Goal: Information Seeking & Learning: Learn about a topic

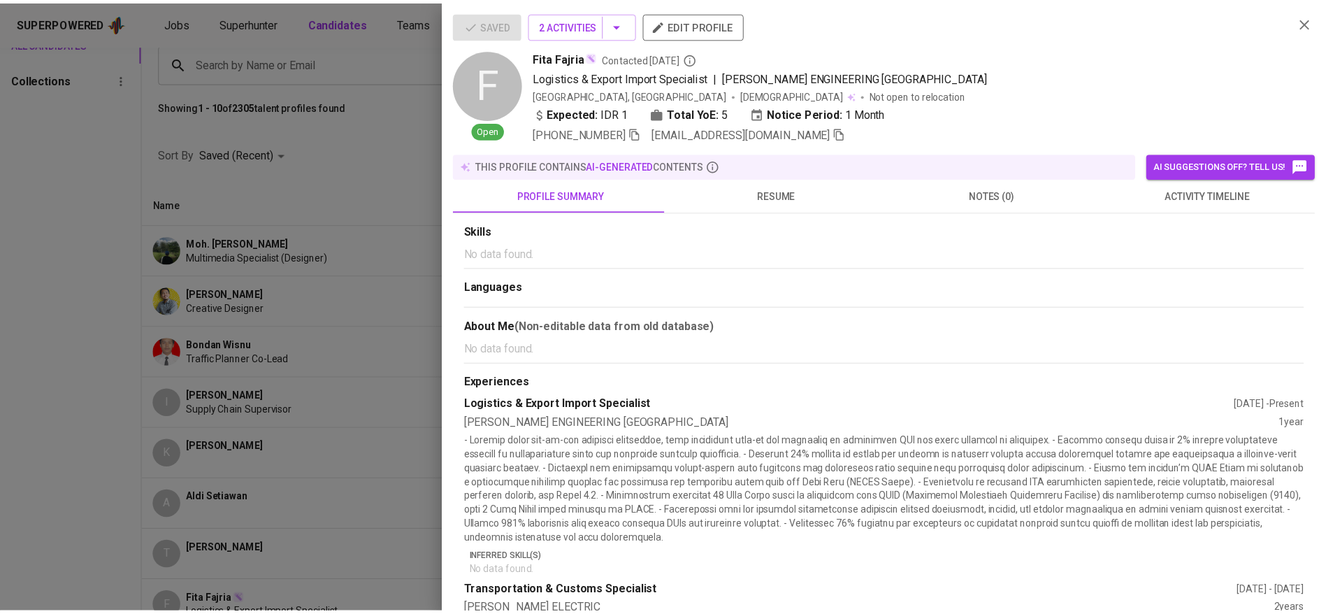
scroll to position [289, 0]
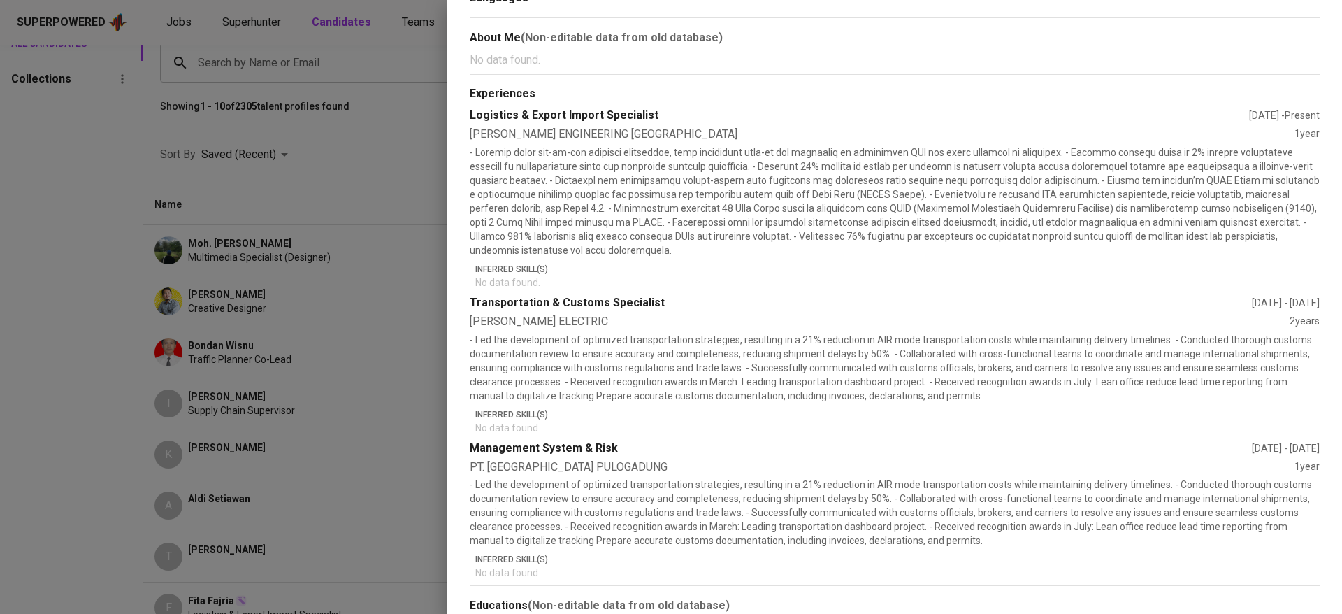
click at [305, 236] on div at bounding box center [671, 307] width 1342 height 614
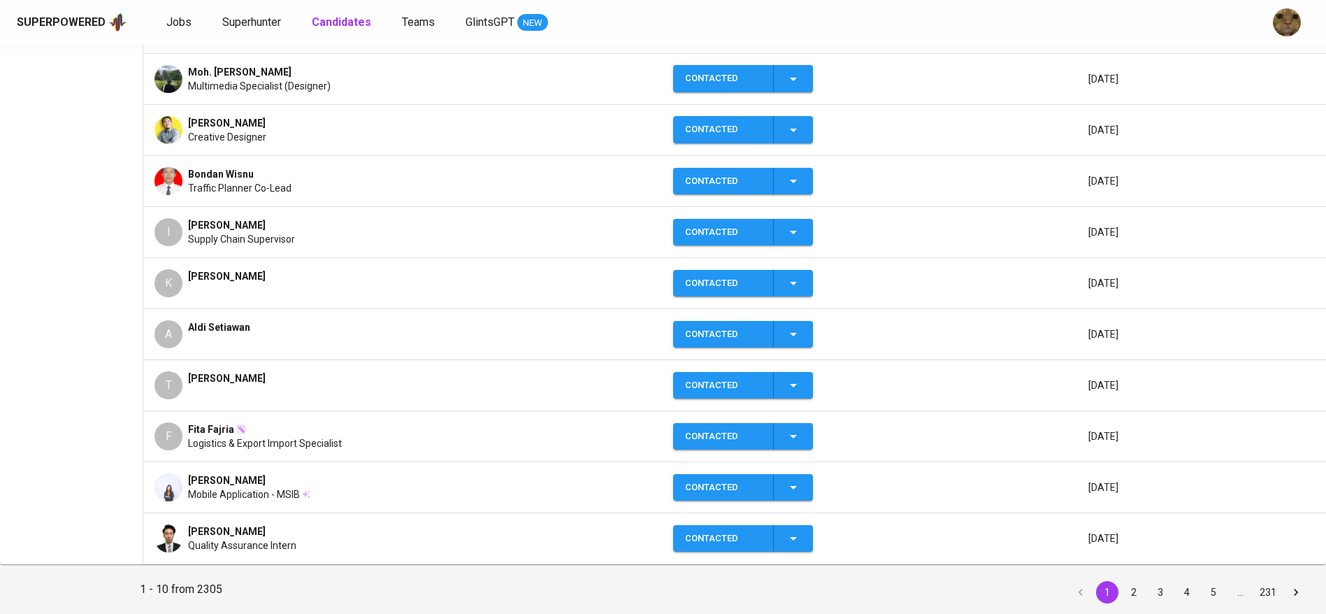
scroll to position [0, 0]
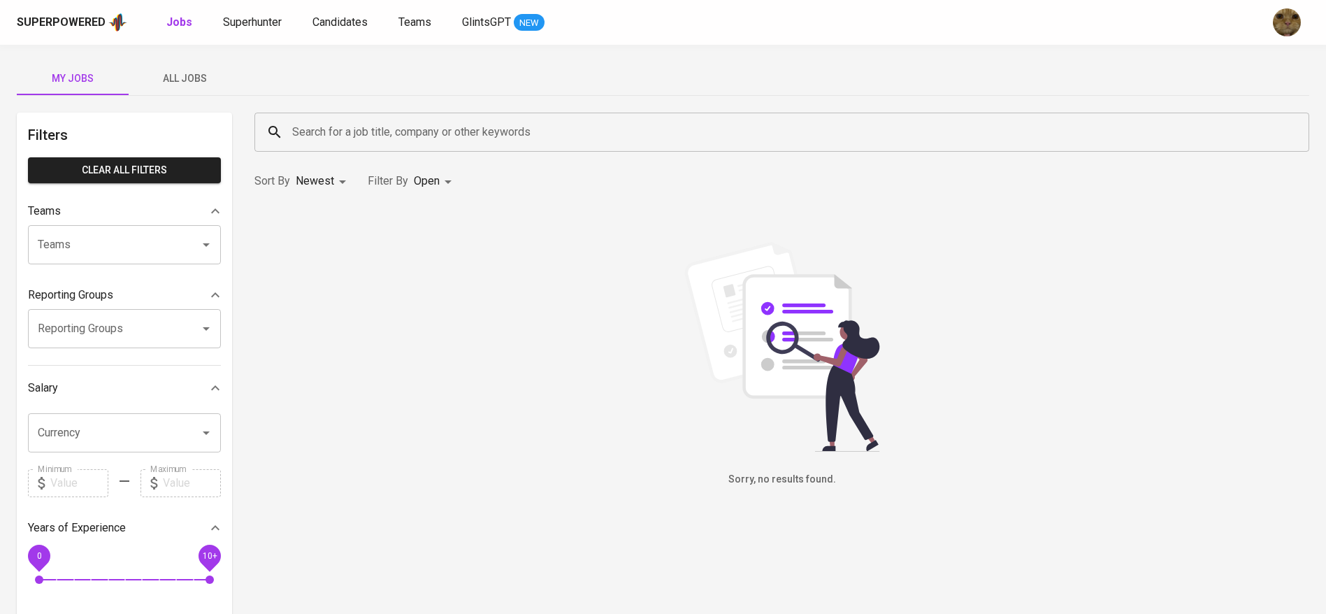
click at [180, 70] on span "All Jobs" at bounding box center [184, 78] width 95 height 17
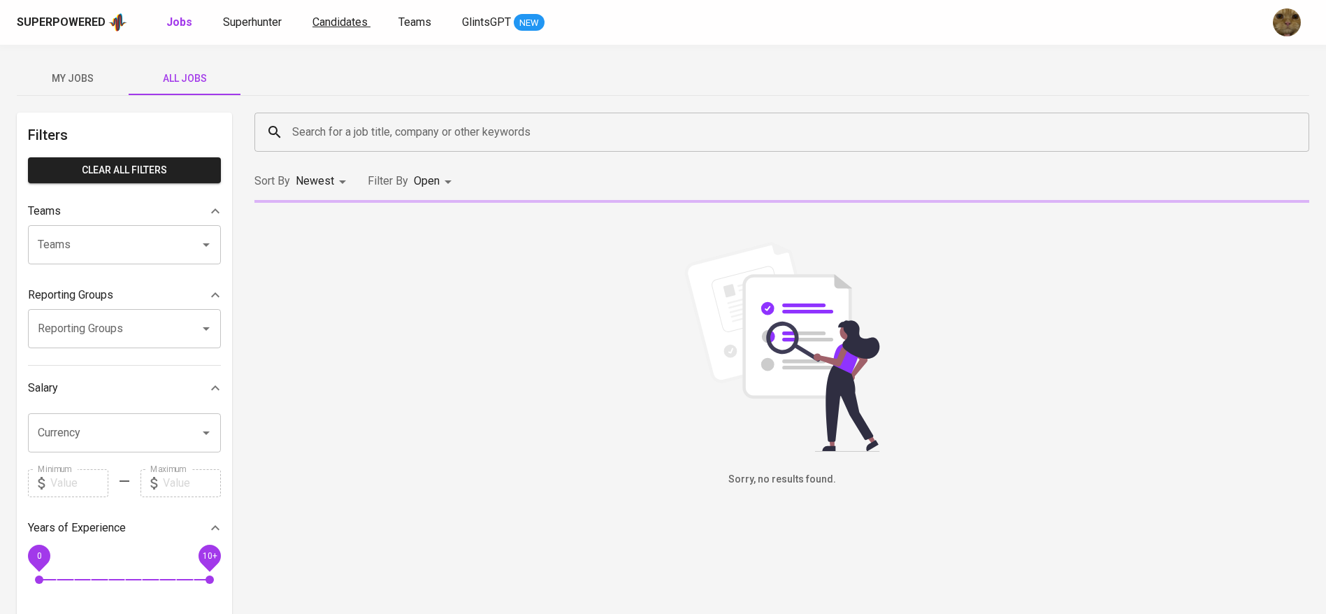
click at [349, 127] on input "Search for a job title, company or other keywords" at bounding box center [785, 132] width 993 height 27
click at [338, 26] on span "Candidates" at bounding box center [340, 21] width 55 height 13
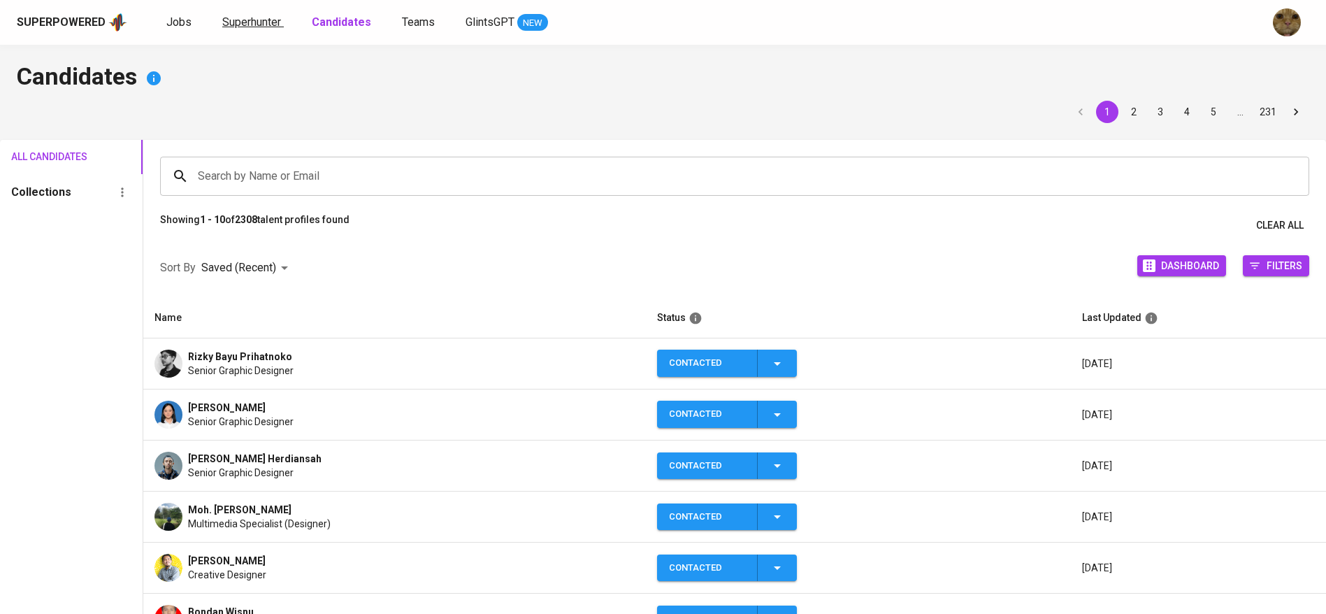
click at [245, 22] on span "Superhunter" at bounding box center [251, 21] width 59 height 13
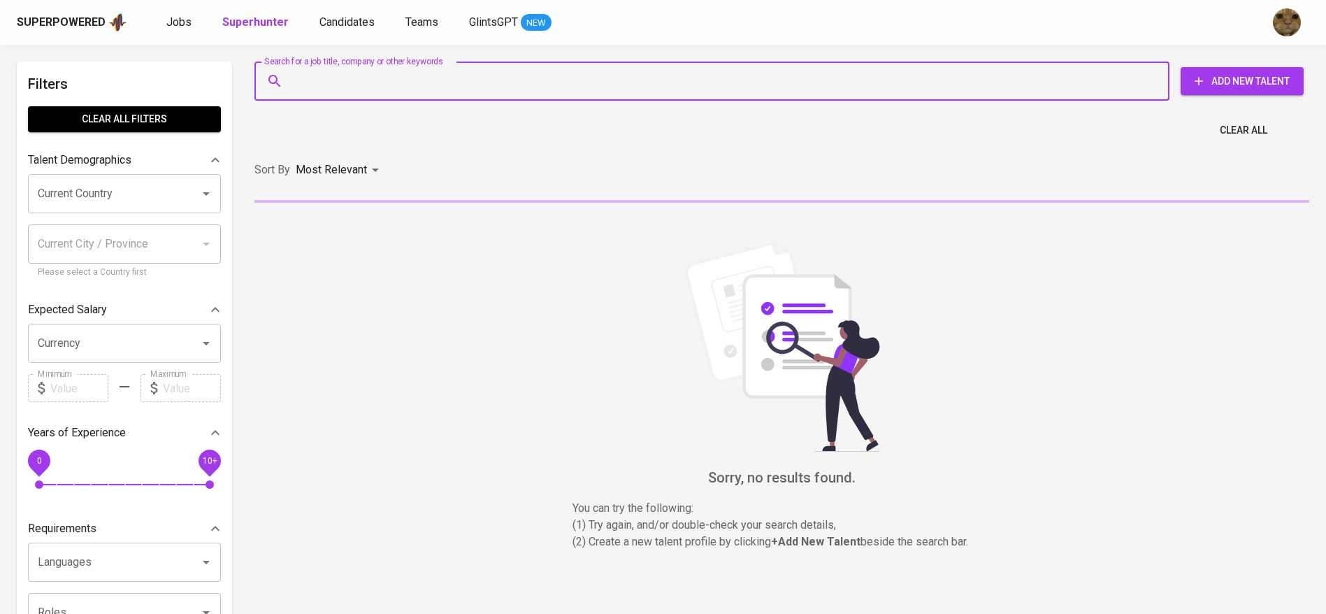
click at [365, 76] on input "Search for a job title, company or other keywords" at bounding box center [716, 81] width 854 height 27
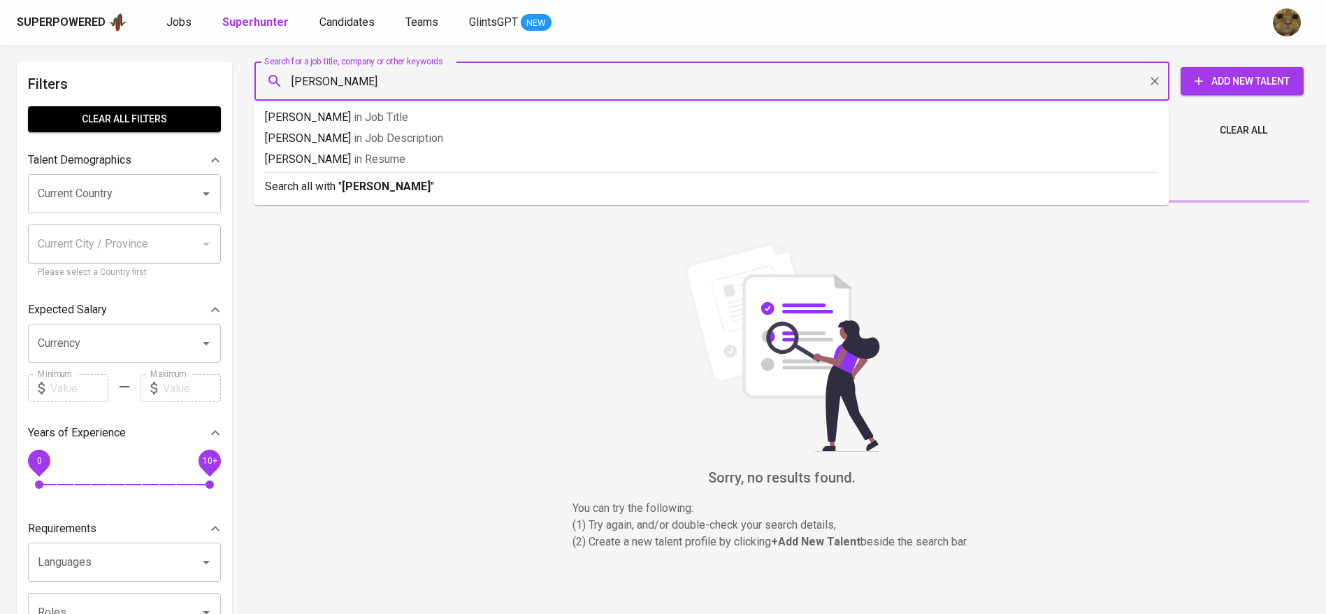
type input "dea gabriela"
click at [283, 178] on p "Search all with " dea gabriela "" at bounding box center [711, 186] width 893 height 17
click at [283, 178] on div "Sort By Most Relevant MOST_RELEVANT" at bounding box center [782, 170] width 1072 height 43
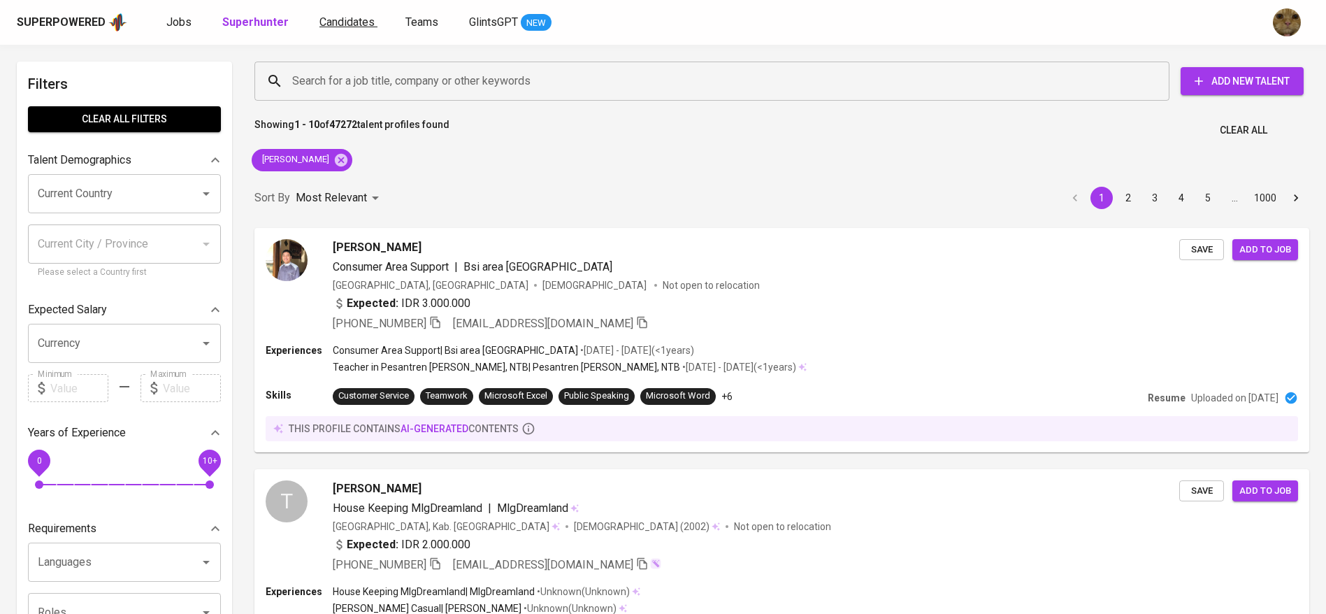
click at [350, 27] on span "Candidates" at bounding box center [347, 21] width 55 height 13
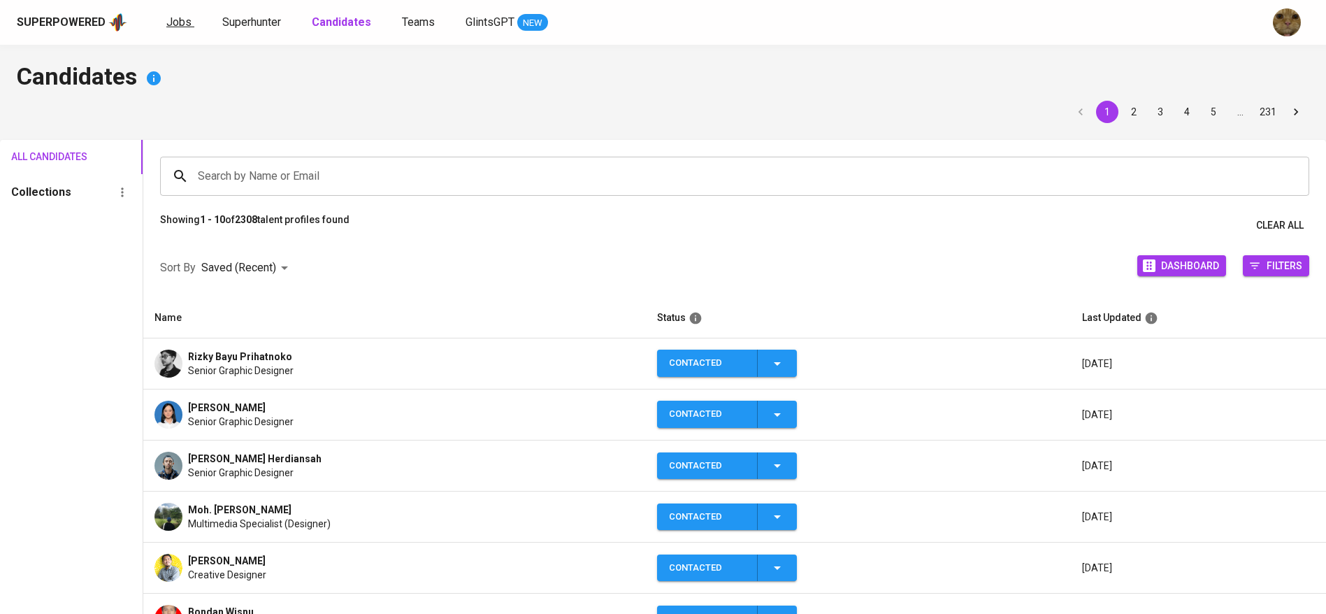
click at [179, 24] on span "Jobs" at bounding box center [178, 21] width 25 height 13
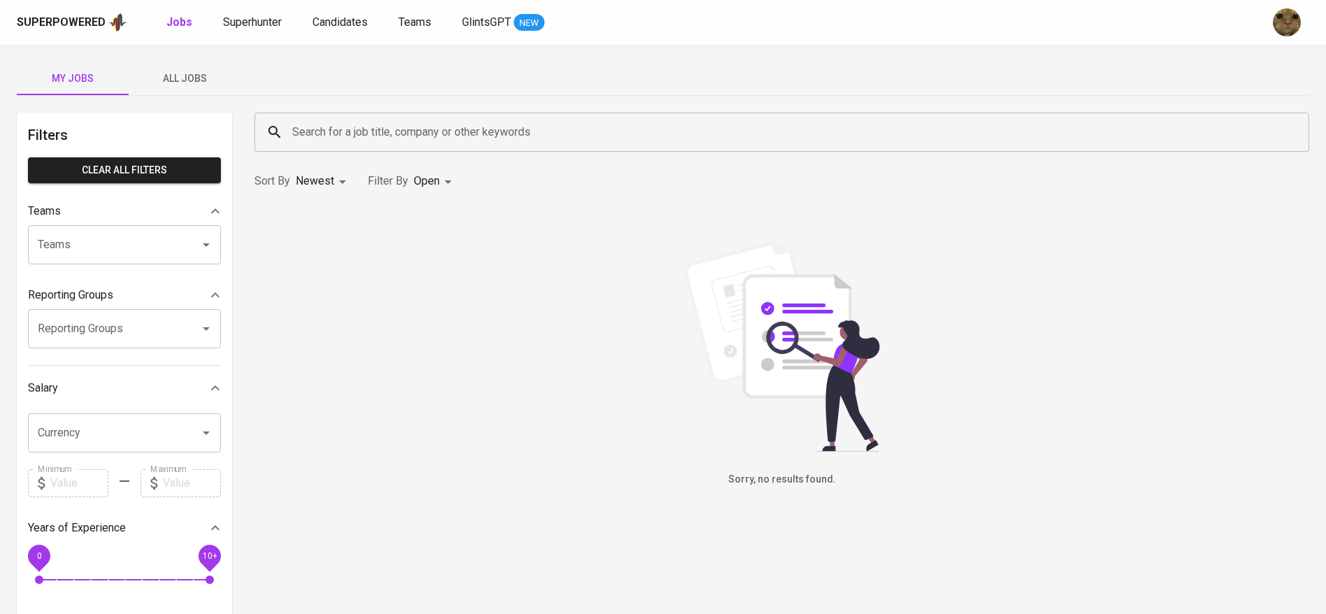
click at [199, 78] on span "All Jobs" at bounding box center [184, 78] width 95 height 17
click at [332, 117] on div "Search for a job title, company or other keywords" at bounding box center [781, 132] width 1055 height 39
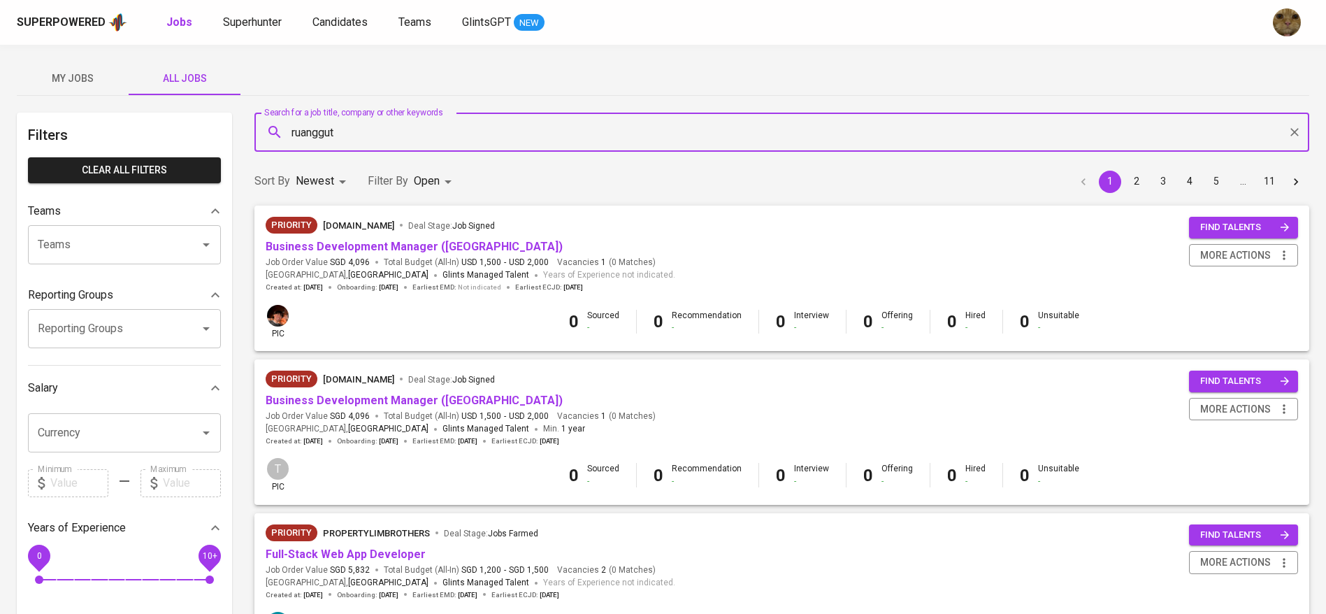
type input "ruanggutu"
type input "academia"
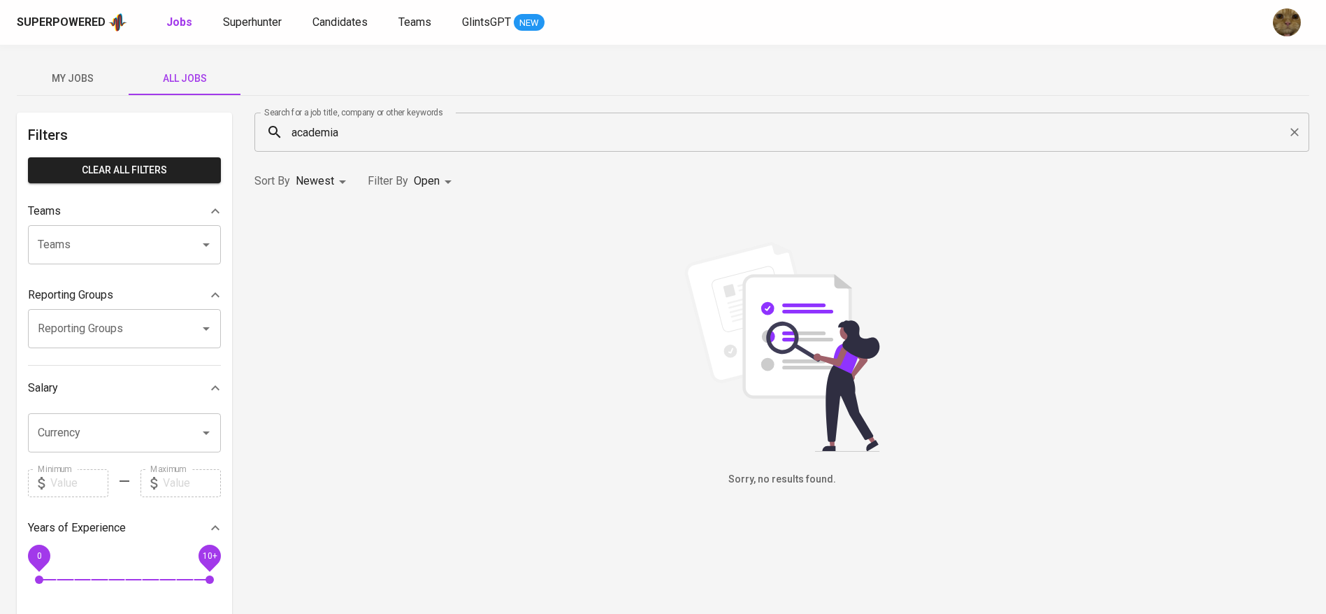
click at [457, 180] on div "Sort By Newest NEWEST Filter By Open OPEN" at bounding box center [782, 181] width 1072 height 43
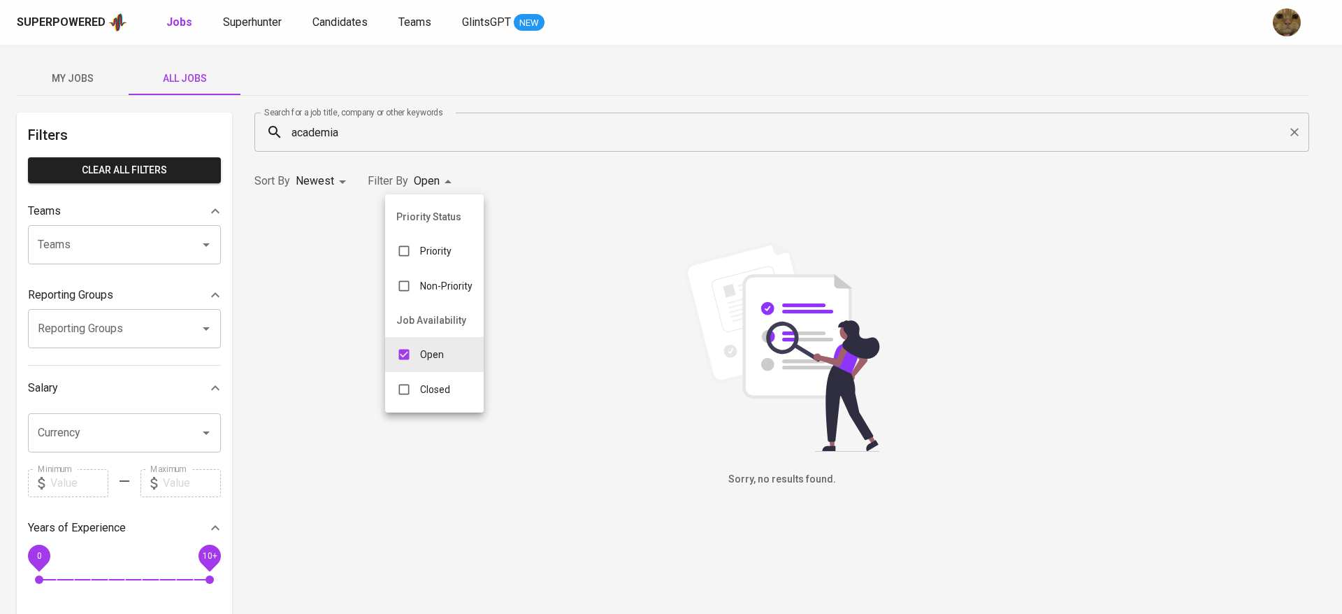
click at [455, 180] on body "Superpowered Jobs Superhunter Candidates Teams GlintsGPT NEW My Jobs All Jobs F…" at bounding box center [671, 477] width 1342 height 954
click at [443, 405] on li "Closed" at bounding box center [434, 389] width 99 height 35
type input "OPEN,CLOSE"
checkbox input "true"
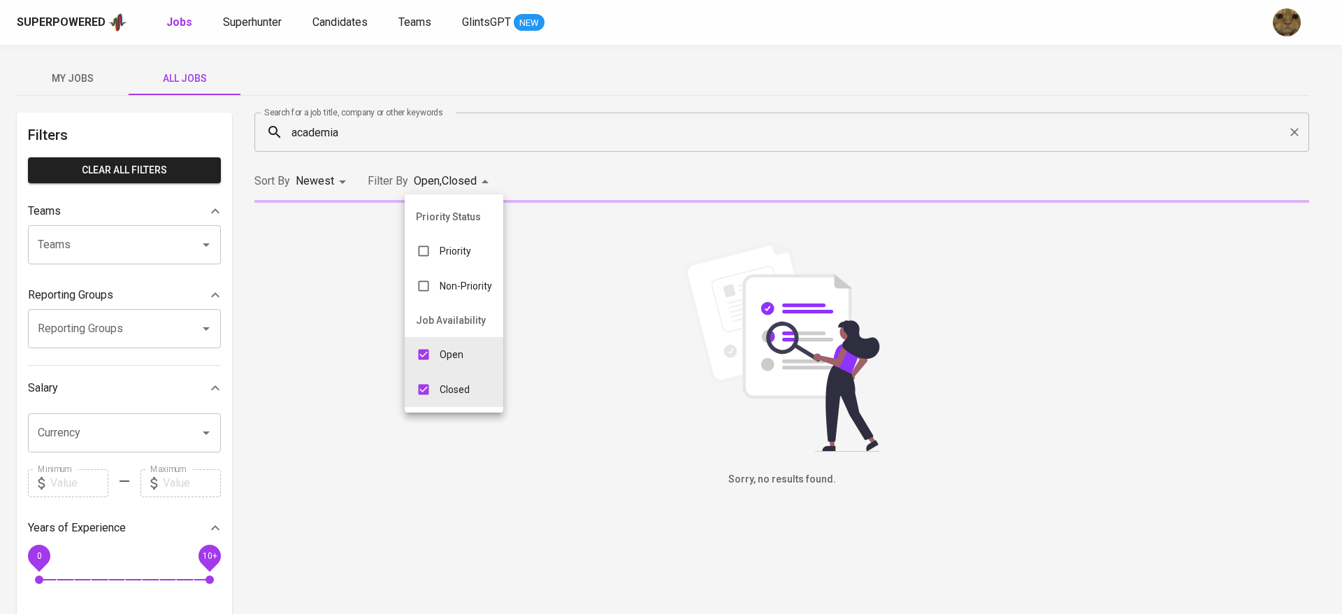
click at [629, 187] on div at bounding box center [671, 307] width 1342 height 614
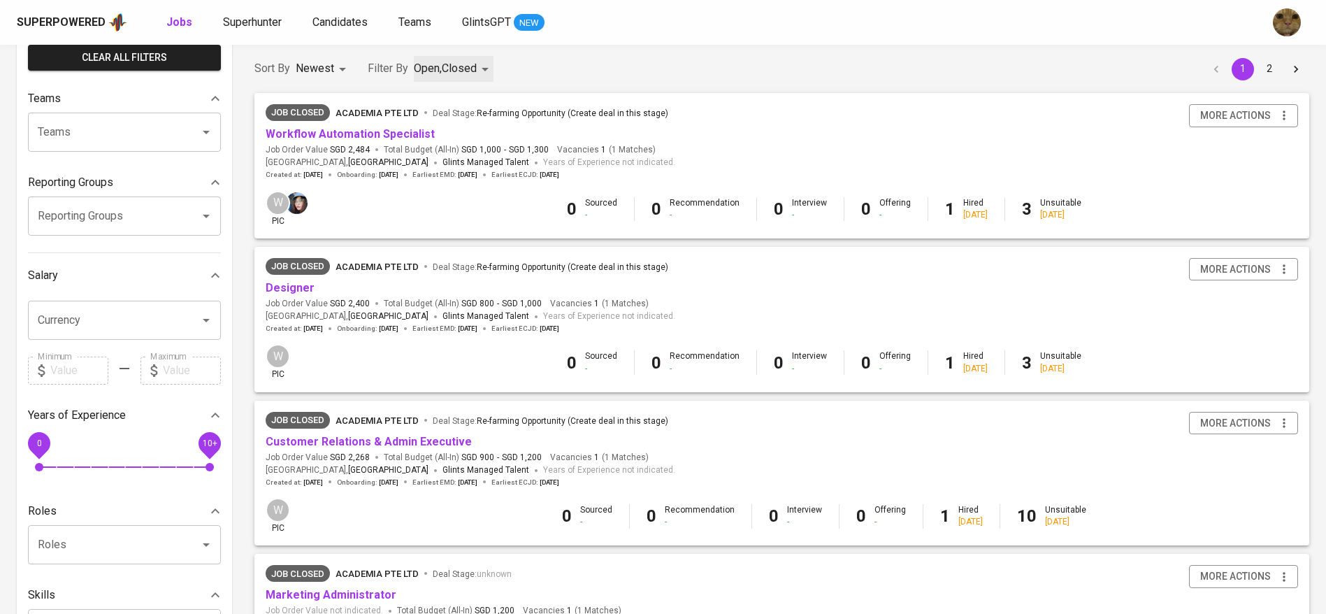
scroll to position [113, 0]
click at [267, 295] on span "Designer" at bounding box center [290, 288] width 49 height 16
click at [276, 285] on link "Designer" at bounding box center [290, 286] width 49 height 13
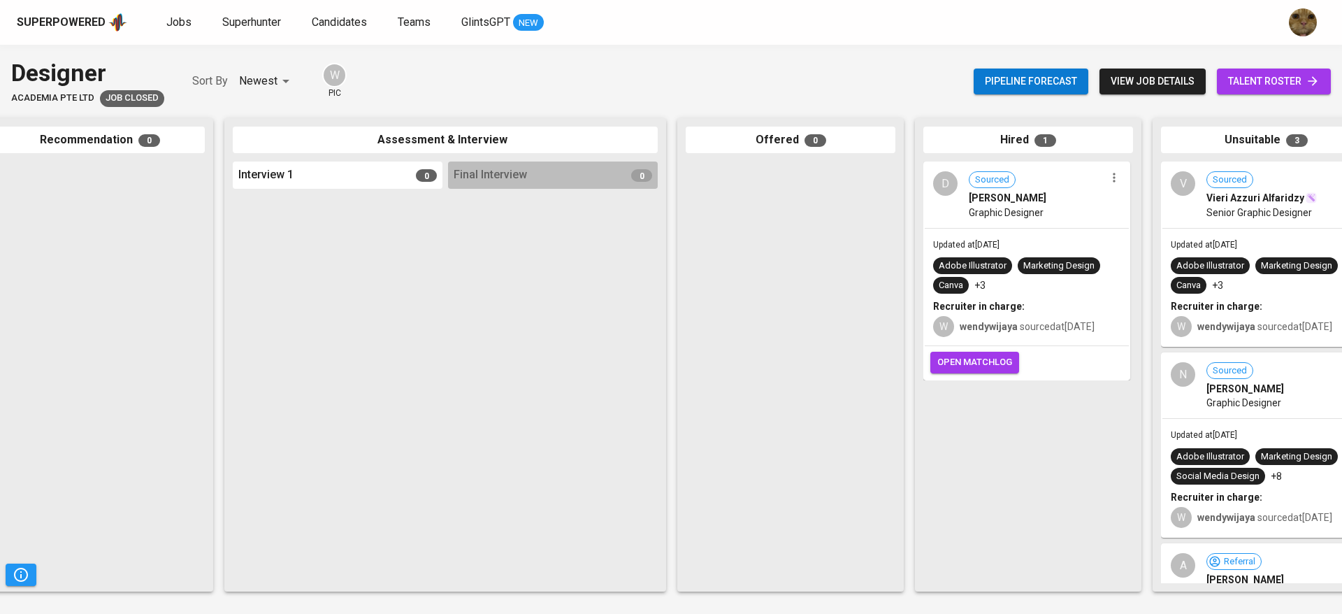
scroll to position [0, 273]
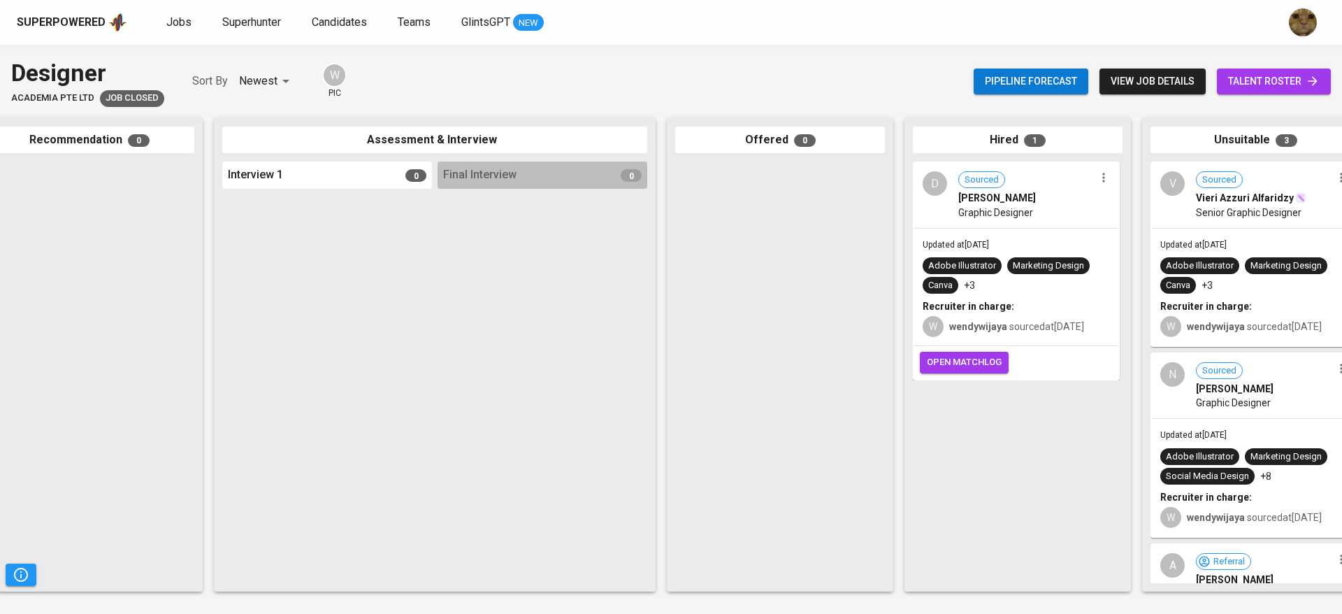
click at [1039, 299] on div "Recruiter in charge:" at bounding box center [1016, 306] width 187 height 14
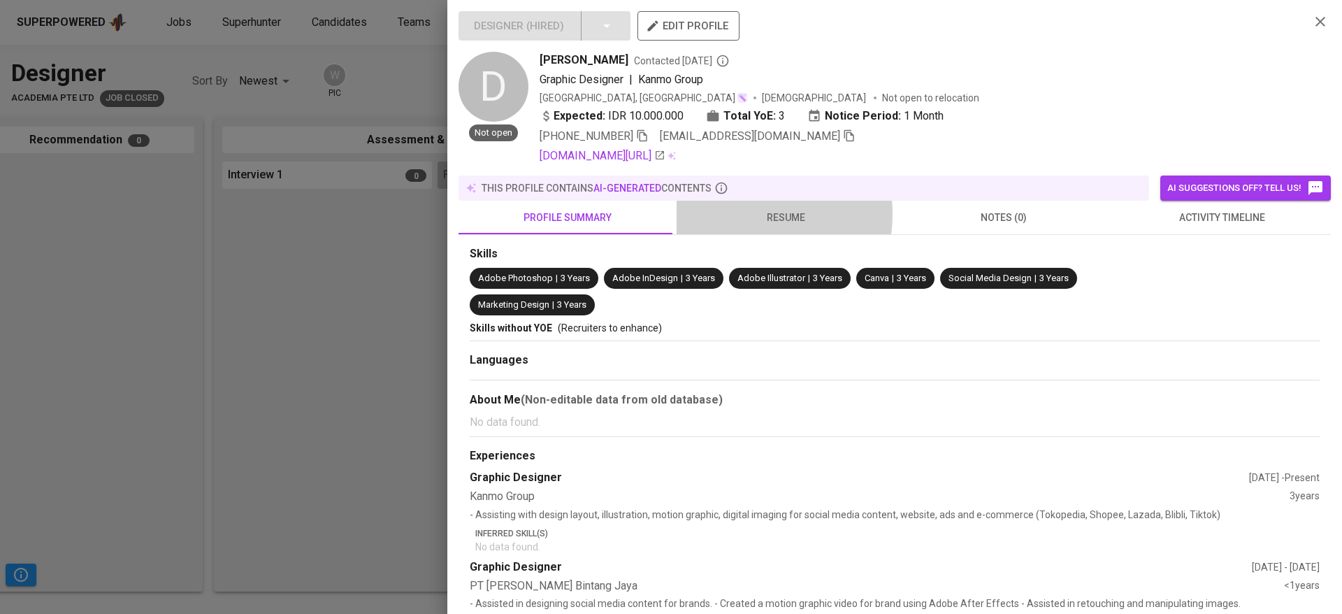
click at [739, 214] on span "resume" at bounding box center [785, 217] width 201 height 17
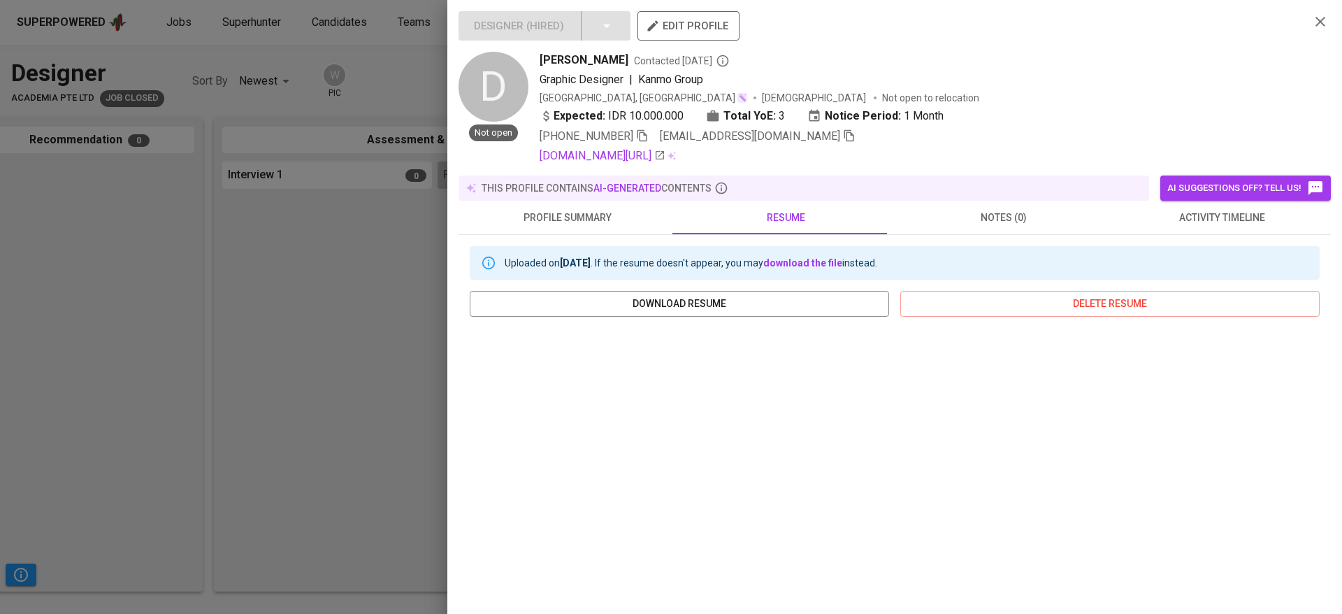
scroll to position [156, 0]
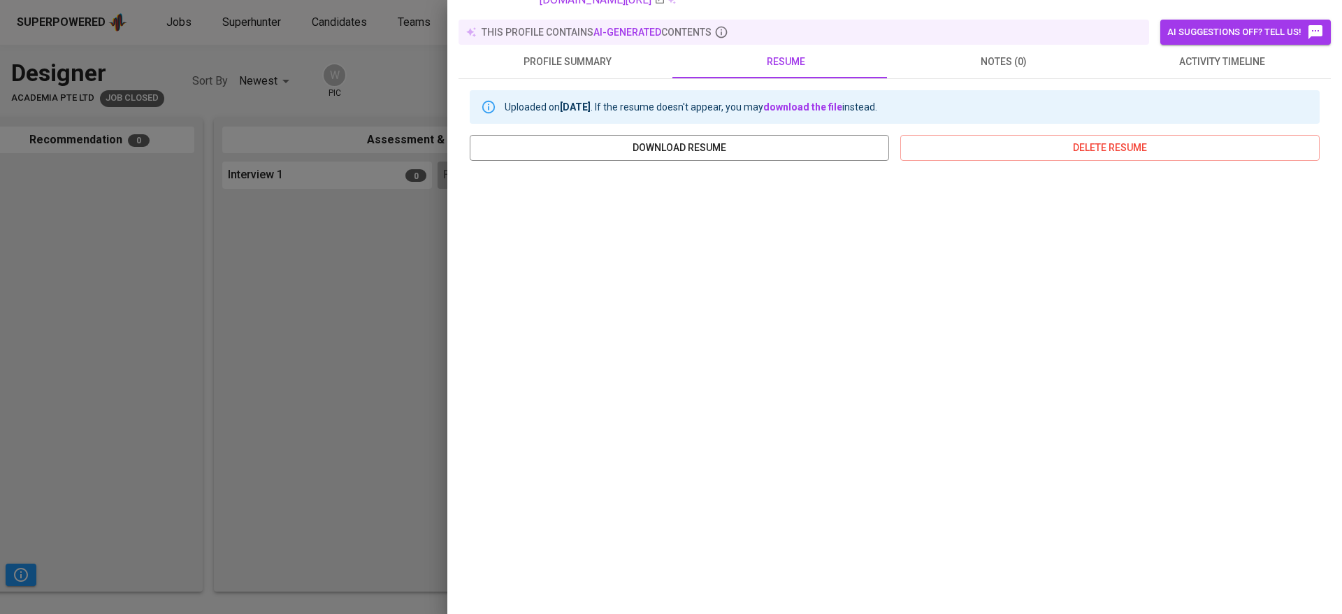
click at [418, 431] on div at bounding box center [671, 307] width 1342 height 614
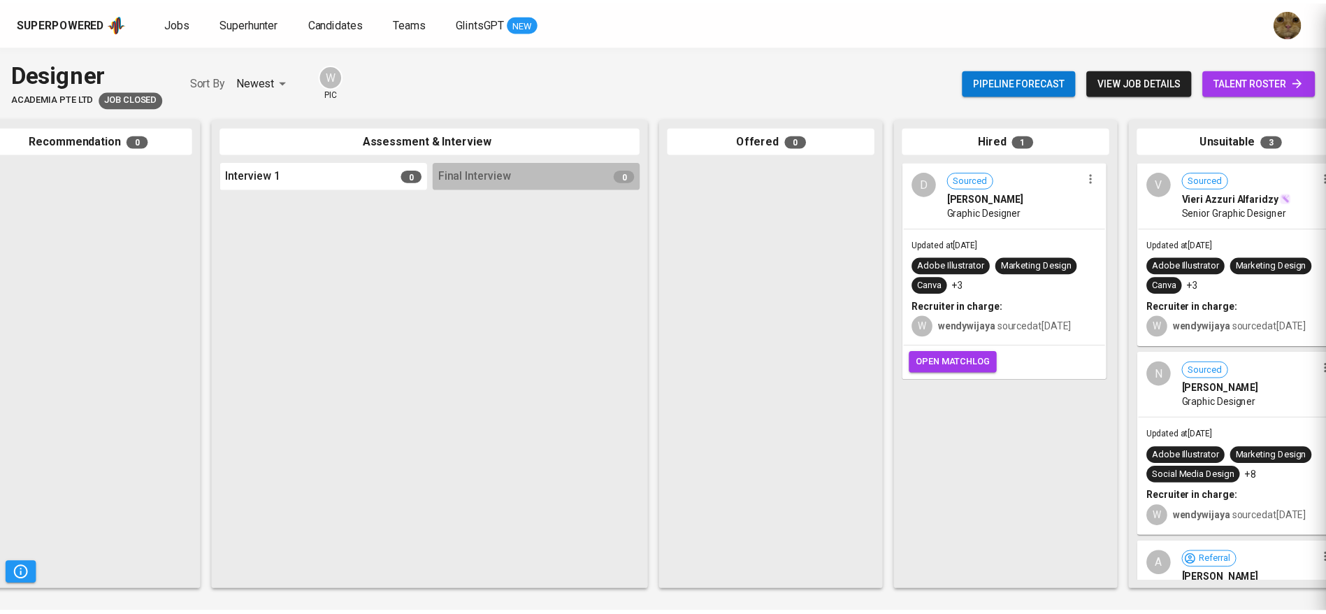
scroll to position [0, 0]
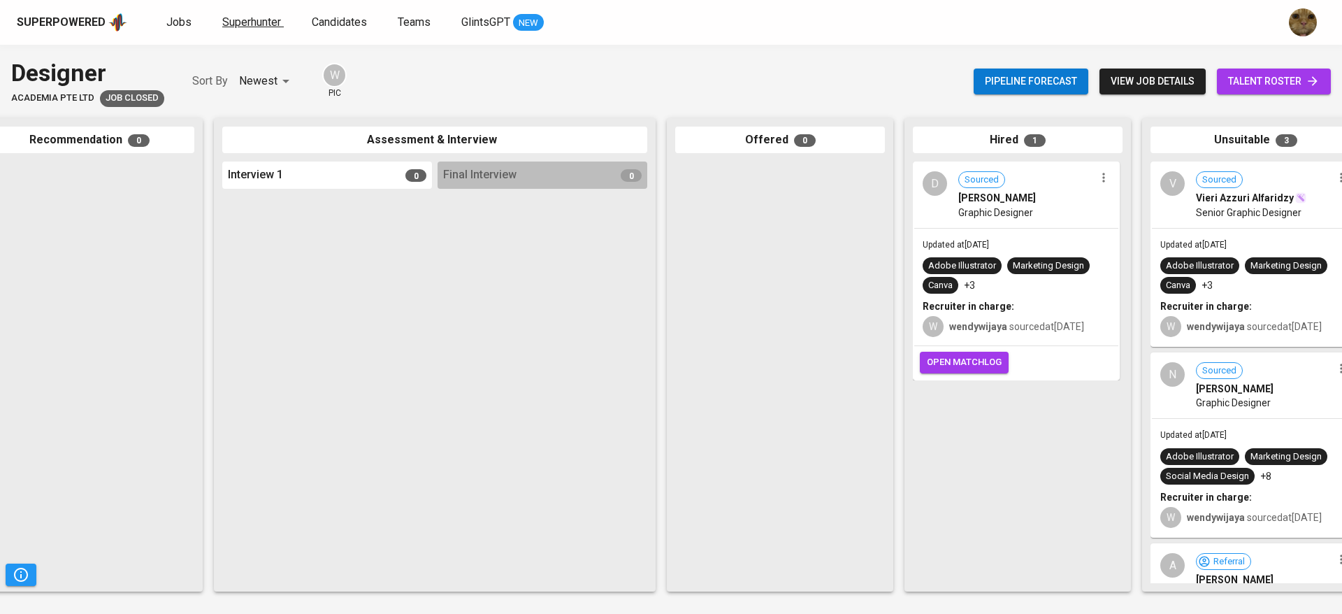
click at [268, 27] on span "Superhunter" at bounding box center [251, 21] width 59 height 13
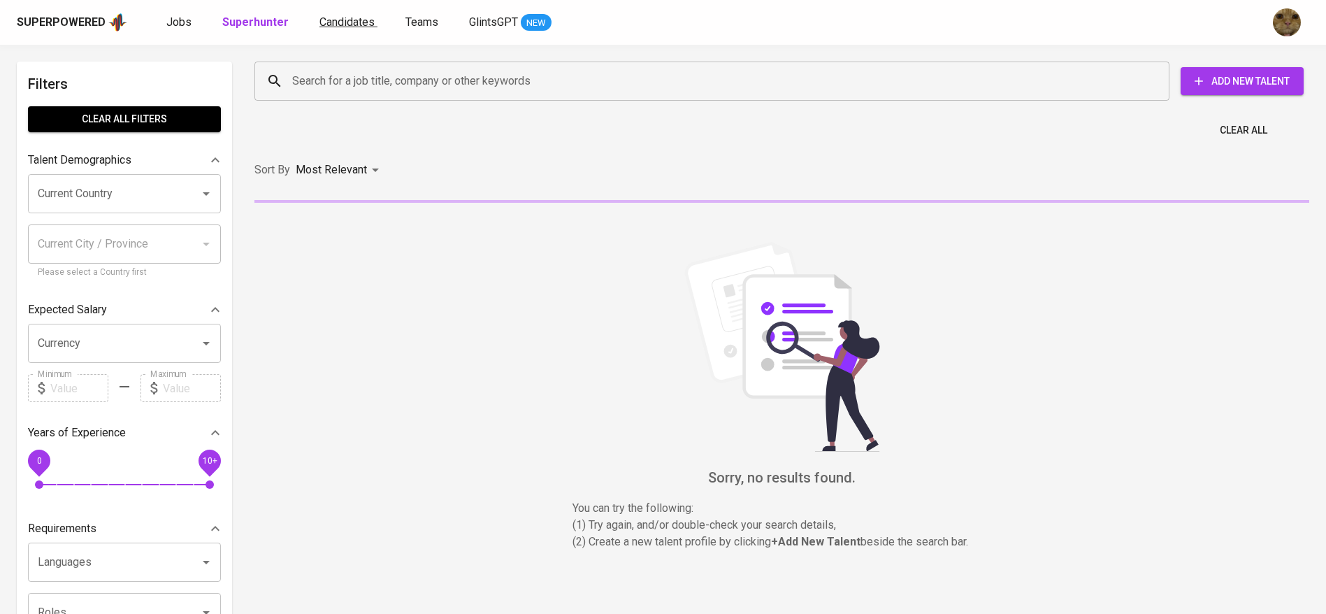
click at [342, 23] on span "Candidates" at bounding box center [347, 21] width 55 height 13
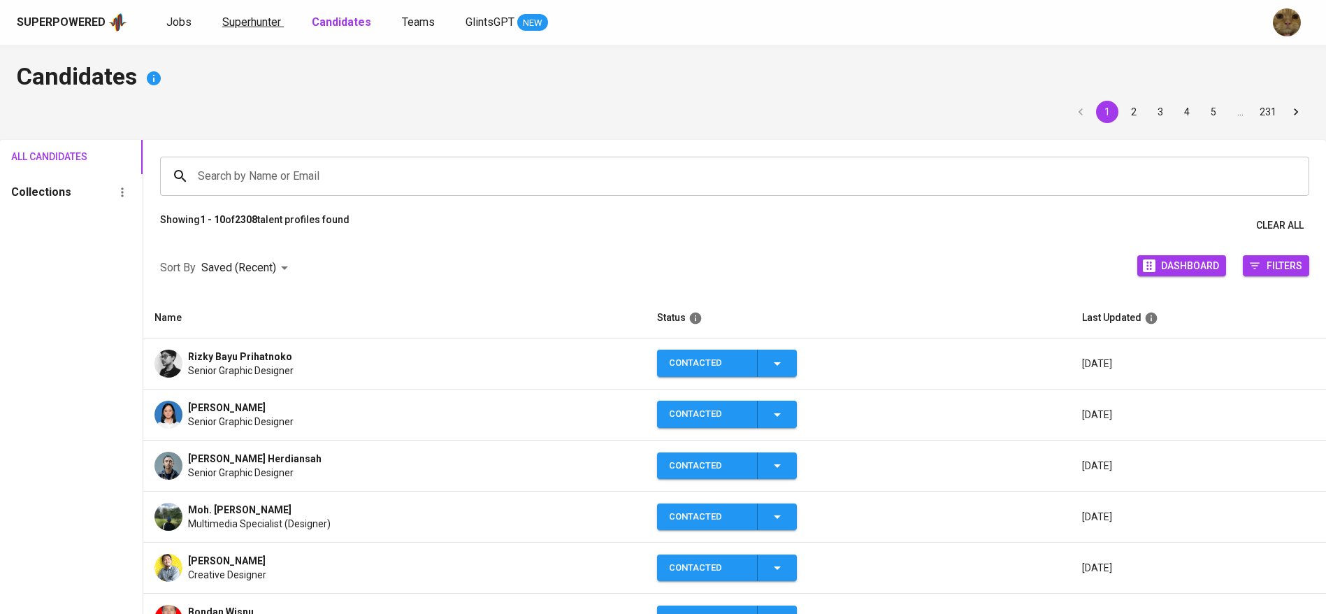
click at [241, 28] on span "Superhunter" at bounding box center [251, 21] width 59 height 13
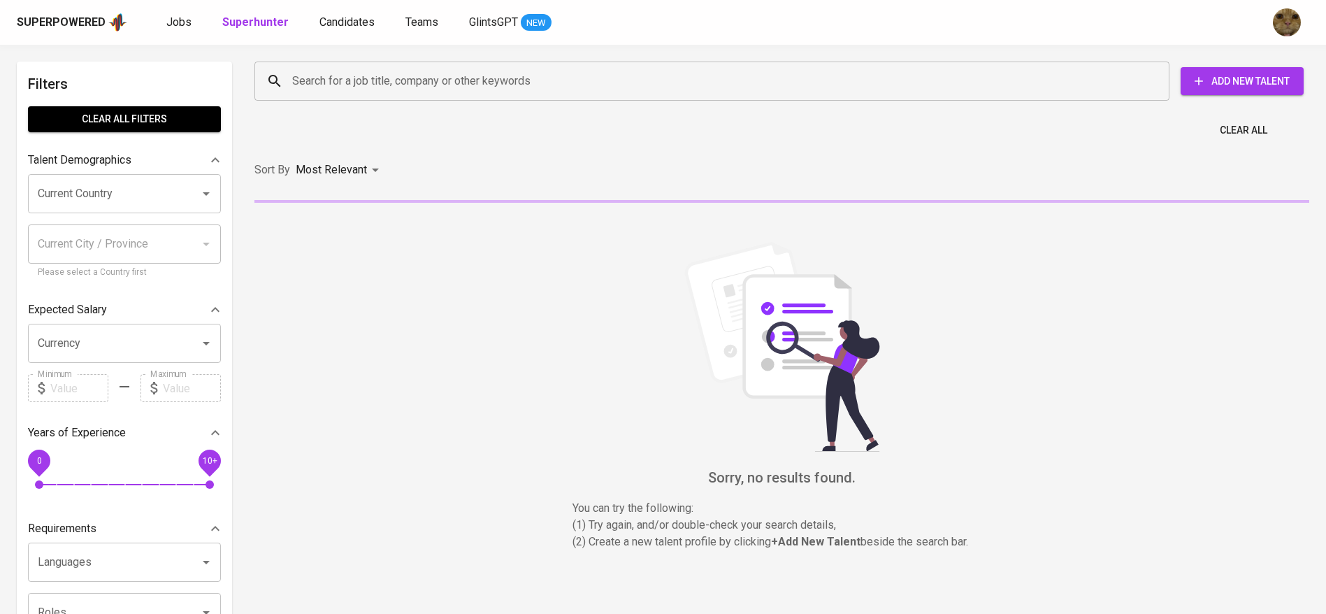
click at [320, 68] on input "Search for a job title, company or other keywords" at bounding box center [716, 81] width 854 height 27
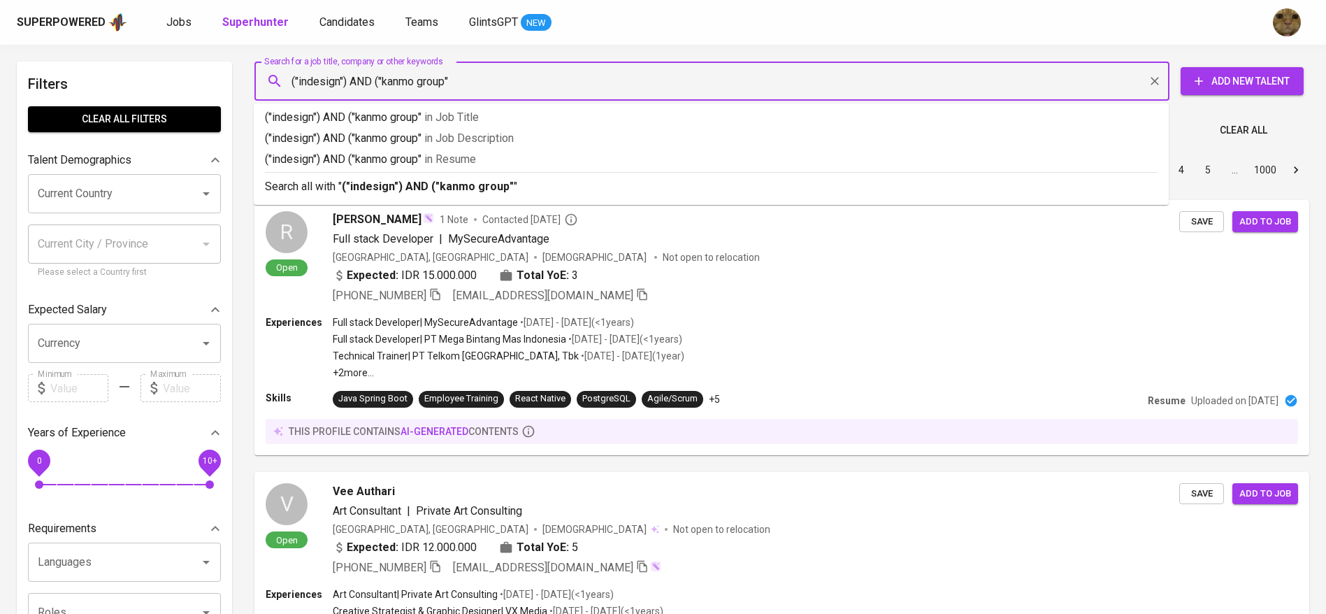
type input "("indesign") AND ("kanmo group")"
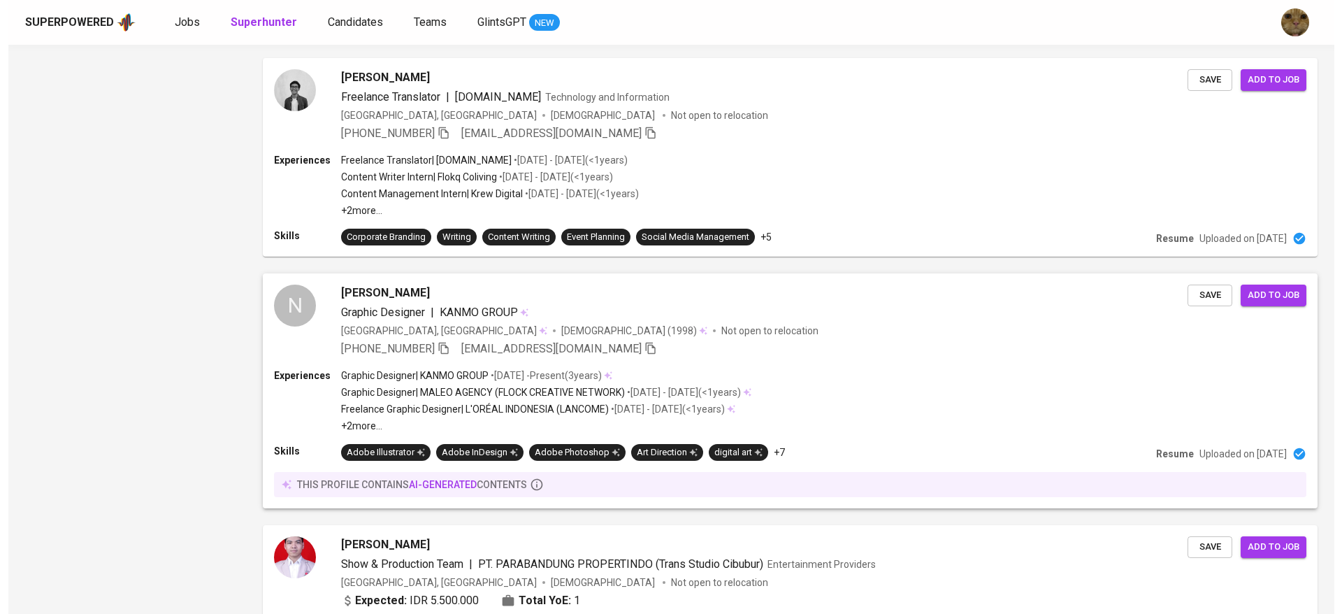
scroll to position [1246, 0]
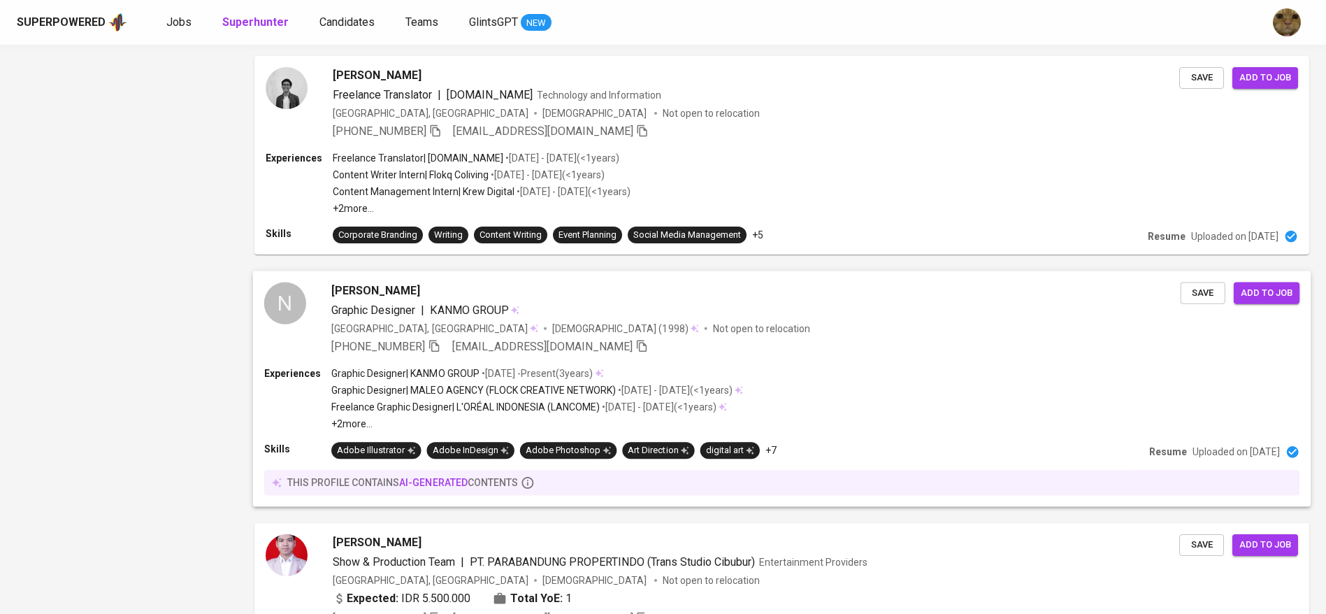
click at [565, 352] on span "nmaheera123@windowslive.com" at bounding box center [542, 346] width 181 height 13
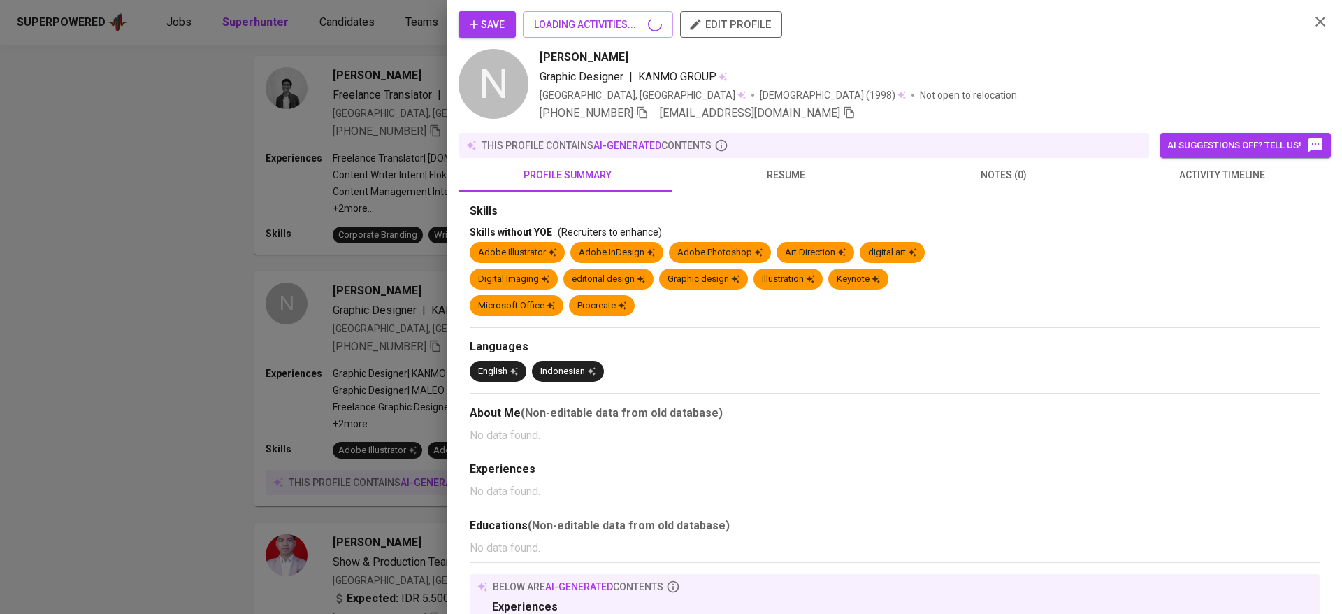
click at [774, 169] on span "resume" at bounding box center [785, 174] width 201 height 17
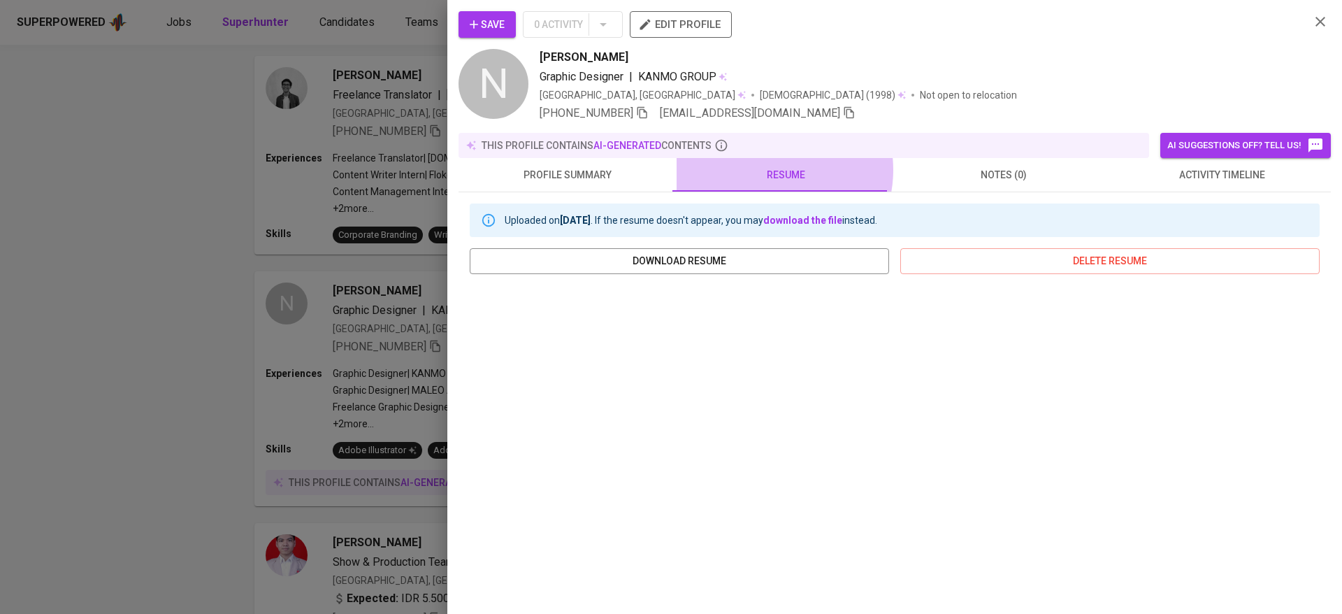
click at [764, 170] on span "resume" at bounding box center [785, 174] width 201 height 17
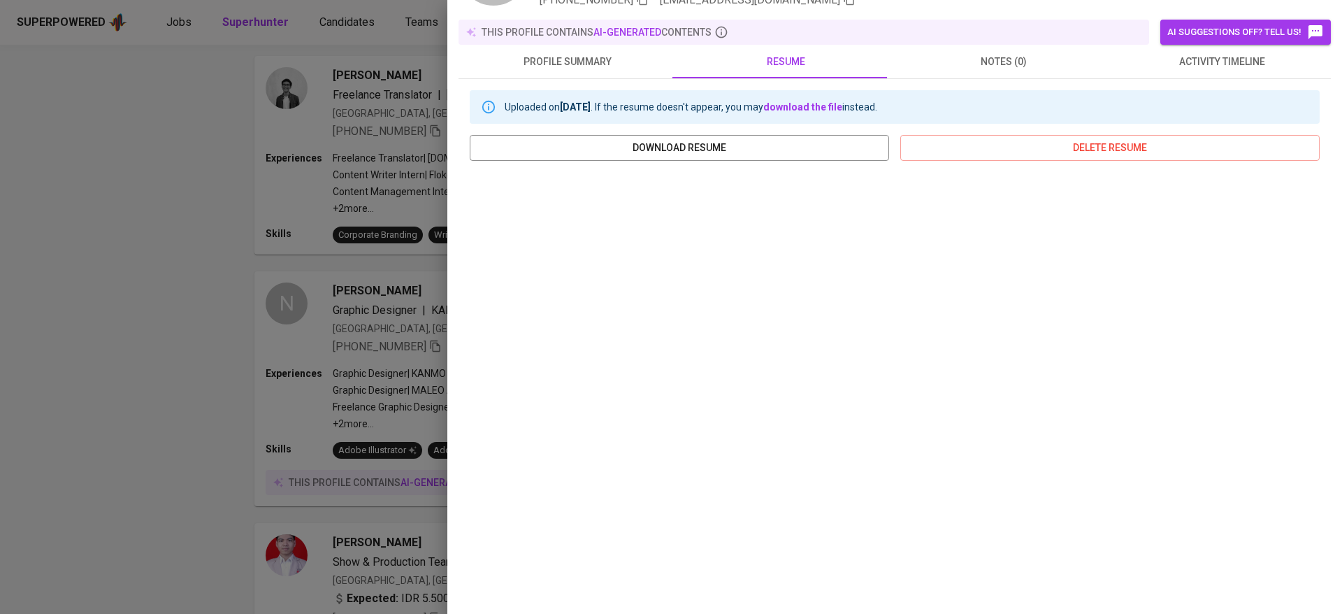
scroll to position [0, 0]
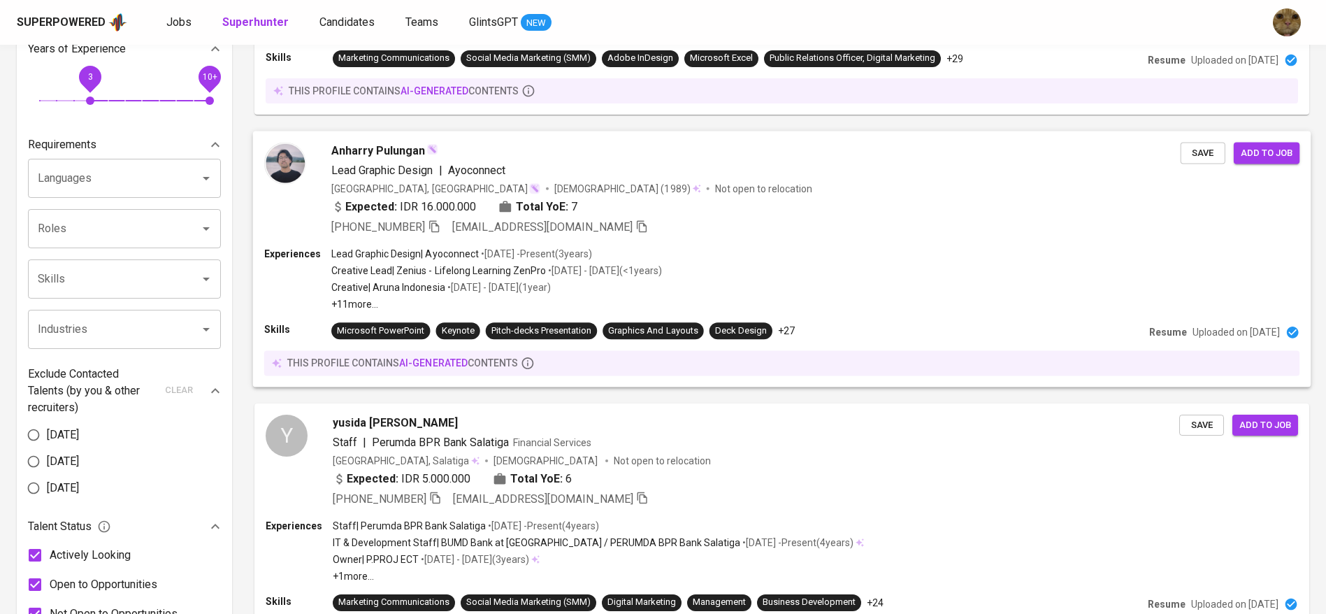
scroll to position [442, 0]
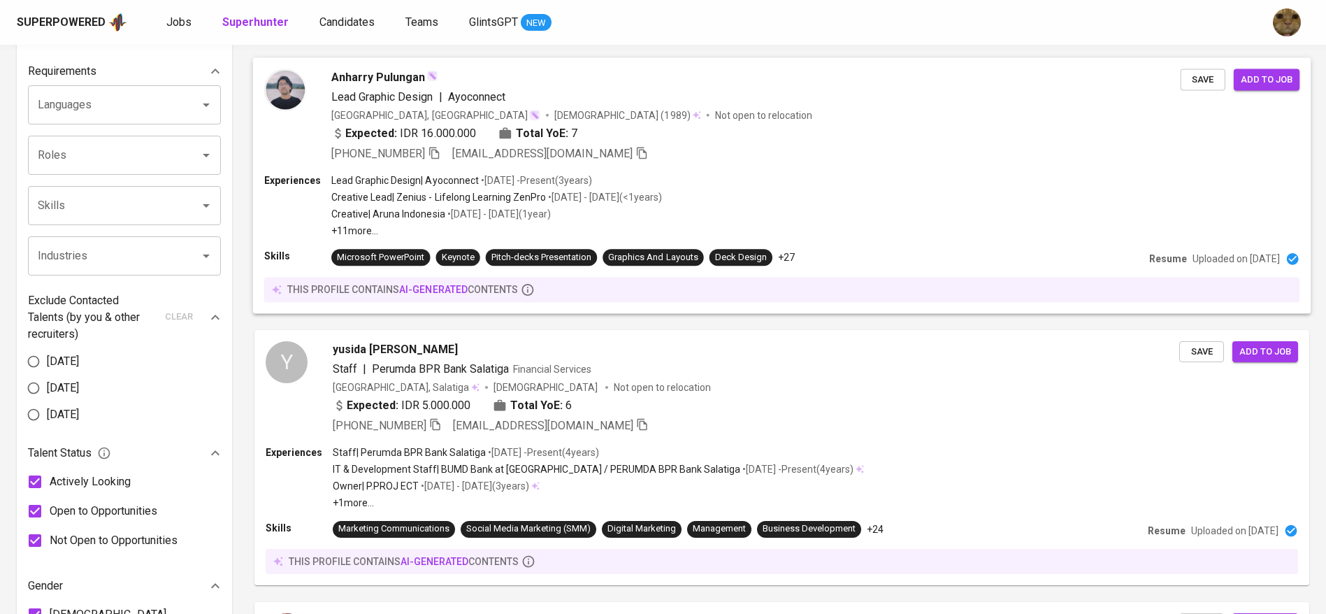
click at [536, 221] on div "Lead Graphic Design | Ayoconnect • Oct 2022 - Present ( 3 years ) Creative Lead…" at bounding box center [496, 205] width 331 height 64
click at [344, 78] on span "Anharry Pulungan" at bounding box center [378, 77] width 94 height 17
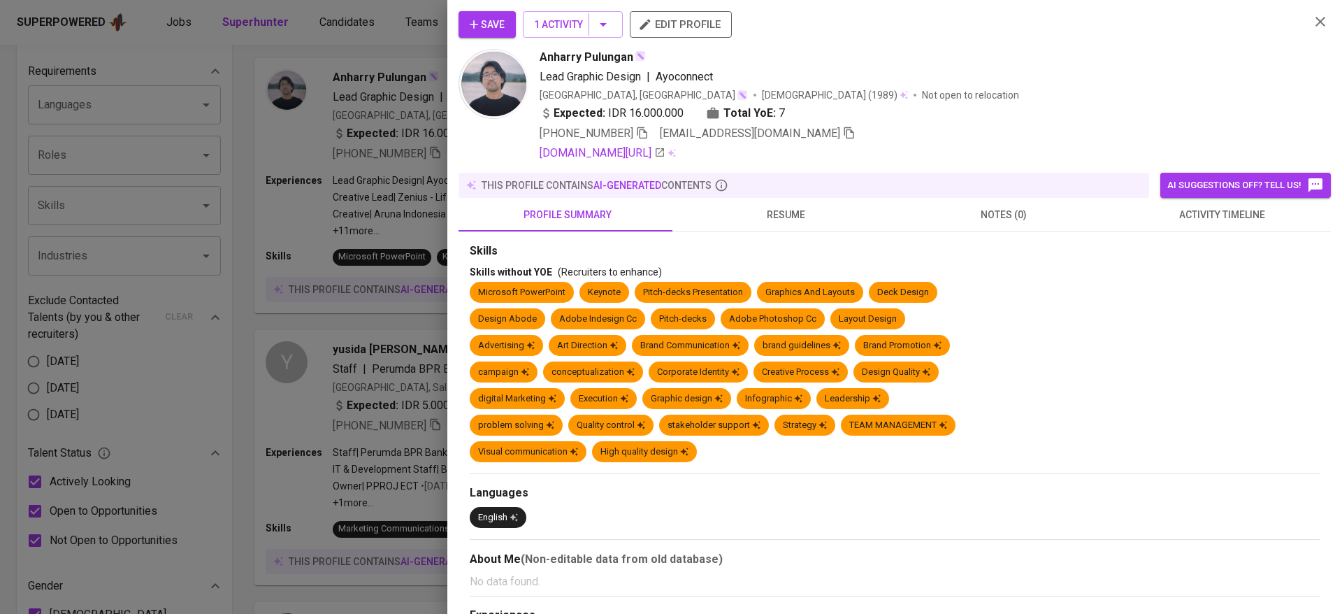
click at [368, 340] on div at bounding box center [671, 307] width 1342 height 614
click at [288, 406] on div at bounding box center [671, 307] width 1342 height 614
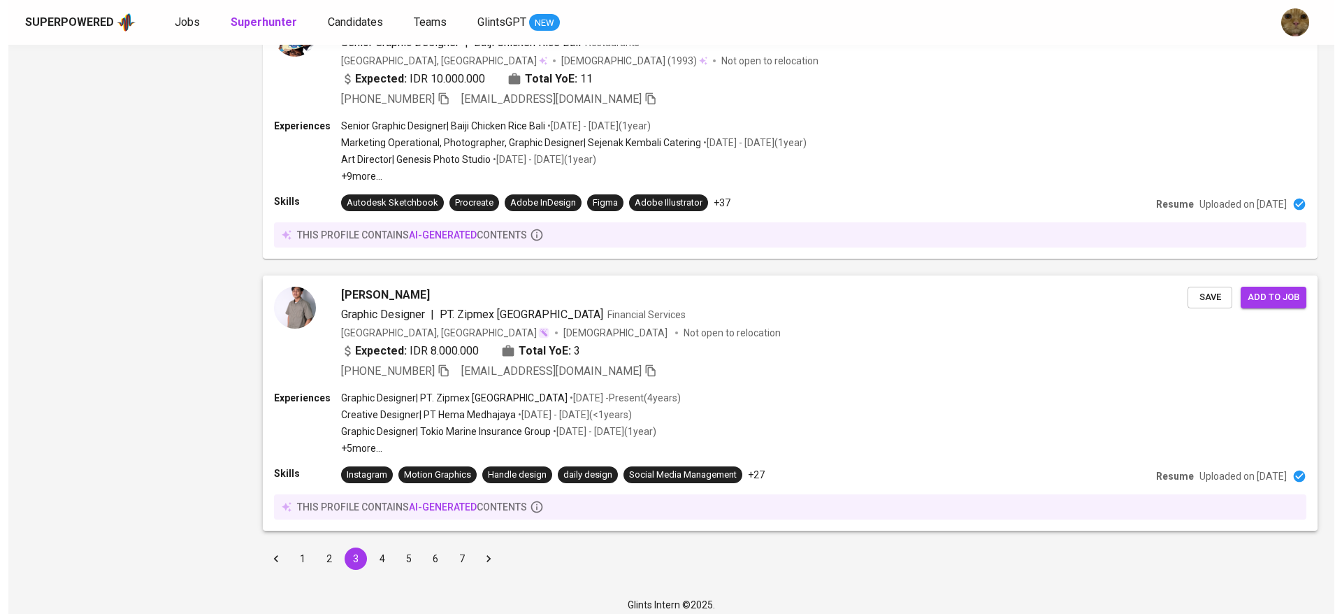
scroll to position [2362, 0]
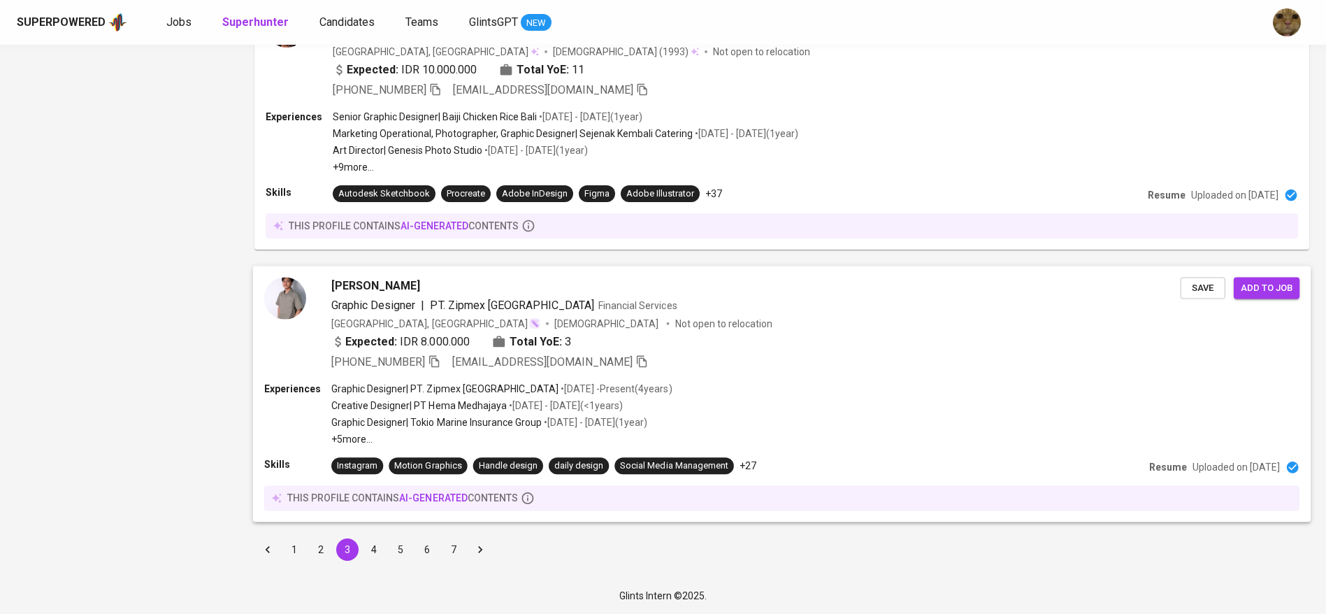
click at [356, 287] on span "Muhamad Mulyadi" at bounding box center [375, 286] width 89 height 17
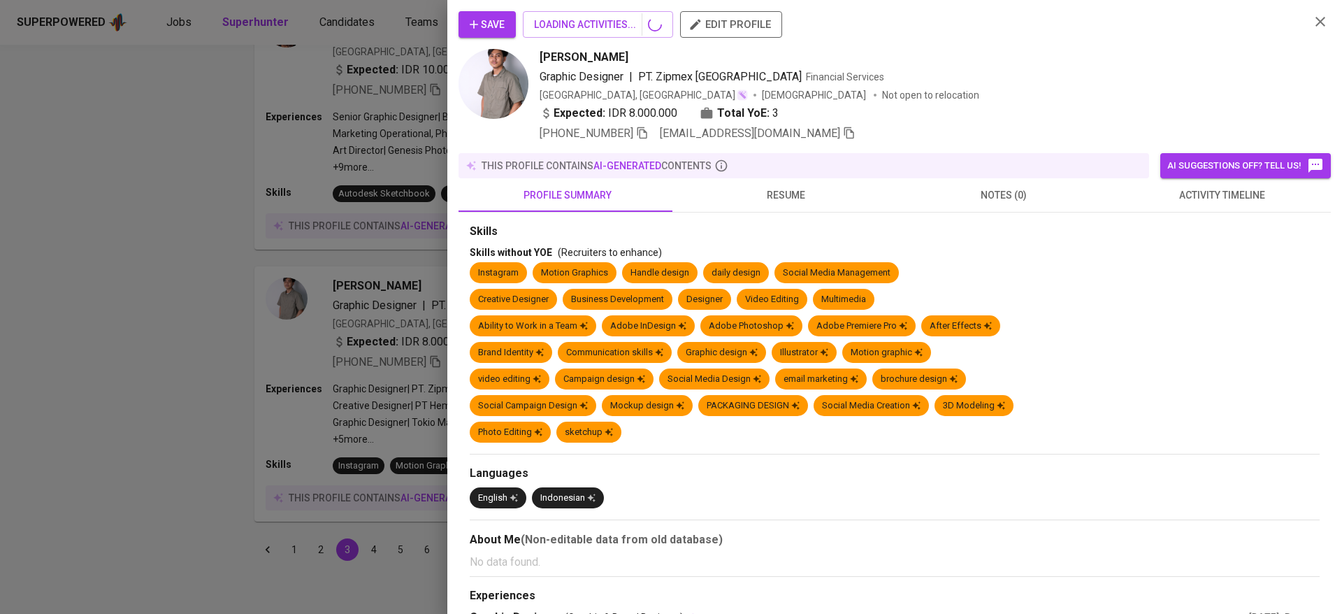
click at [770, 187] on span "resume" at bounding box center [785, 195] width 201 height 17
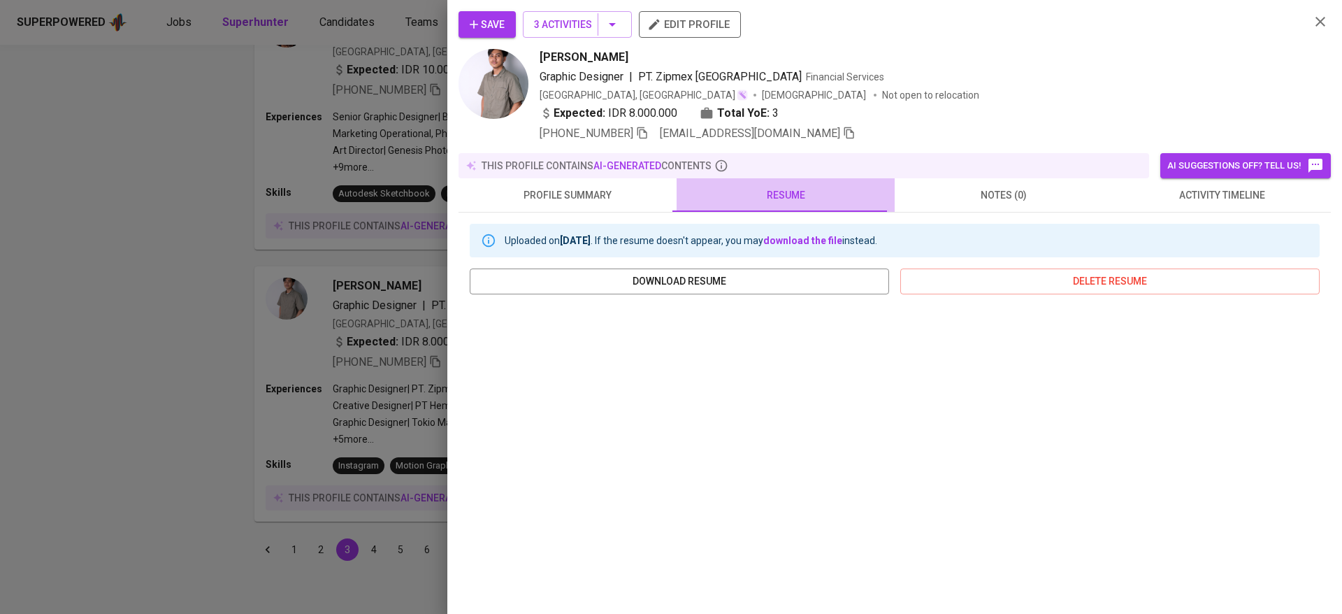
click at [791, 198] on span "resume" at bounding box center [785, 195] width 201 height 17
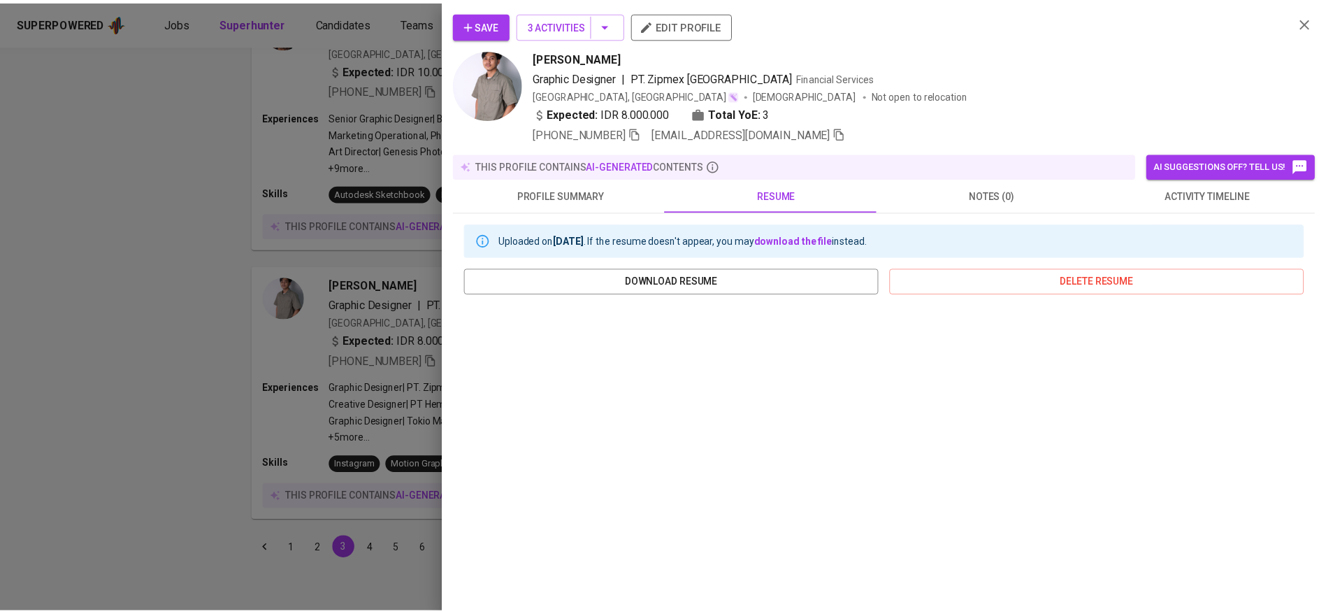
scroll to position [134, 0]
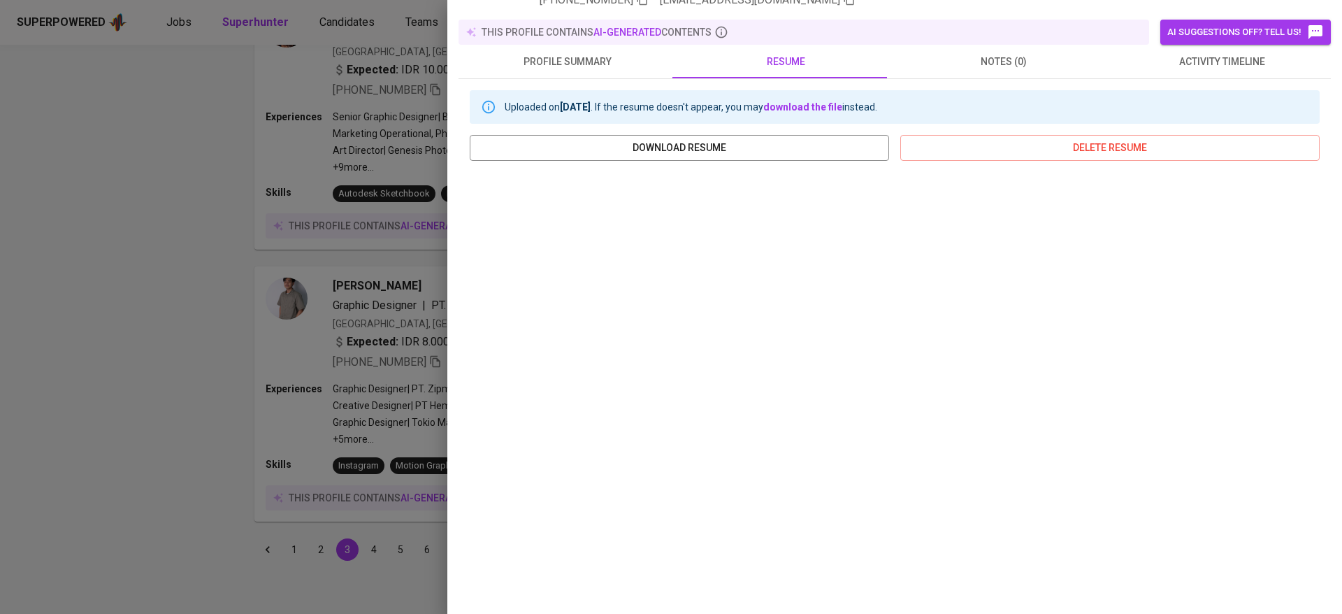
click at [269, 405] on div at bounding box center [671, 307] width 1342 height 614
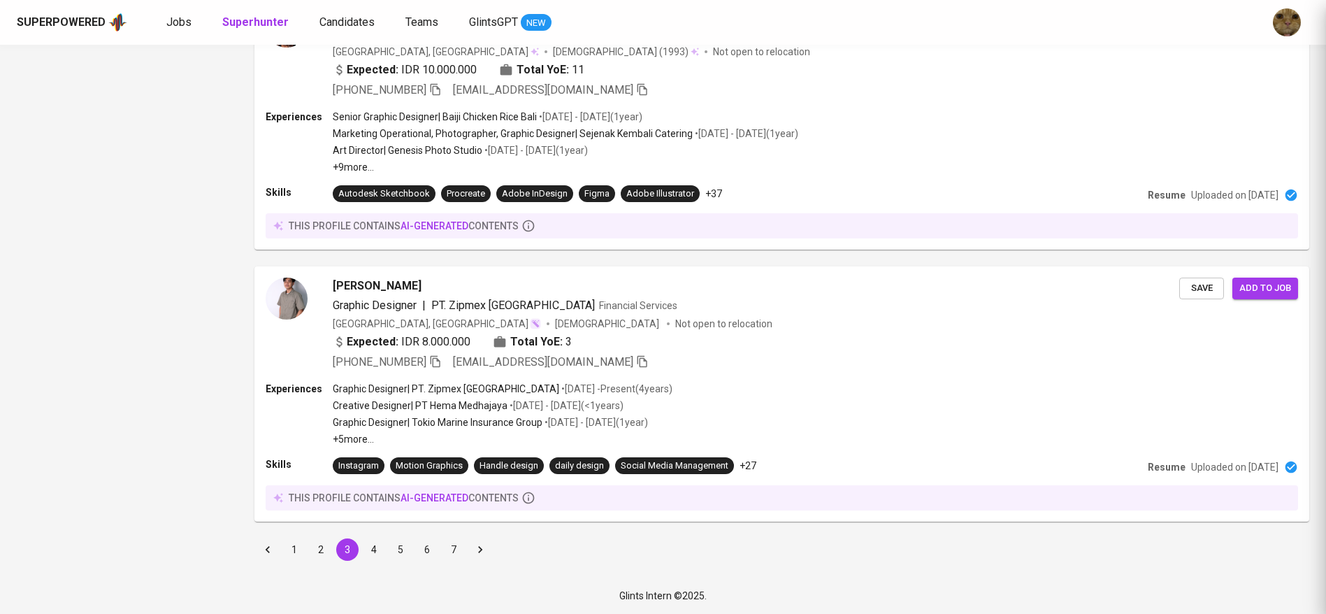
scroll to position [0, 0]
drag, startPoint x: 374, startPoint y: 547, endPoint x: 827, endPoint y: 296, distance: 517.6
click at [373, 547] on button "4" at bounding box center [374, 549] width 22 height 22
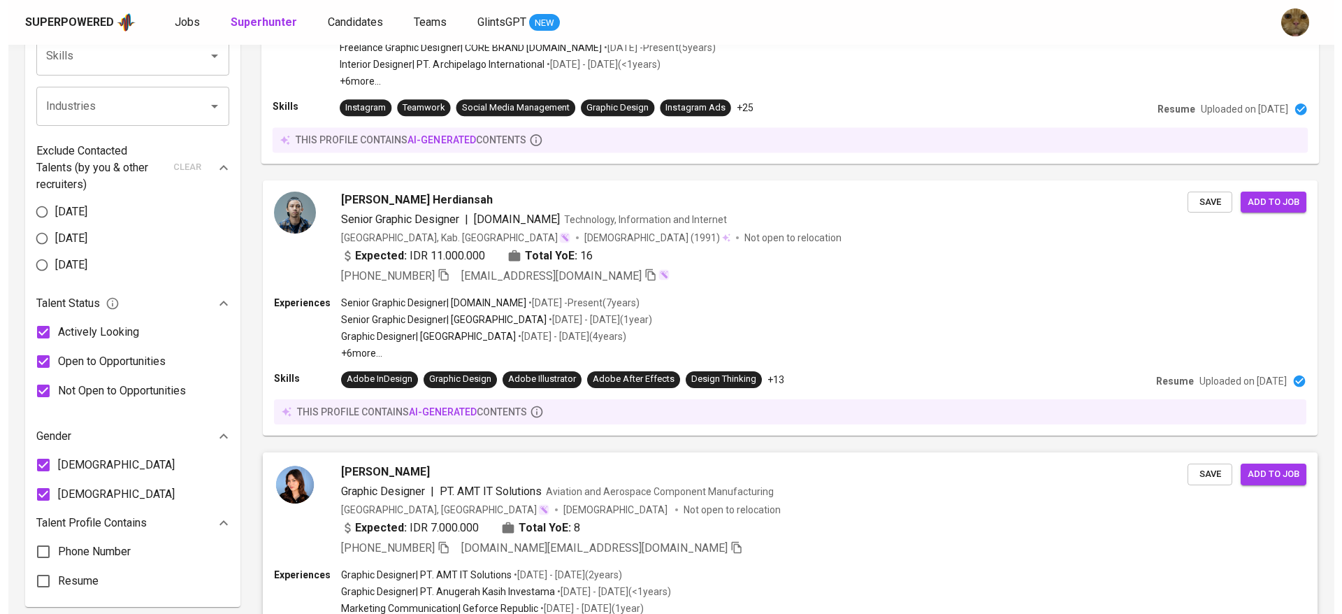
scroll to position [639, 0]
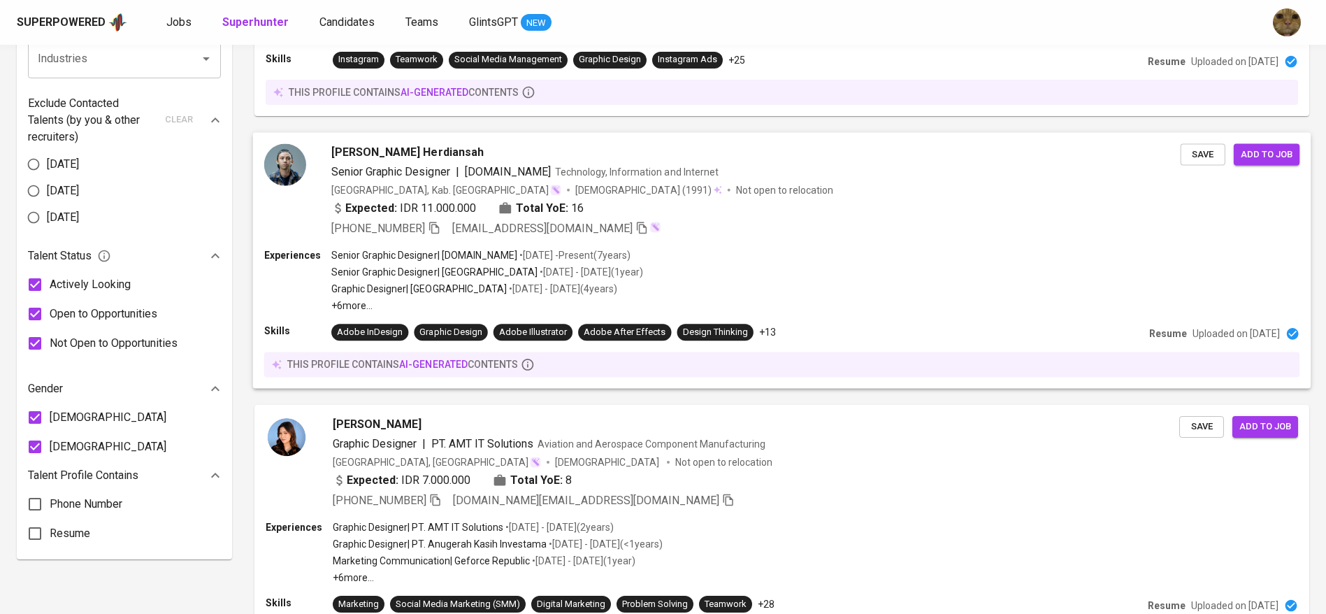
click at [387, 147] on span "[PERSON_NAME] Herdiansah" at bounding box center [407, 151] width 152 height 17
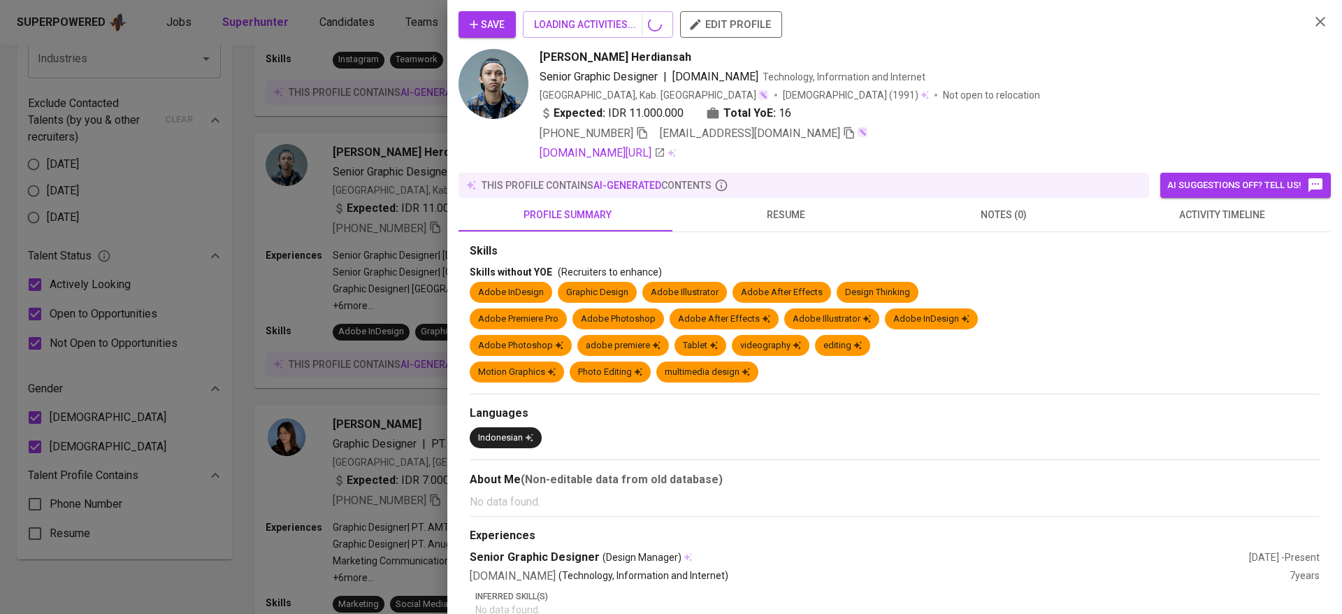
click at [763, 219] on span "resume" at bounding box center [785, 214] width 201 height 17
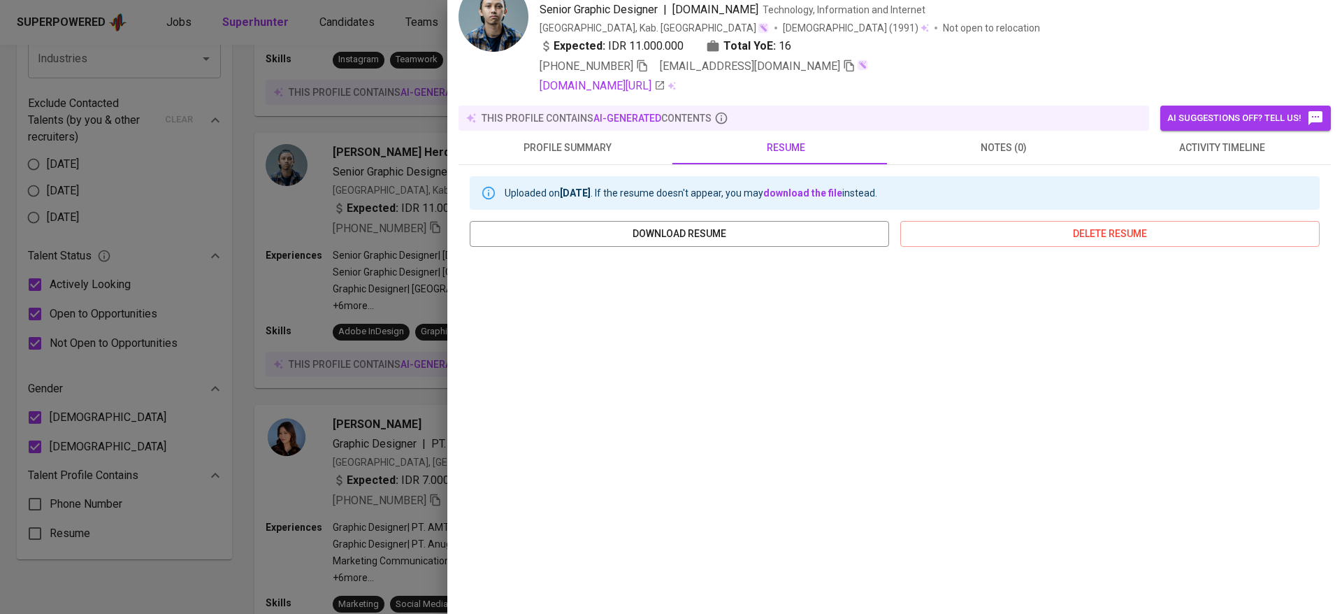
scroll to position [69, 0]
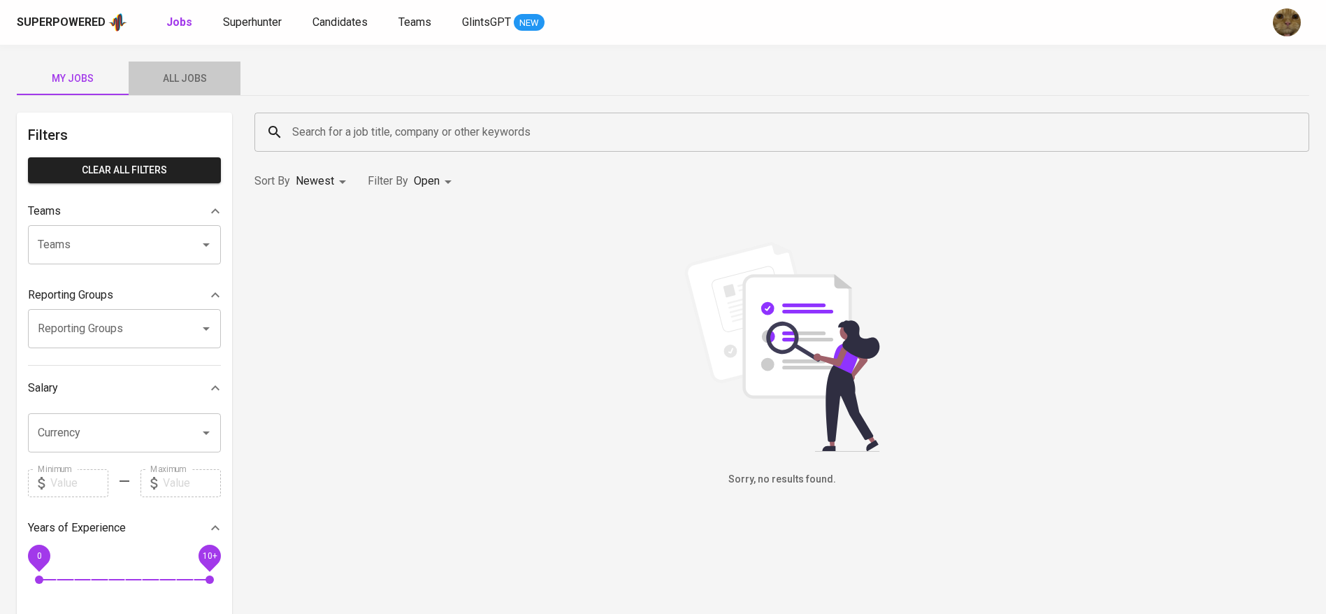
click at [192, 75] on span "All Jobs" at bounding box center [184, 78] width 95 height 17
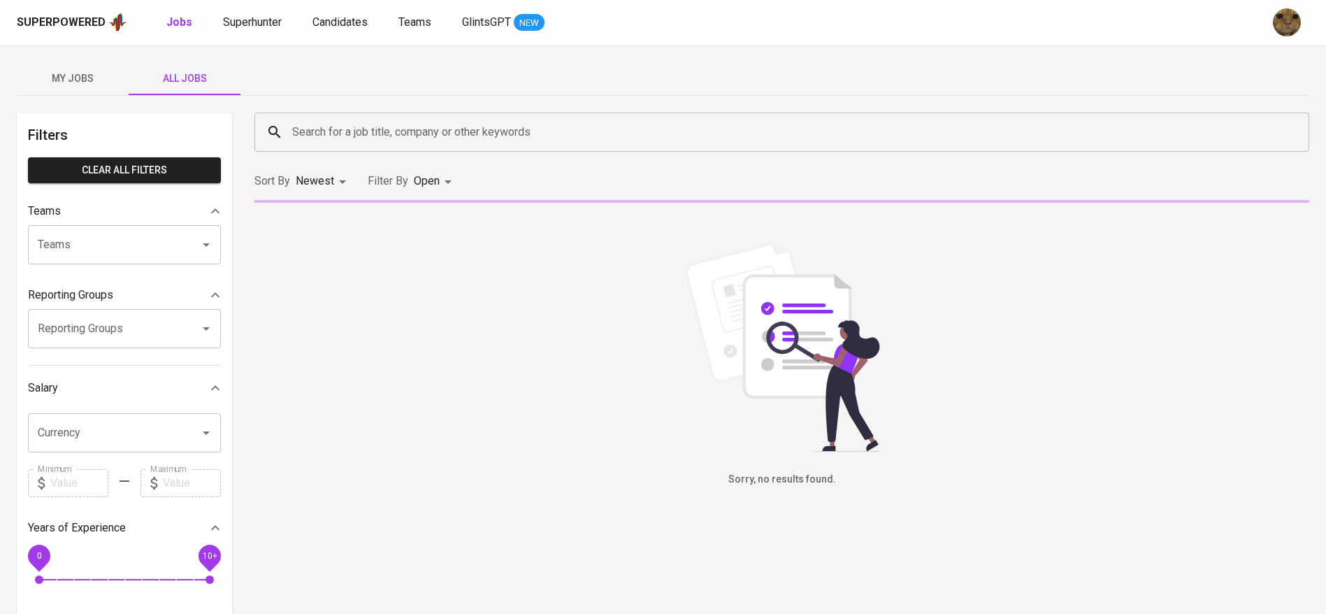
click at [328, 135] on input "Search for a job title, company or other keywords" at bounding box center [785, 132] width 993 height 27
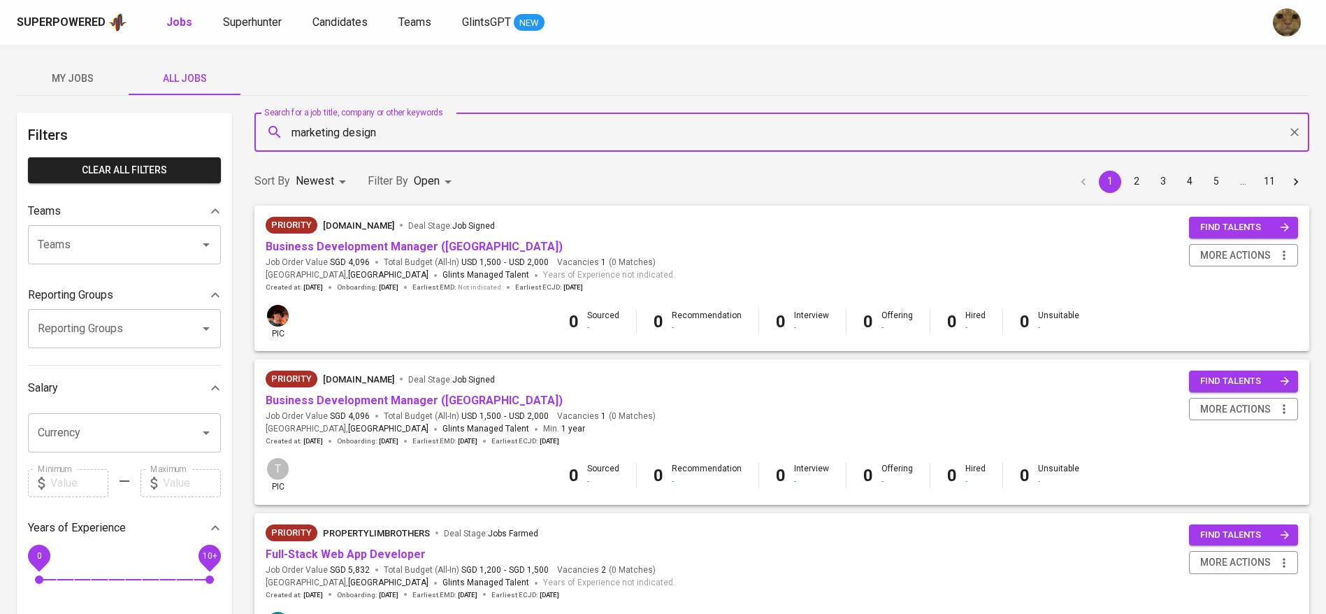
type input "marketing design"
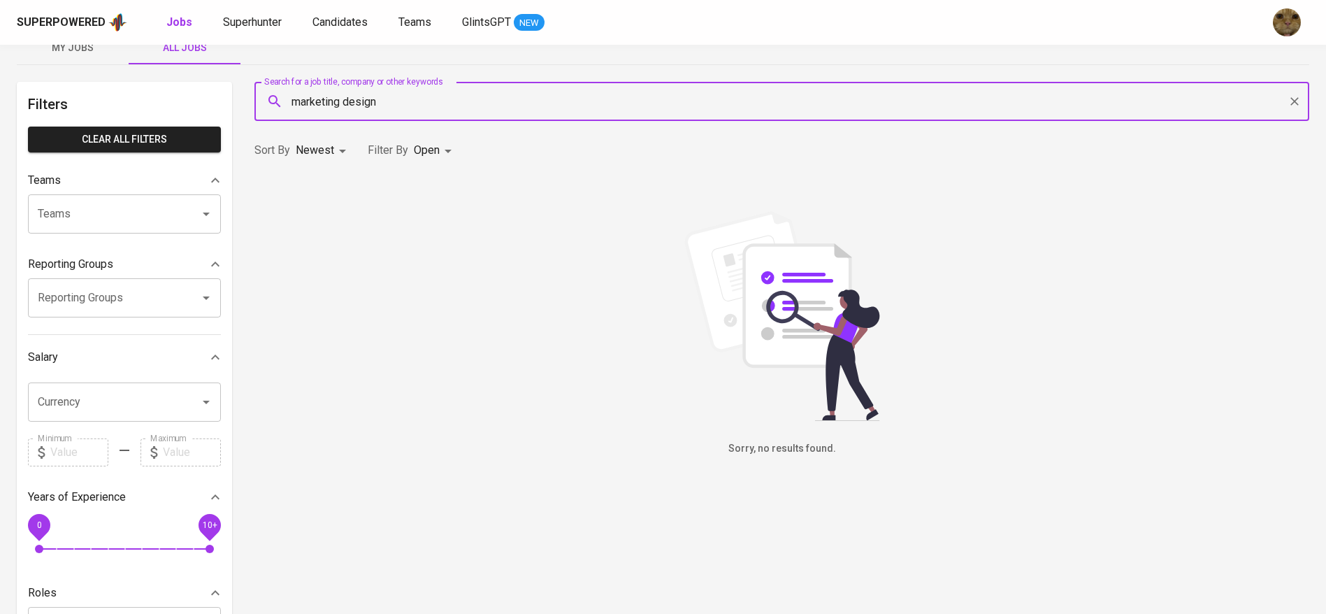
scroll to position [34, 0]
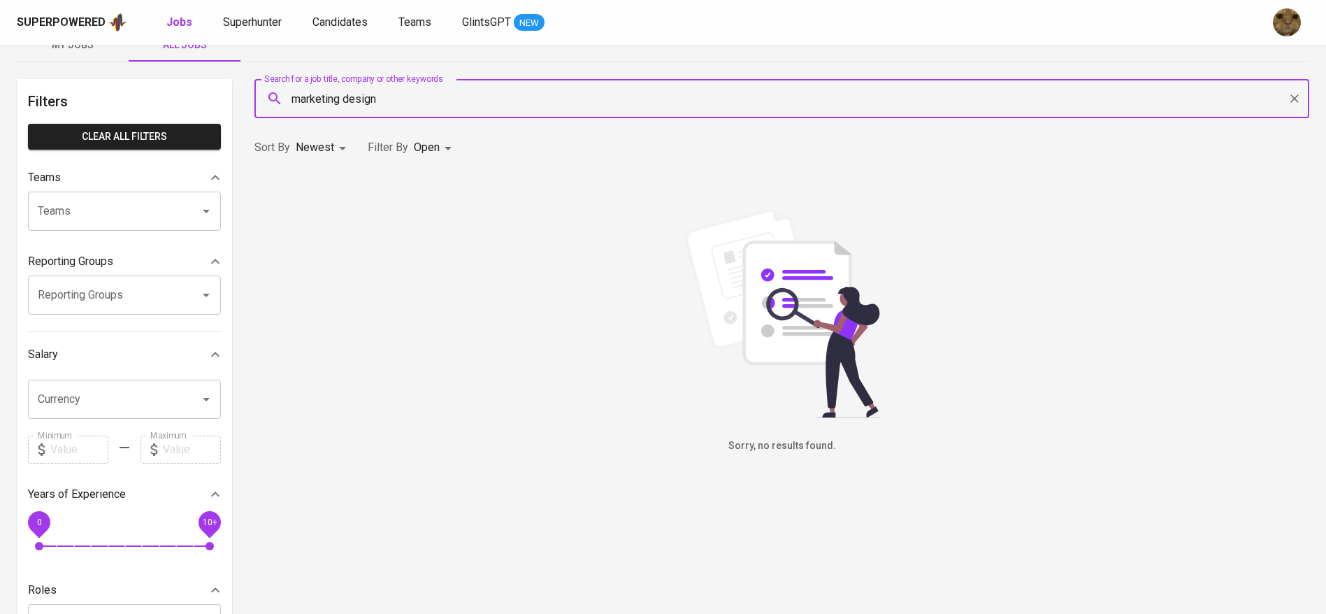
click at [433, 138] on body "Superpowered Jobs Superhunter Candidates Teams GlintsGPT NEW My Jobs All Jobs F…" at bounding box center [663, 443] width 1326 height 954
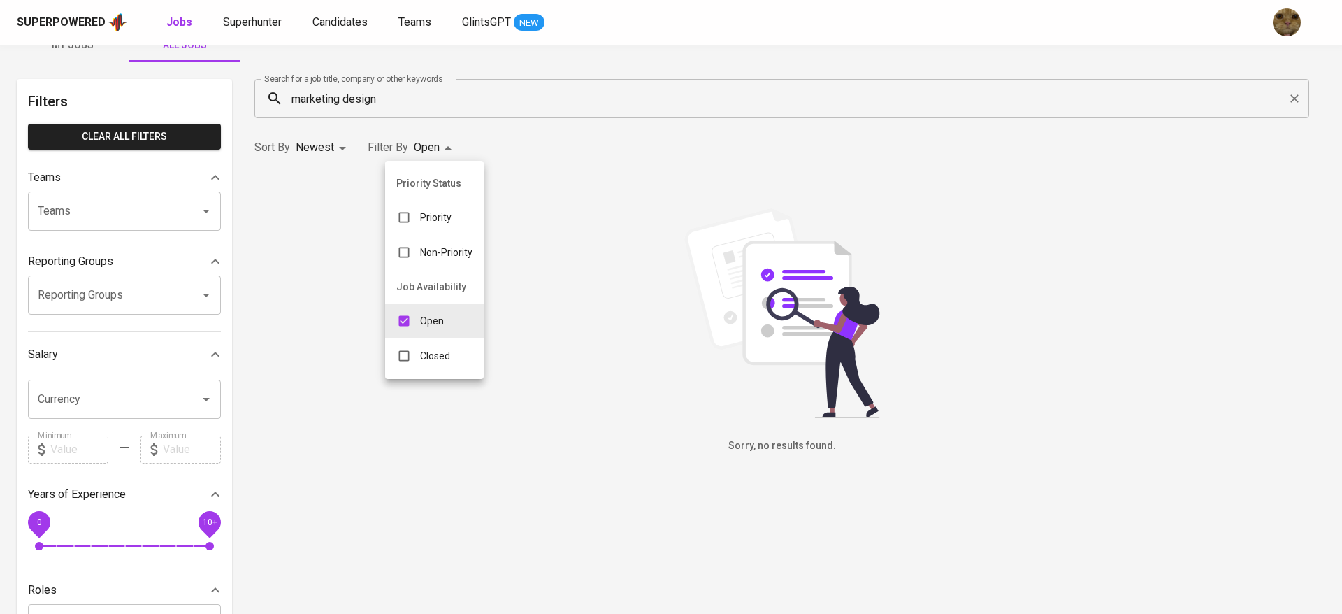
click at [438, 355] on p "Closed" at bounding box center [435, 356] width 30 height 14
type input "OPEN,CLOSE"
checkbox input "true"
click at [616, 116] on div at bounding box center [671, 307] width 1342 height 614
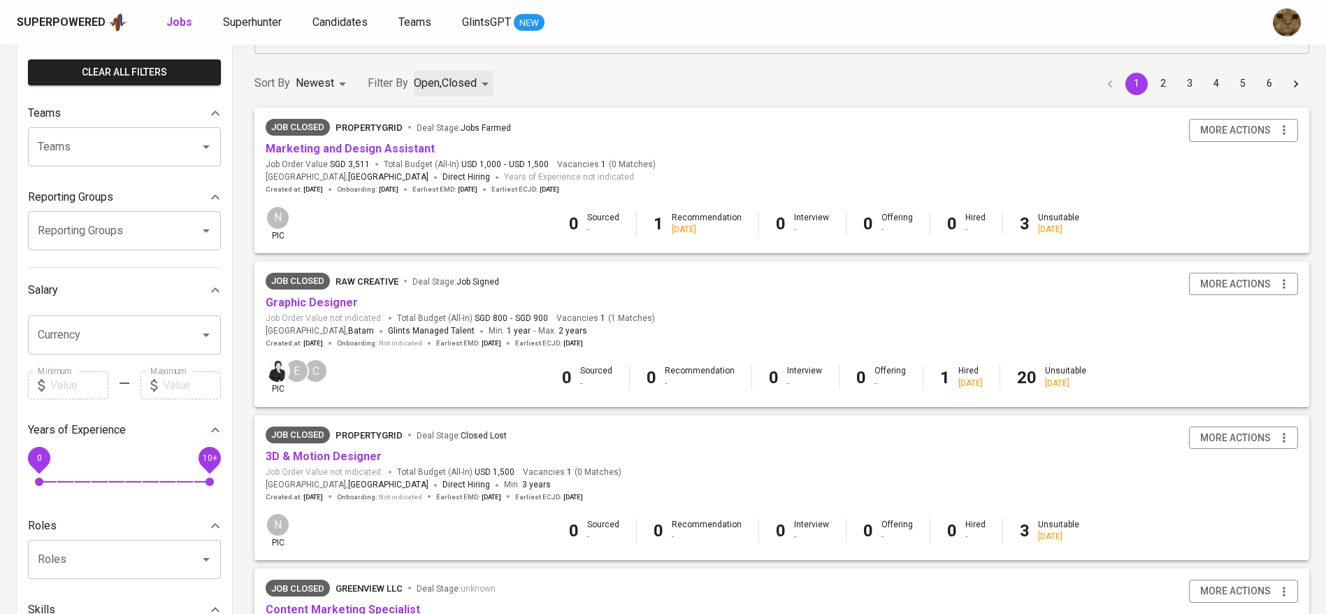
scroll to position [100, 0]
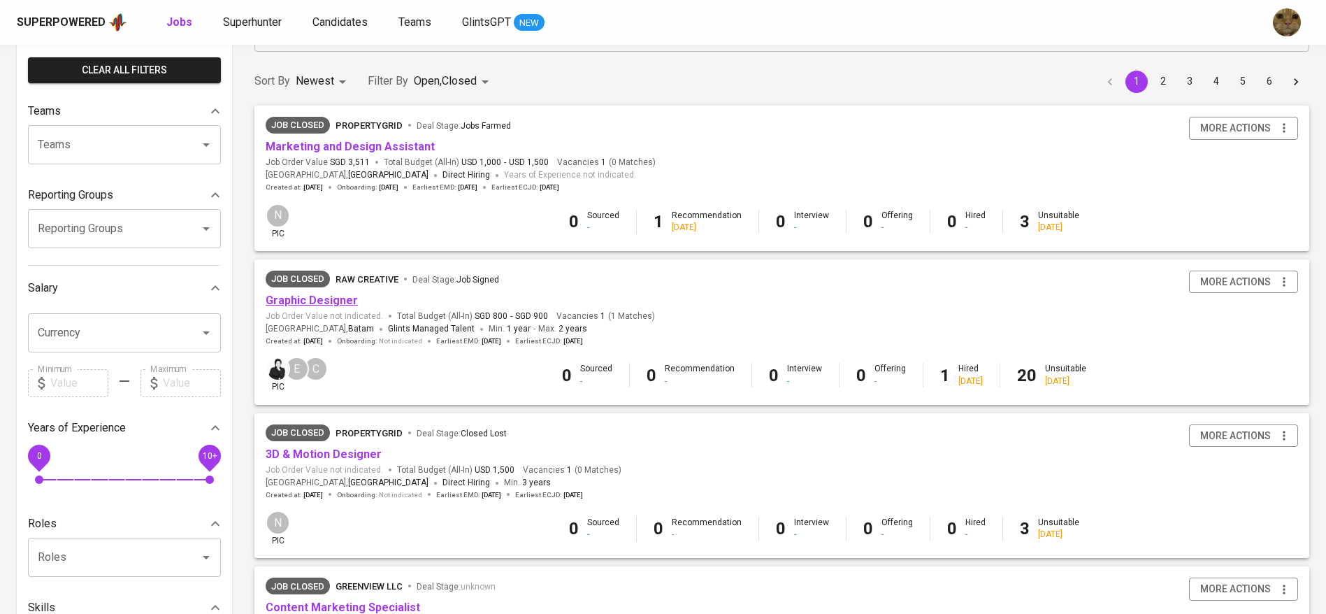
click at [334, 297] on link "Graphic Designer" at bounding box center [312, 300] width 92 height 13
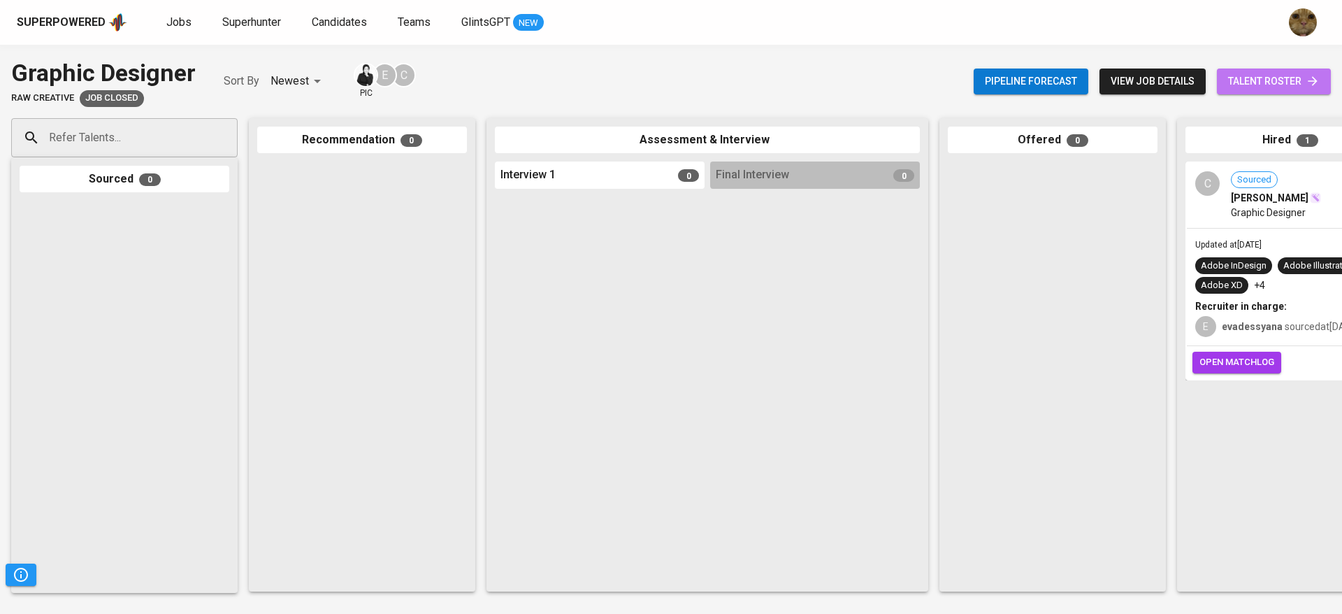
click at [1256, 77] on span "talent roster" at bounding box center [1274, 81] width 92 height 17
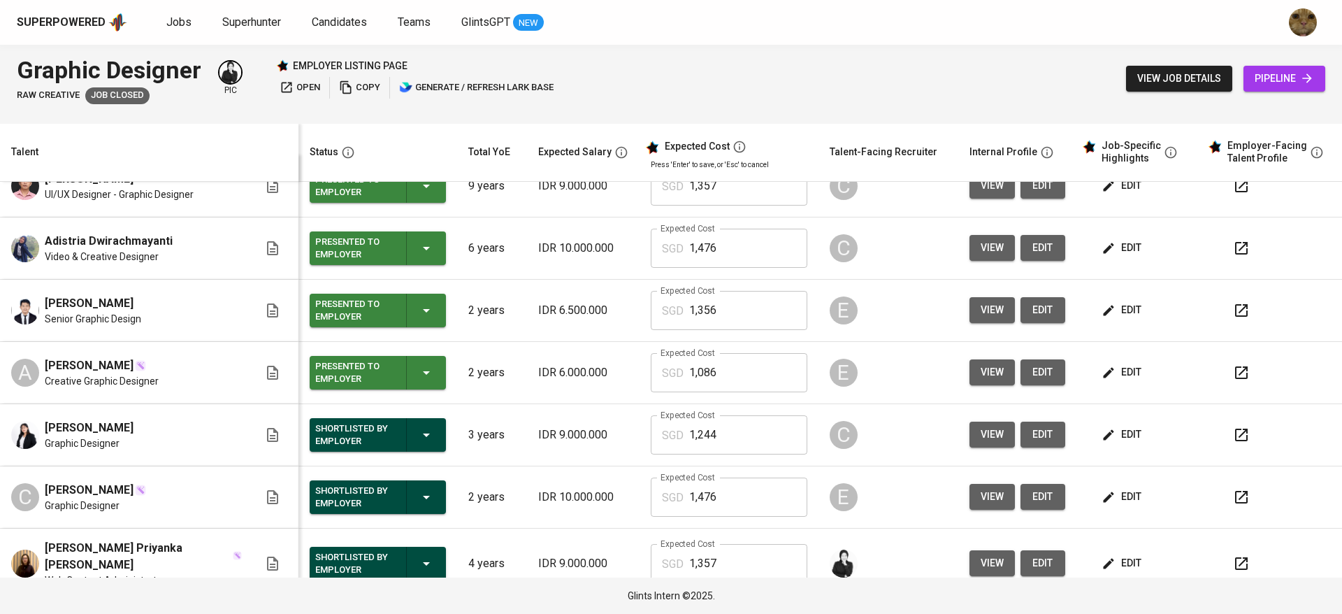
scroll to position [27, 0]
click at [981, 310] on span "view" at bounding box center [992, 309] width 23 height 17
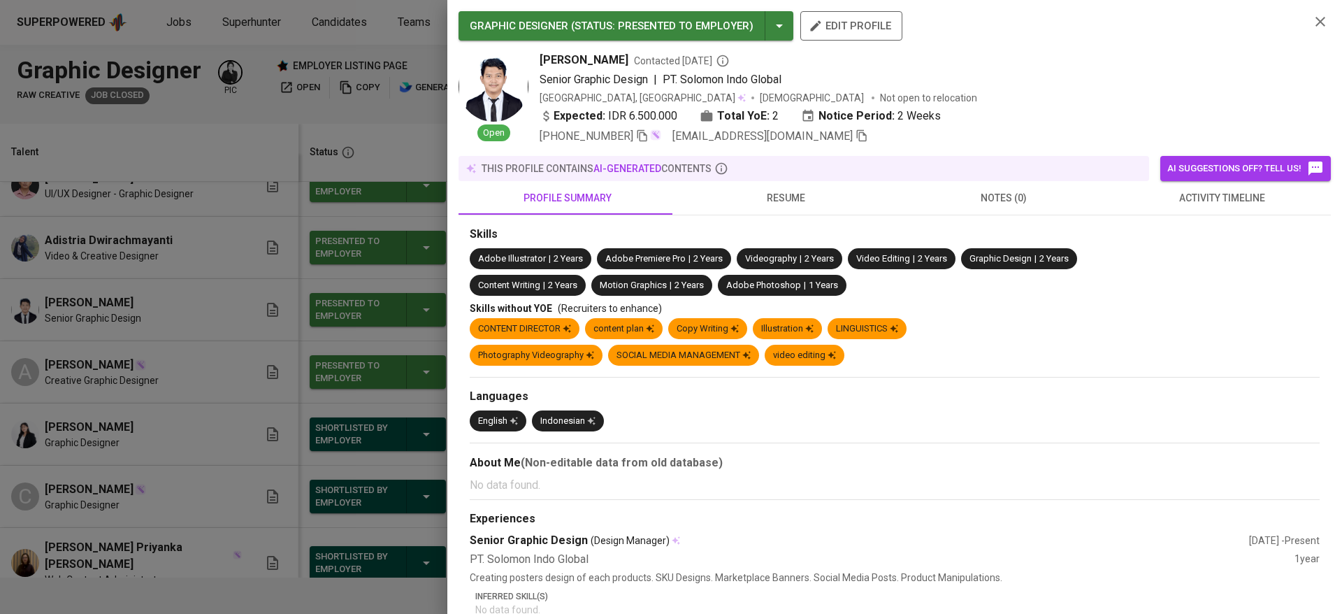
scroll to position [0, 0]
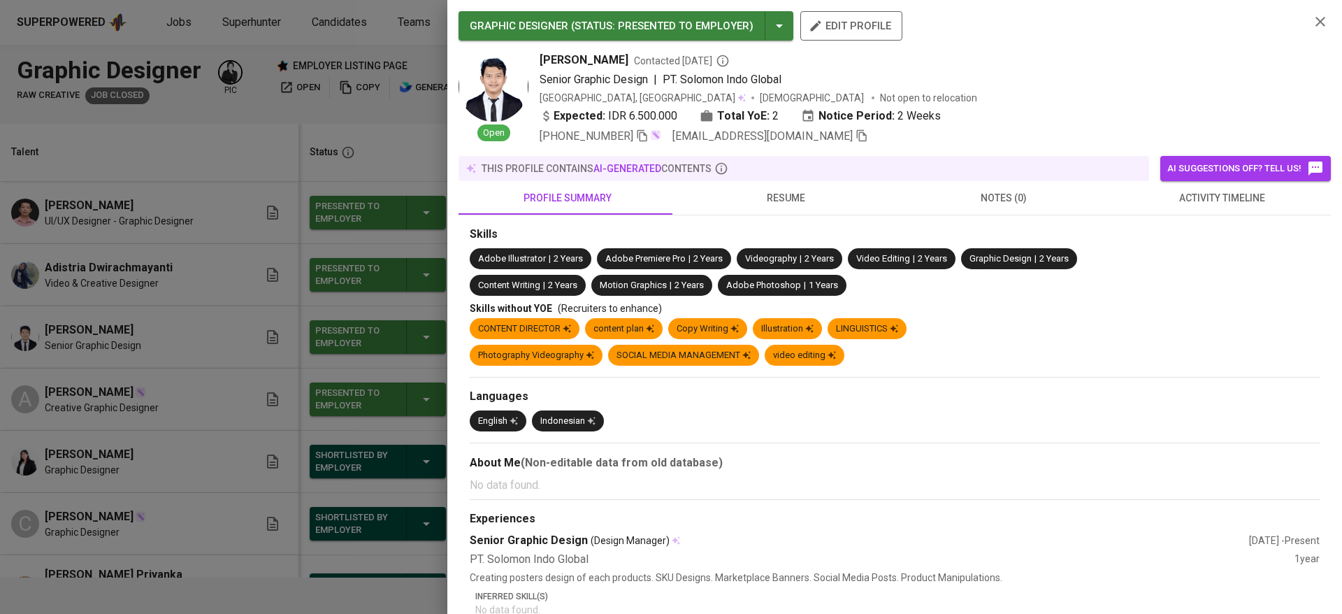
click at [772, 196] on span "resume" at bounding box center [785, 197] width 201 height 17
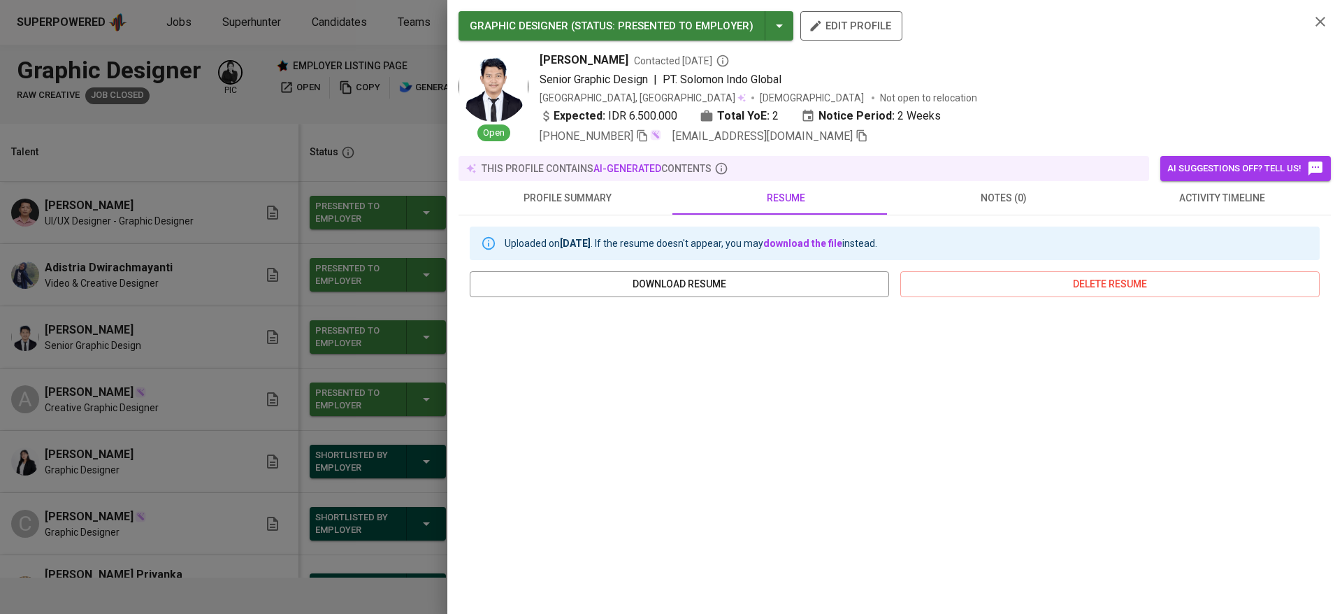
scroll to position [136, 0]
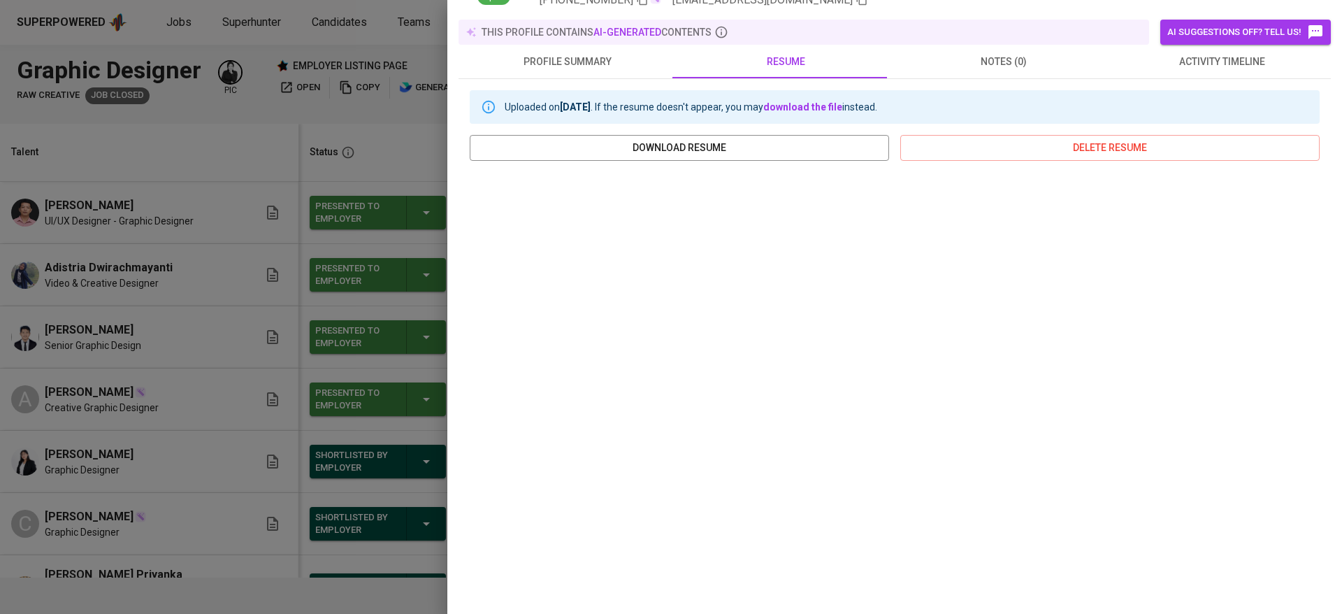
click at [247, 448] on div at bounding box center [671, 307] width 1342 height 614
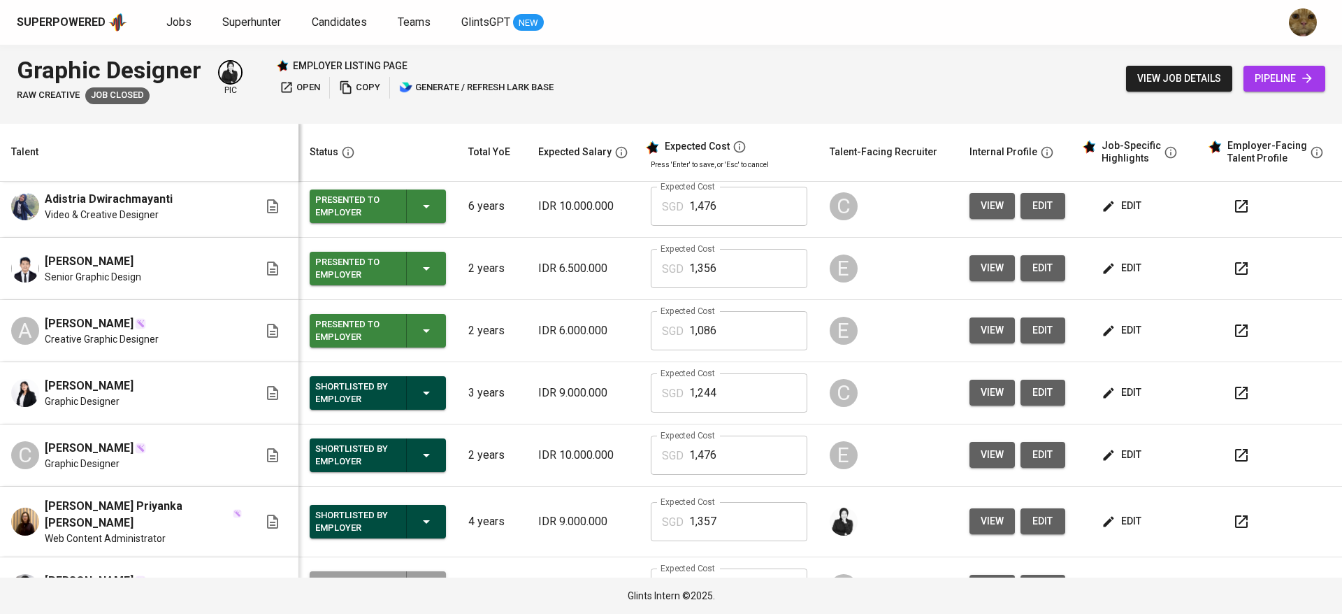
scroll to position [69, 0]
click at [970, 389] on button "view" at bounding box center [992, 392] width 45 height 26
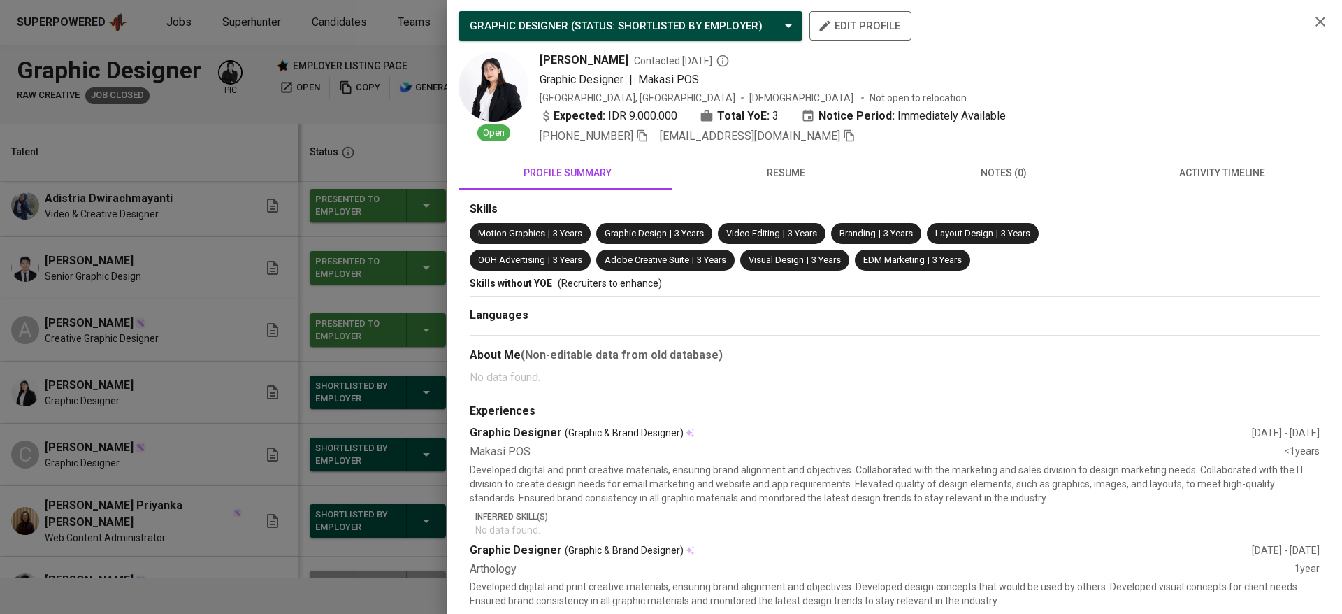
click at [769, 171] on span "resume" at bounding box center [785, 172] width 201 height 17
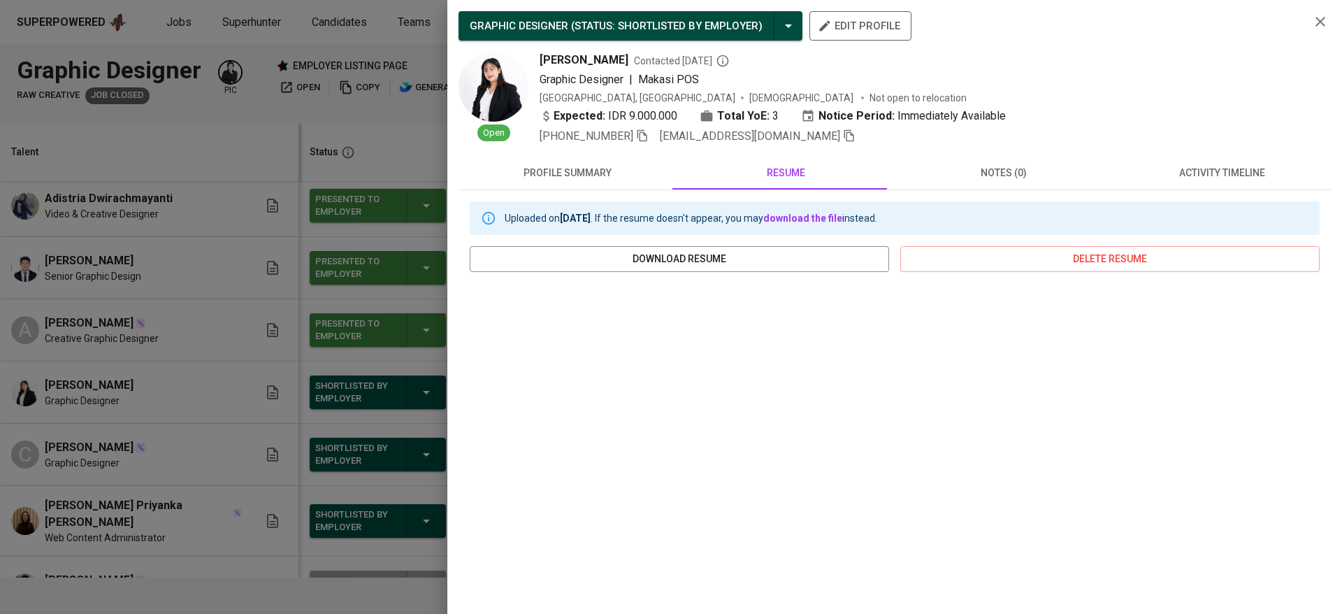
scroll to position [111, 0]
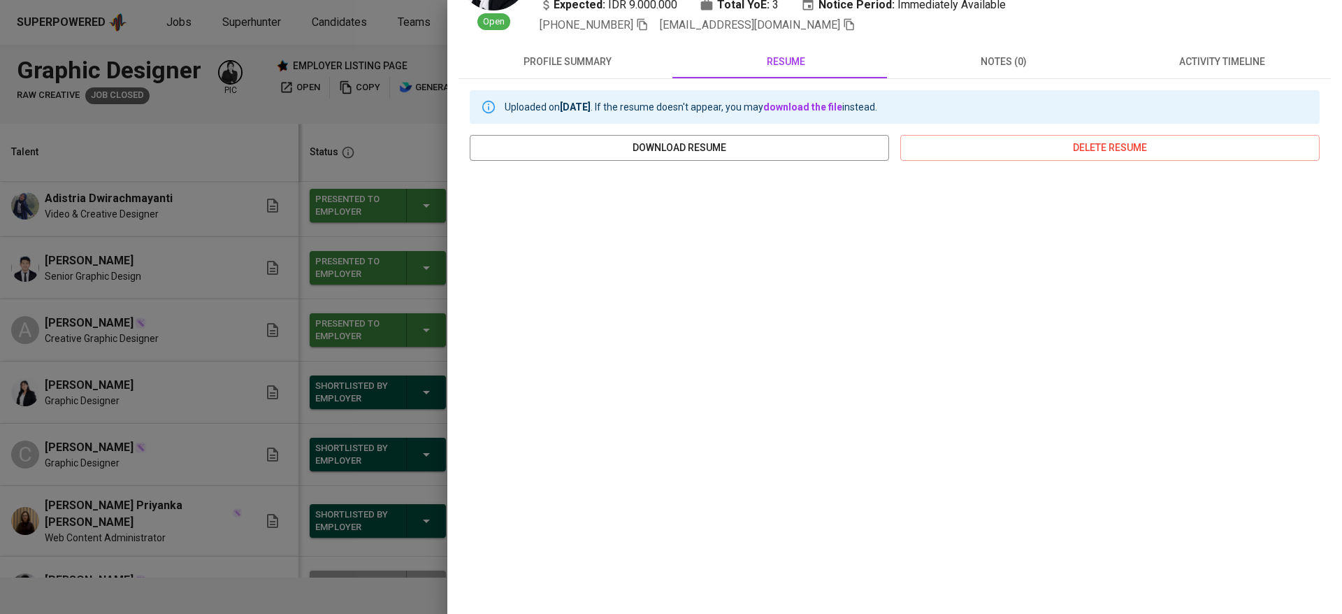
click at [396, 444] on div at bounding box center [671, 307] width 1342 height 614
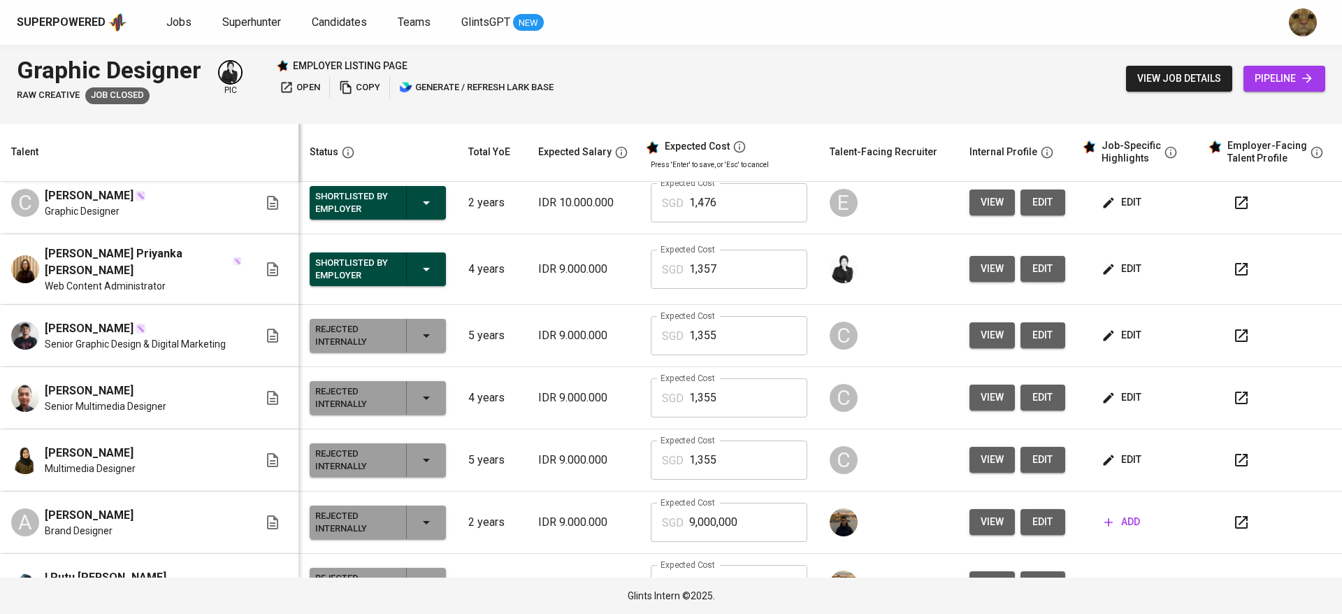
scroll to position [0, 0]
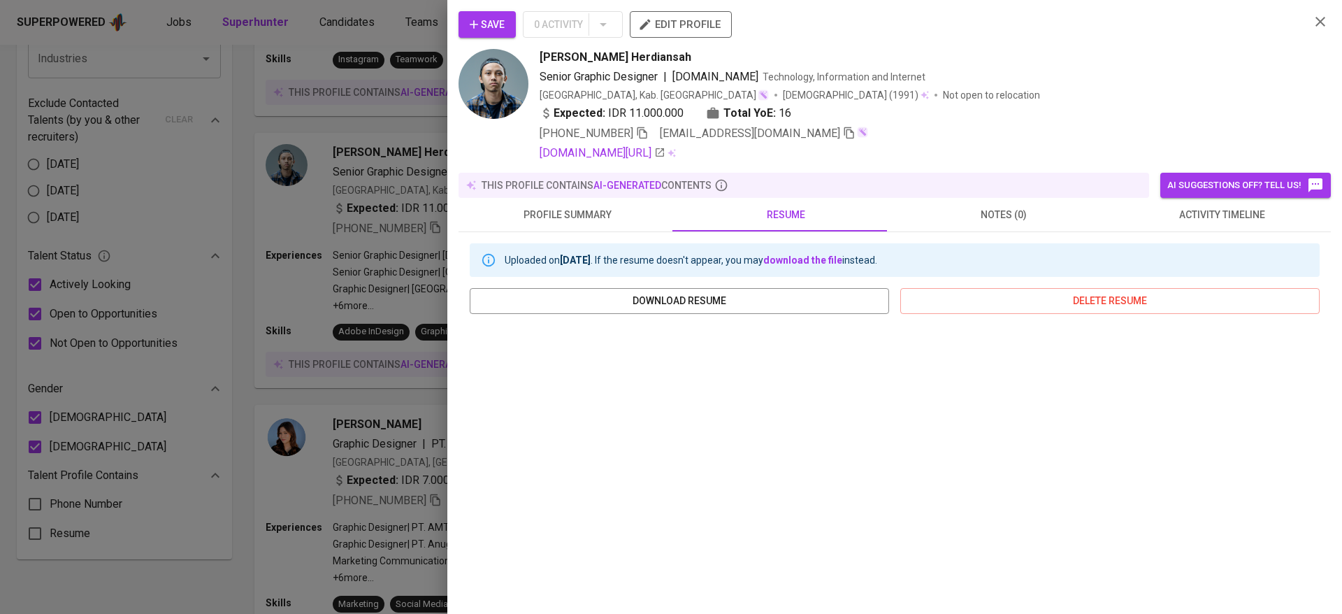
drag, startPoint x: 501, startPoint y: 25, endPoint x: 563, endPoint y: 0, distance: 66.5
click at [501, 25] on span "Save" at bounding box center [487, 24] width 35 height 17
click at [303, 291] on div at bounding box center [671, 307] width 1342 height 614
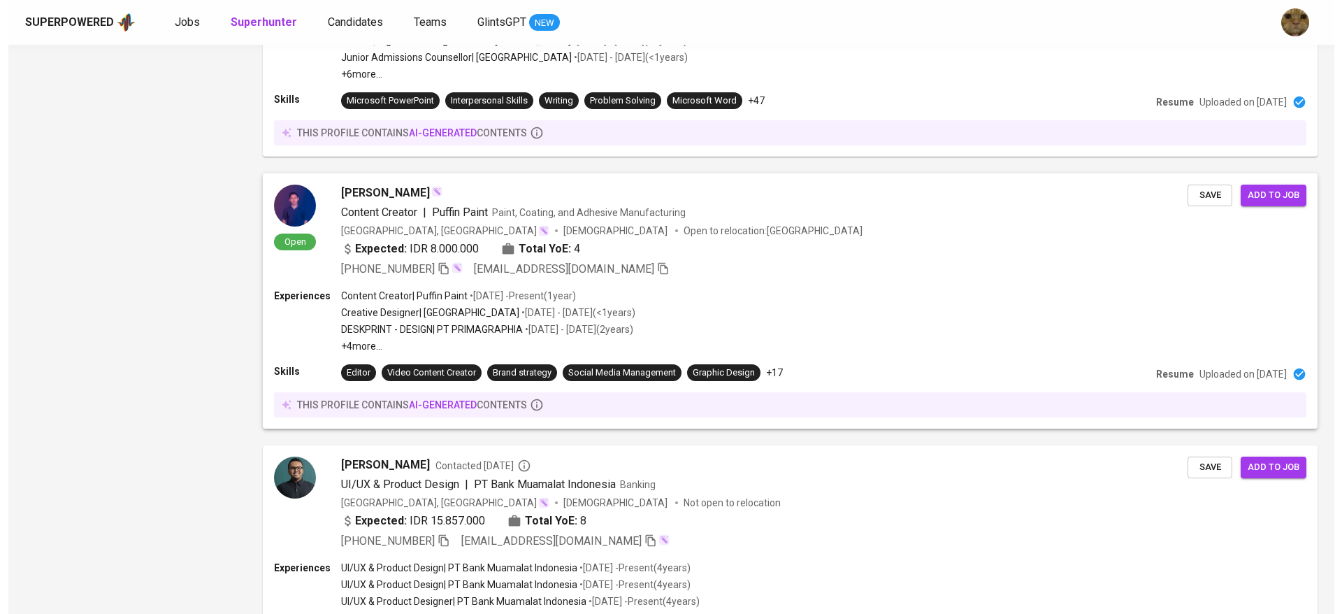
scroll to position [1701, 0]
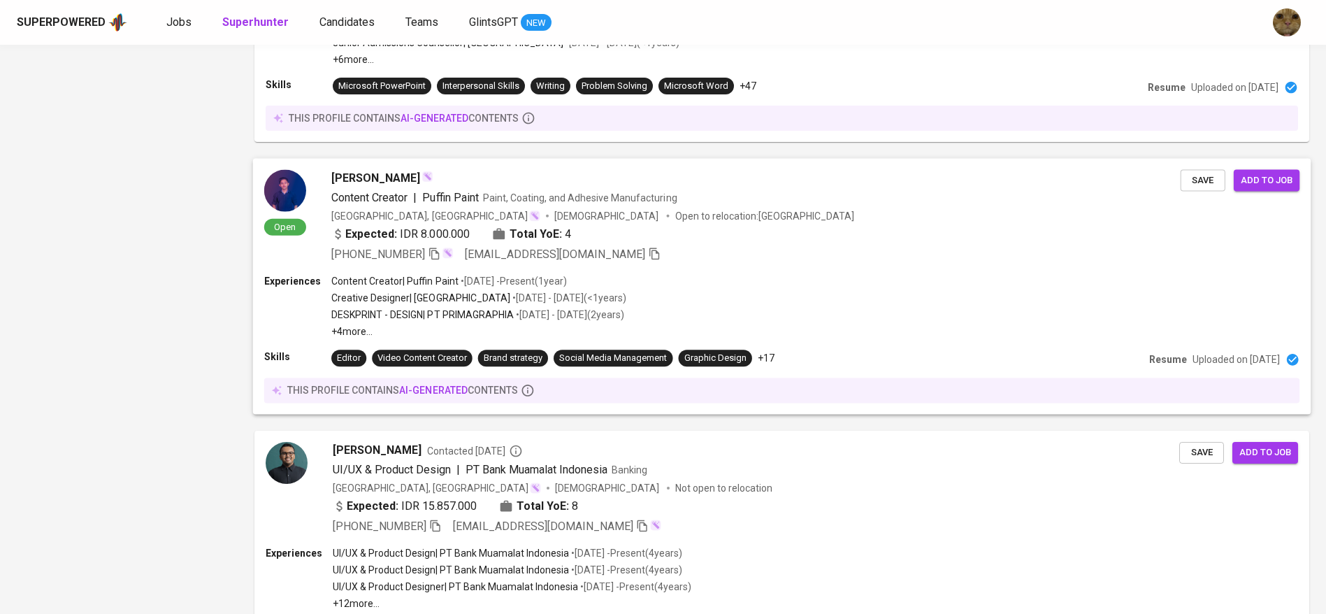
click at [367, 173] on span "[PERSON_NAME]" at bounding box center [375, 178] width 89 height 17
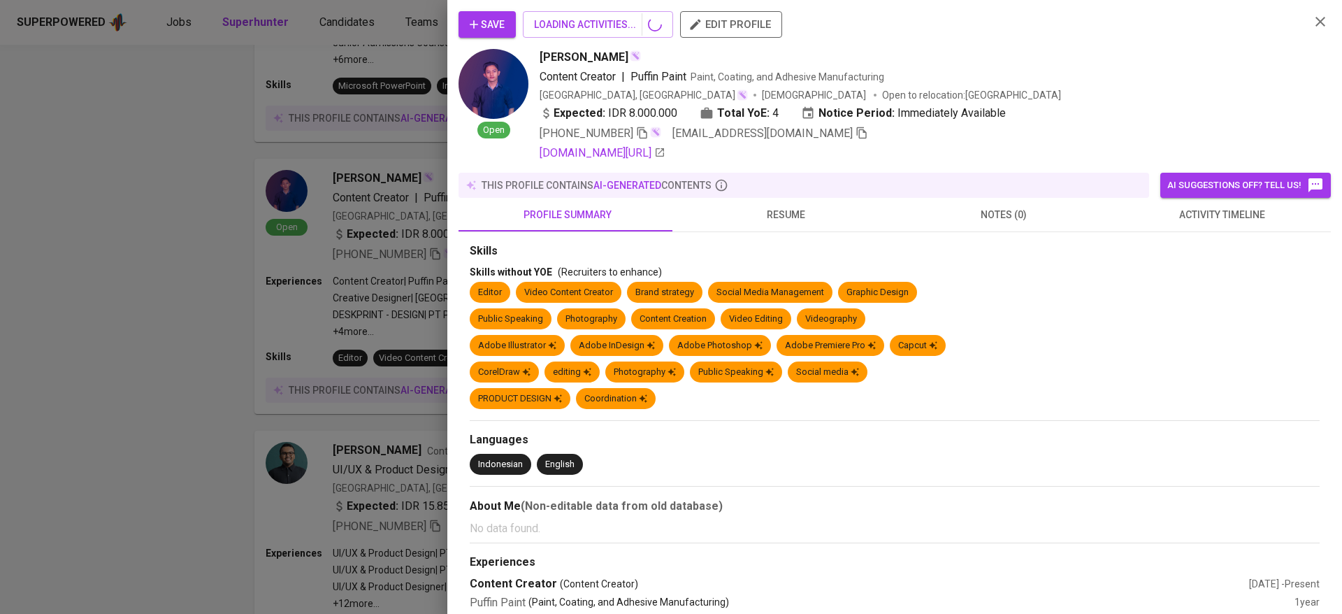
click at [747, 226] on button "resume" at bounding box center [786, 215] width 218 height 34
click at [770, 222] on span "resume" at bounding box center [785, 214] width 201 height 17
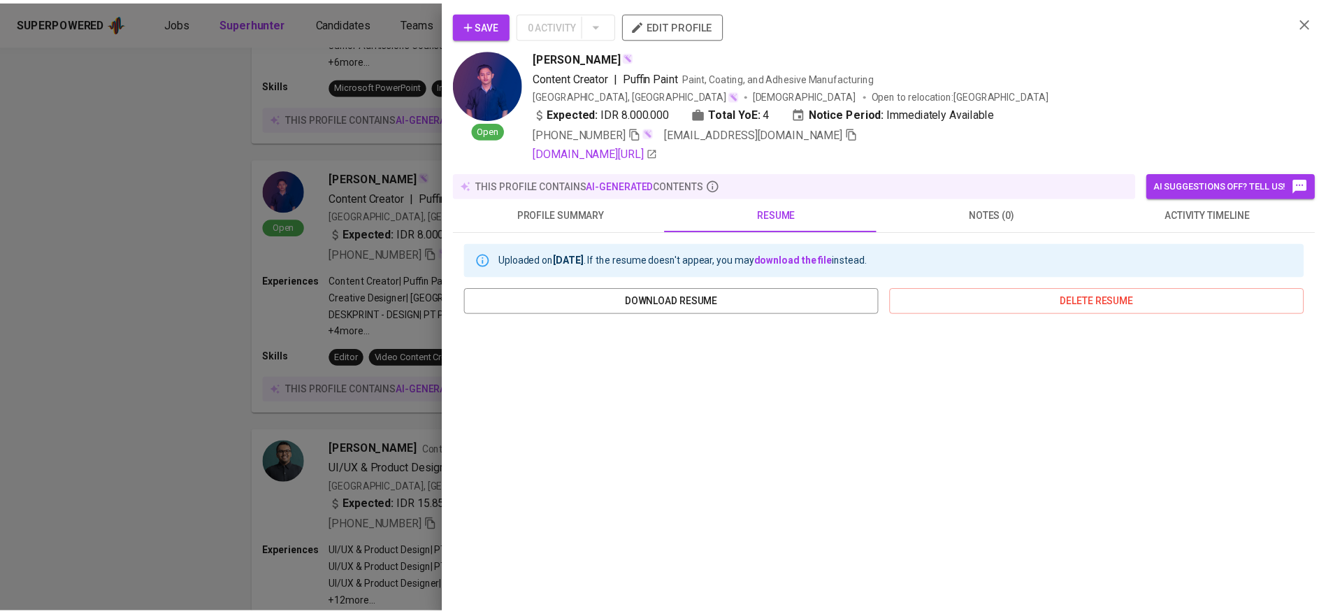
scroll to position [153, 0]
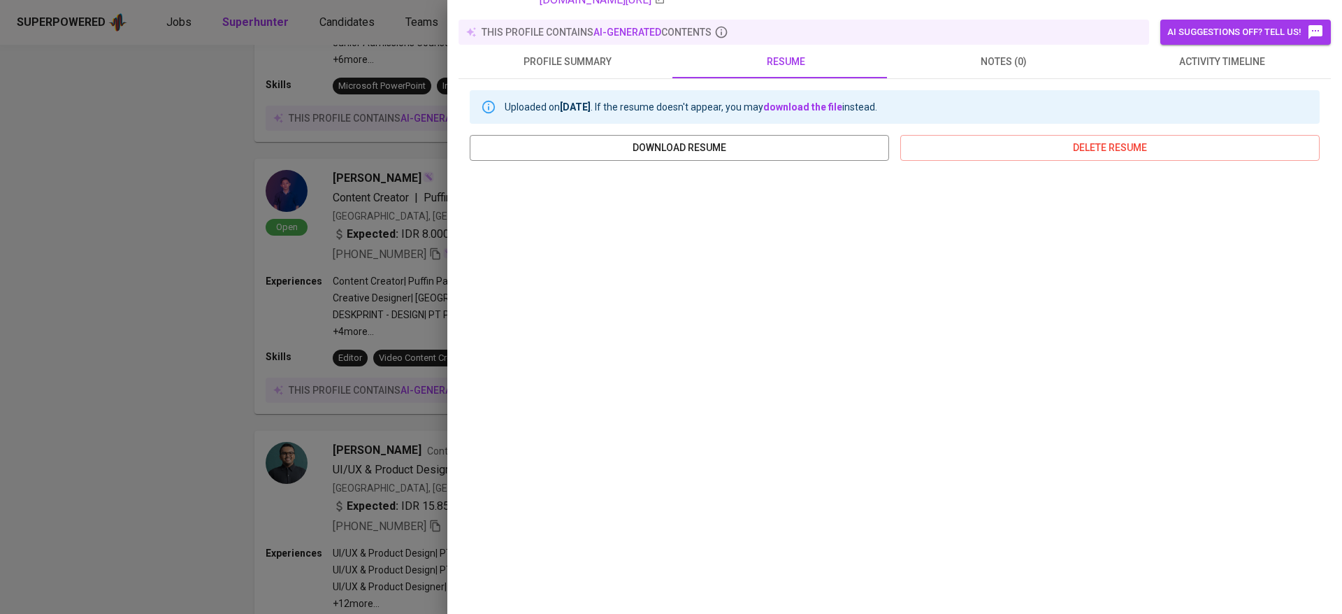
click at [224, 367] on div at bounding box center [671, 307] width 1342 height 614
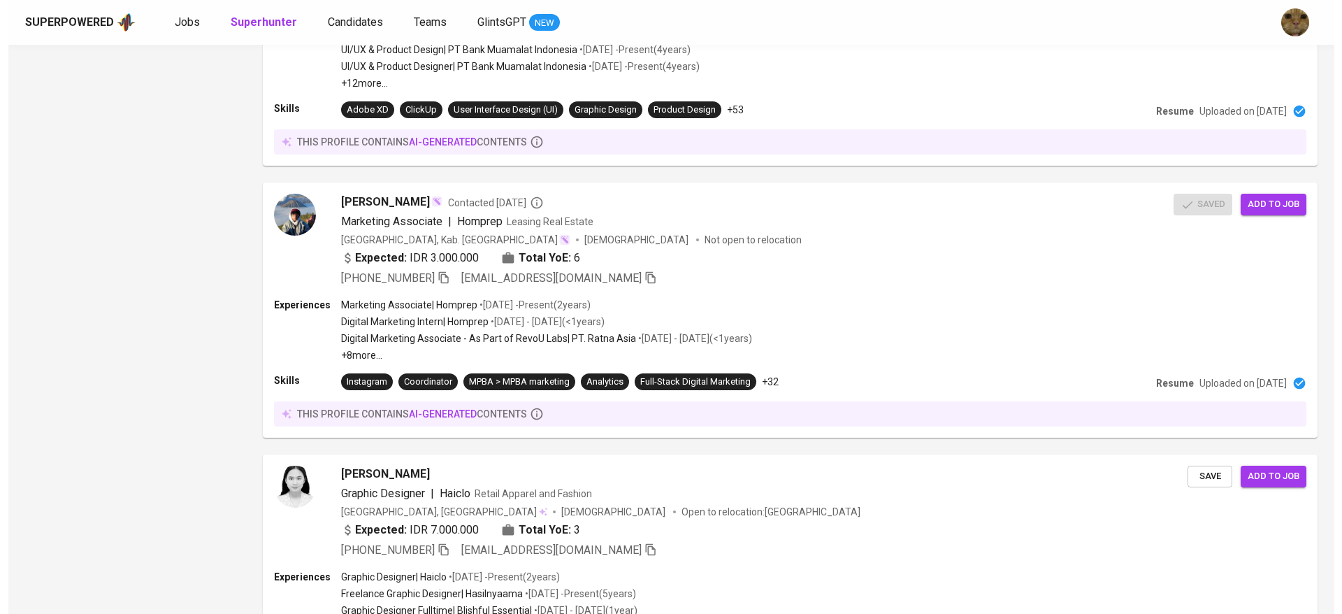
scroll to position [2409, 0]
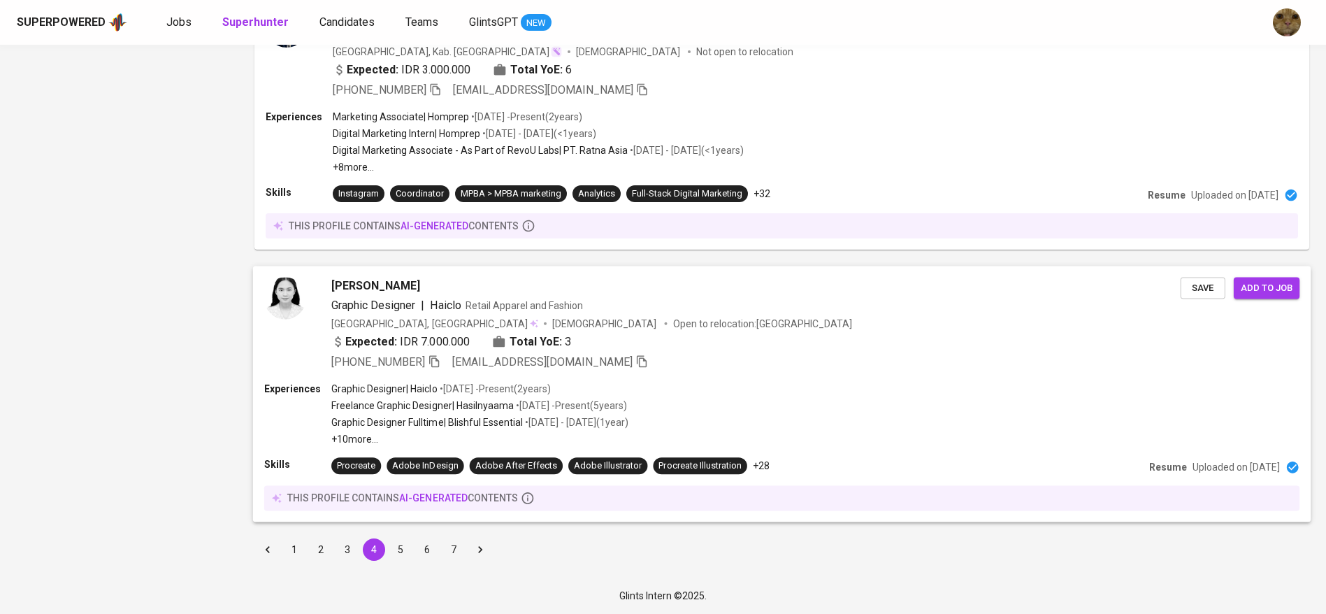
click at [380, 285] on span "[PERSON_NAME]" at bounding box center [375, 286] width 89 height 17
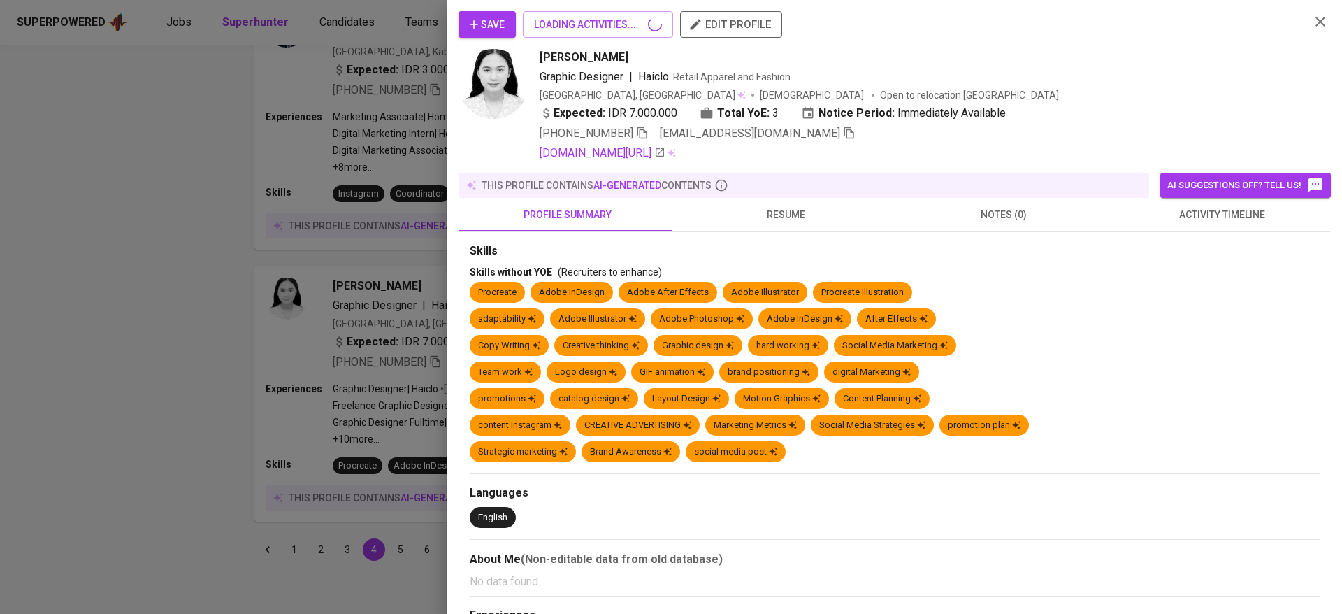
click at [779, 210] on span "resume" at bounding box center [785, 214] width 201 height 17
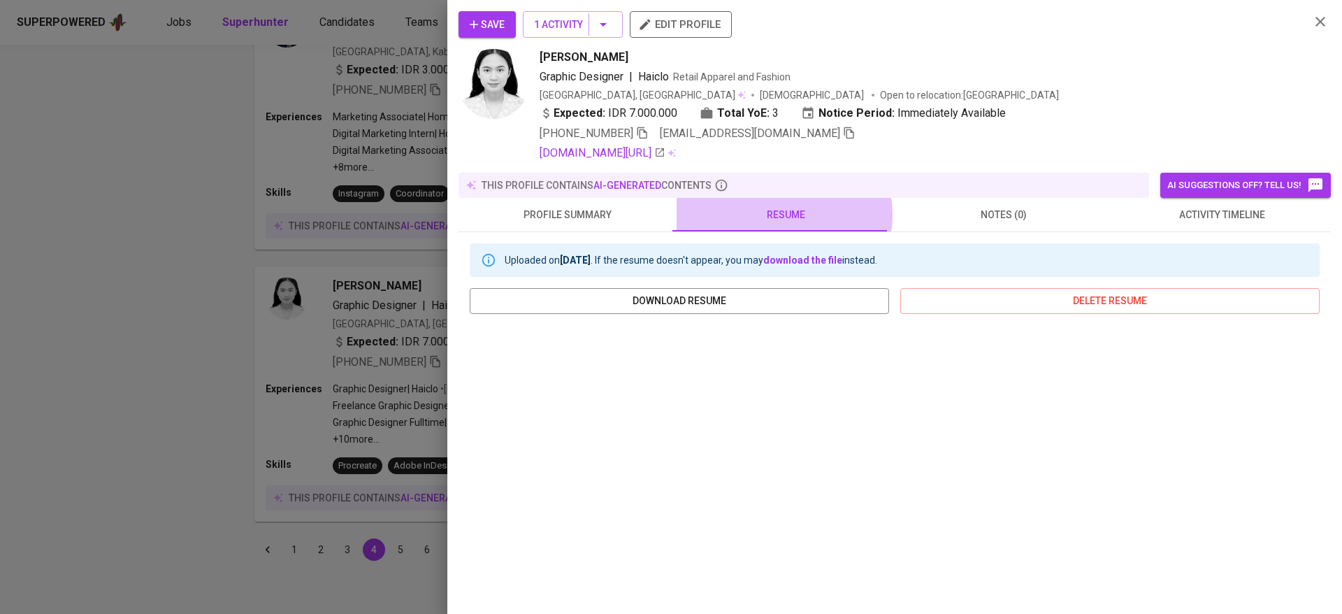
click at [773, 215] on span "resume" at bounding box center [785, 214] width 201 height 17
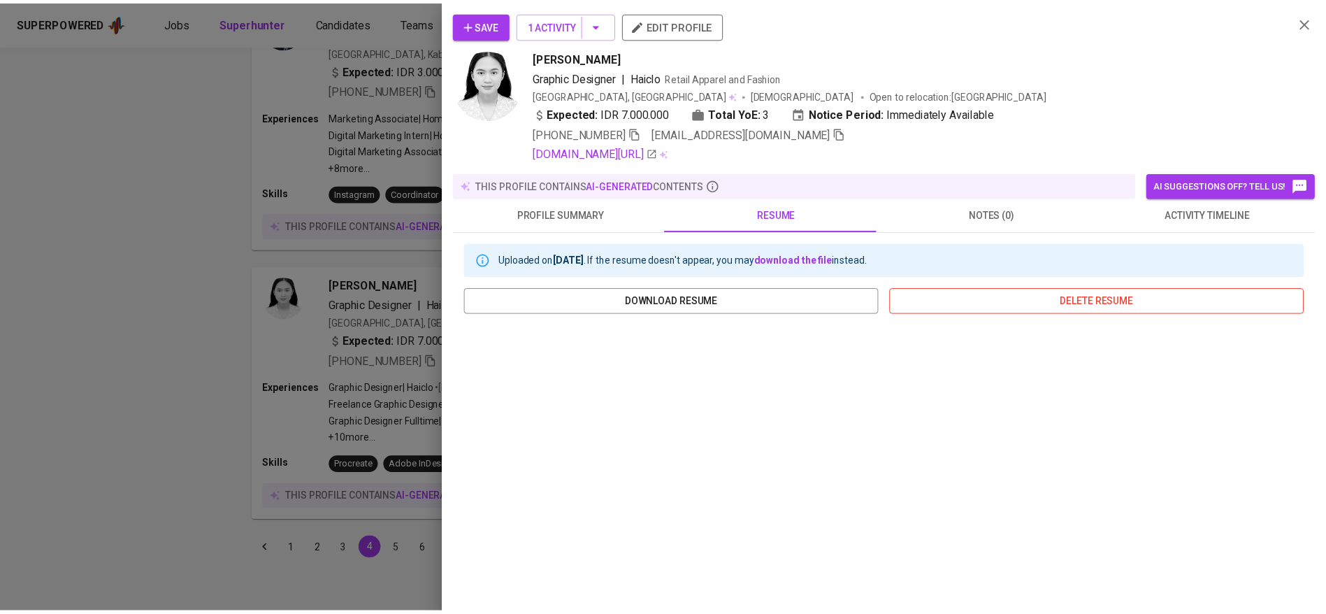
scroll to position [40, 0]
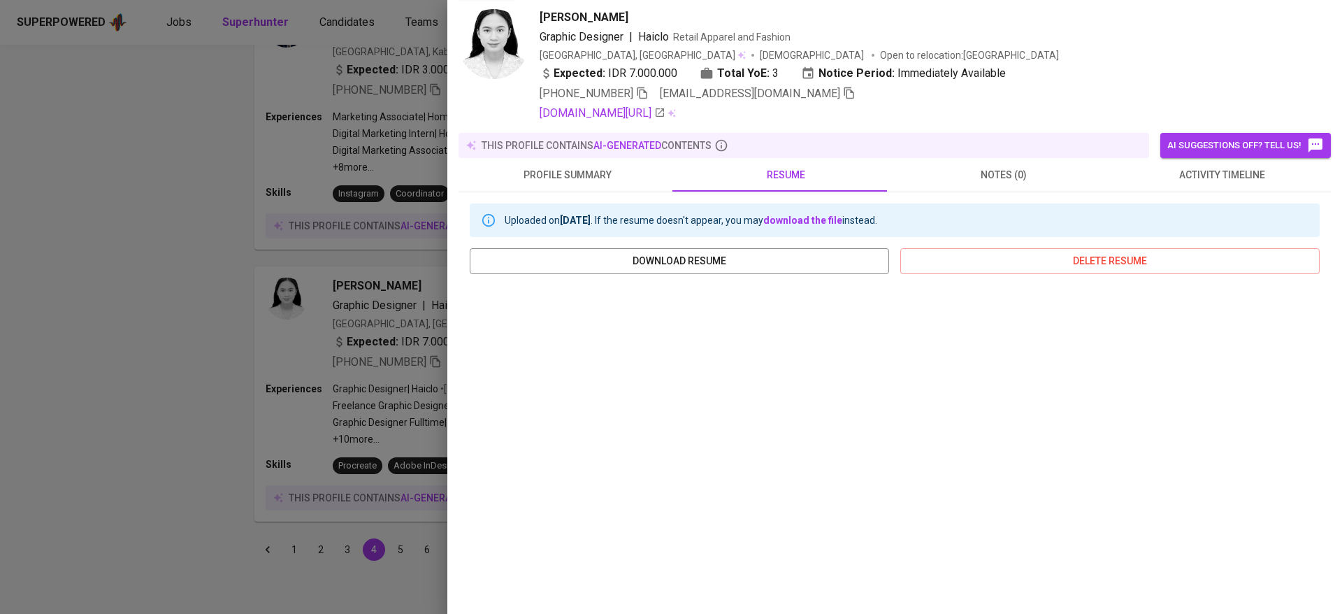
click at [264, 335] on div at bounding box center [671, 307] width 1342 height 614
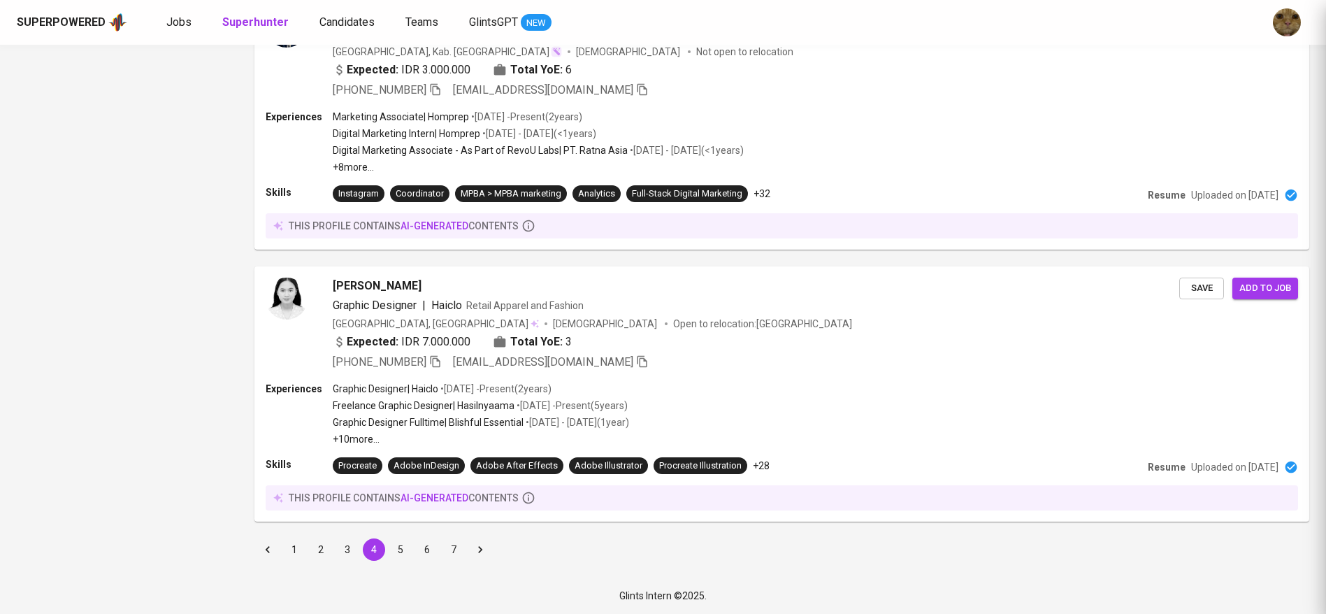
scroll to position [0, 0]
click at [395, 541] on button "5" at bounding box center [400, 549] width 22 height 22
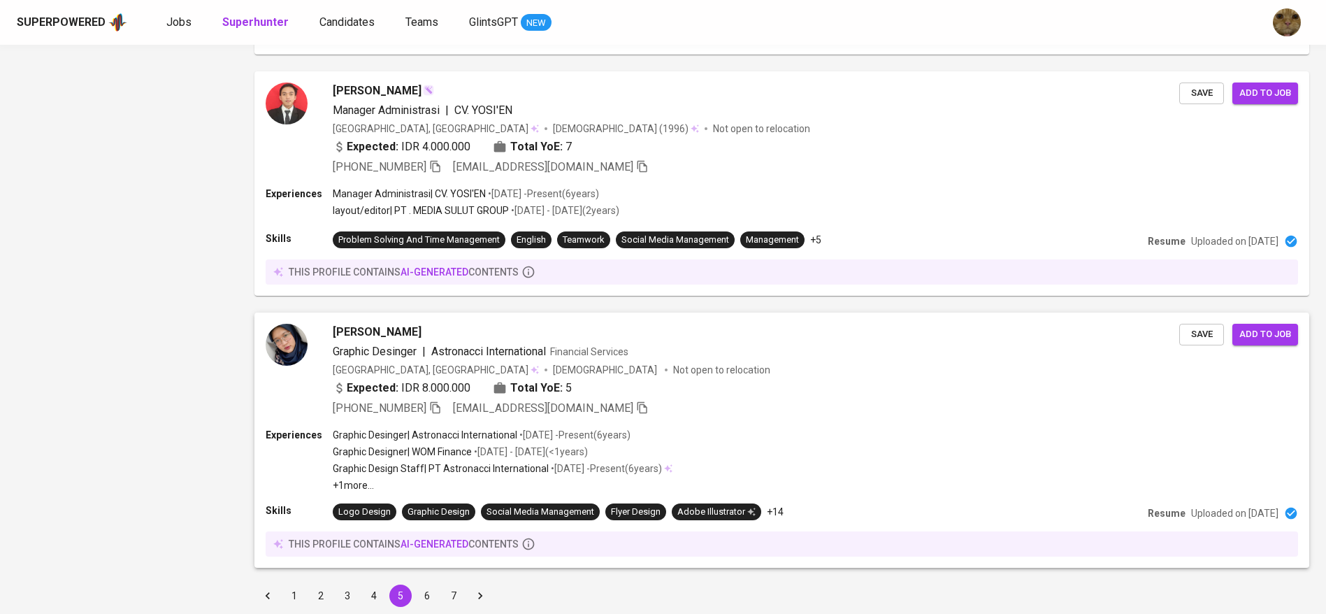
scroll to position [2378, 0]
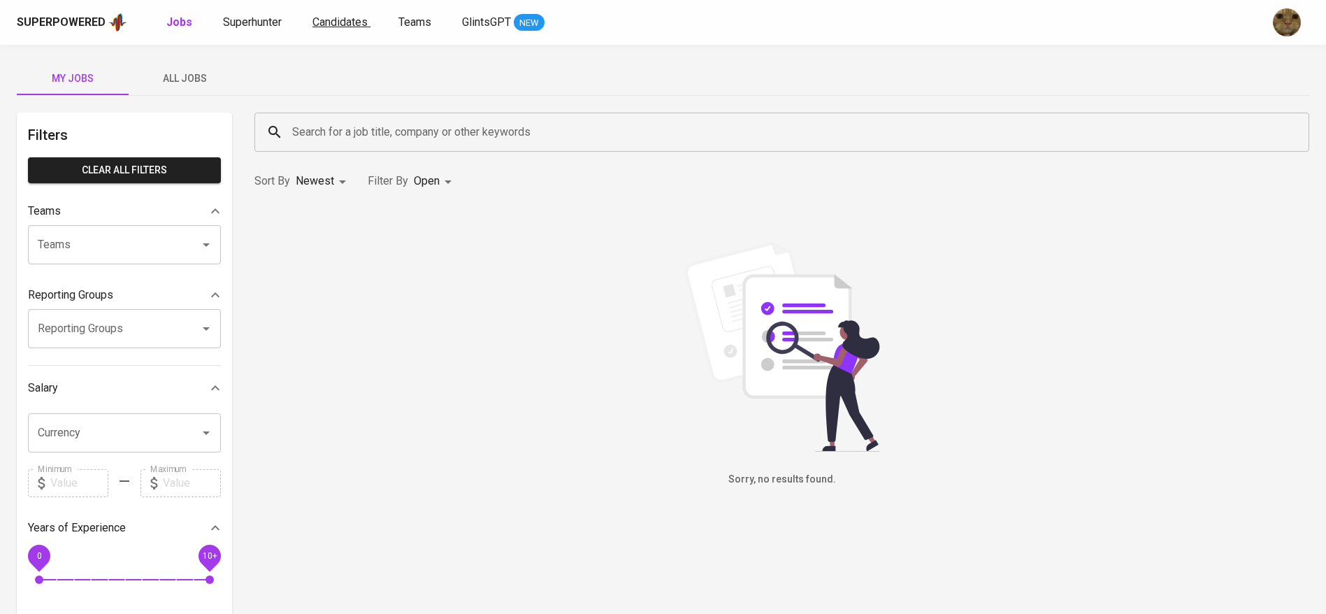
click at [327, 21] on span "Candidates" at bounding box center [340, 21] width 55 height 13
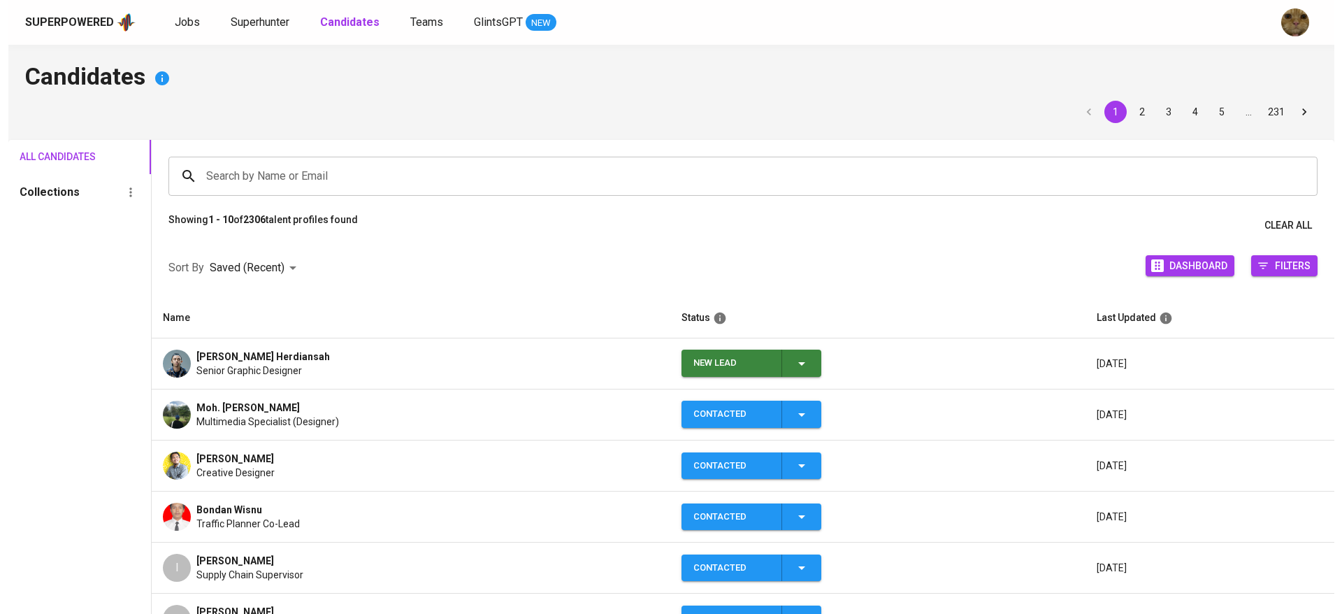
scroll to position [10, 0]
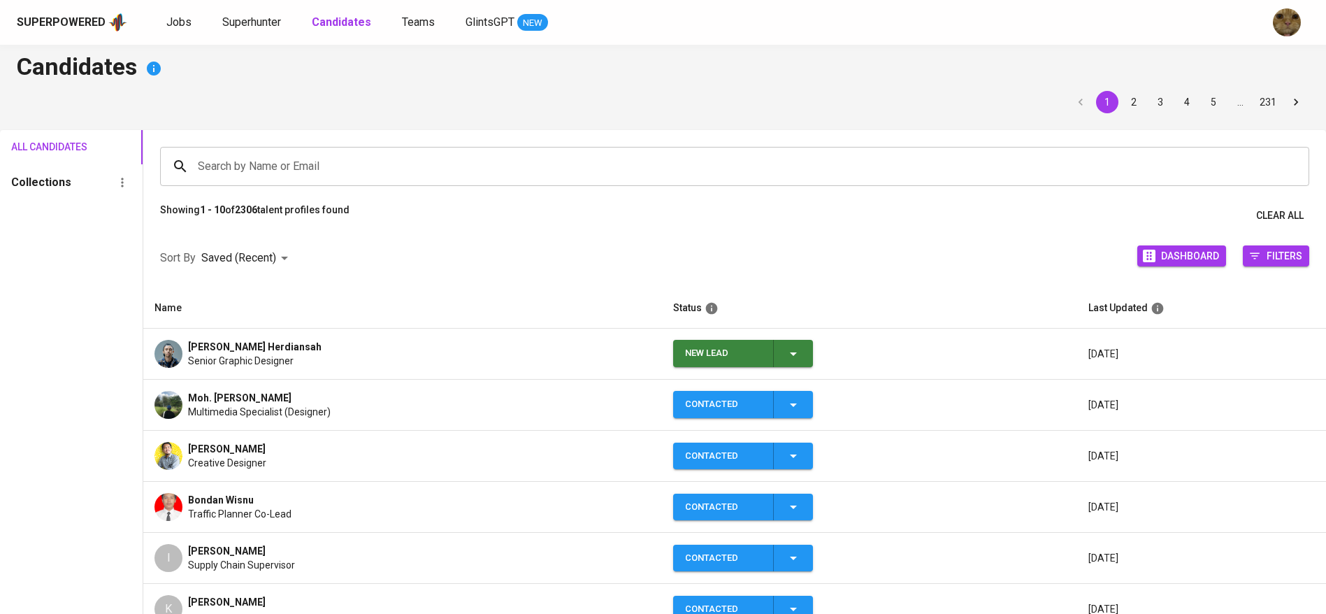
click at [812, 350] on button "New Lead" at bounding box center [743, 353] width 140 height 27
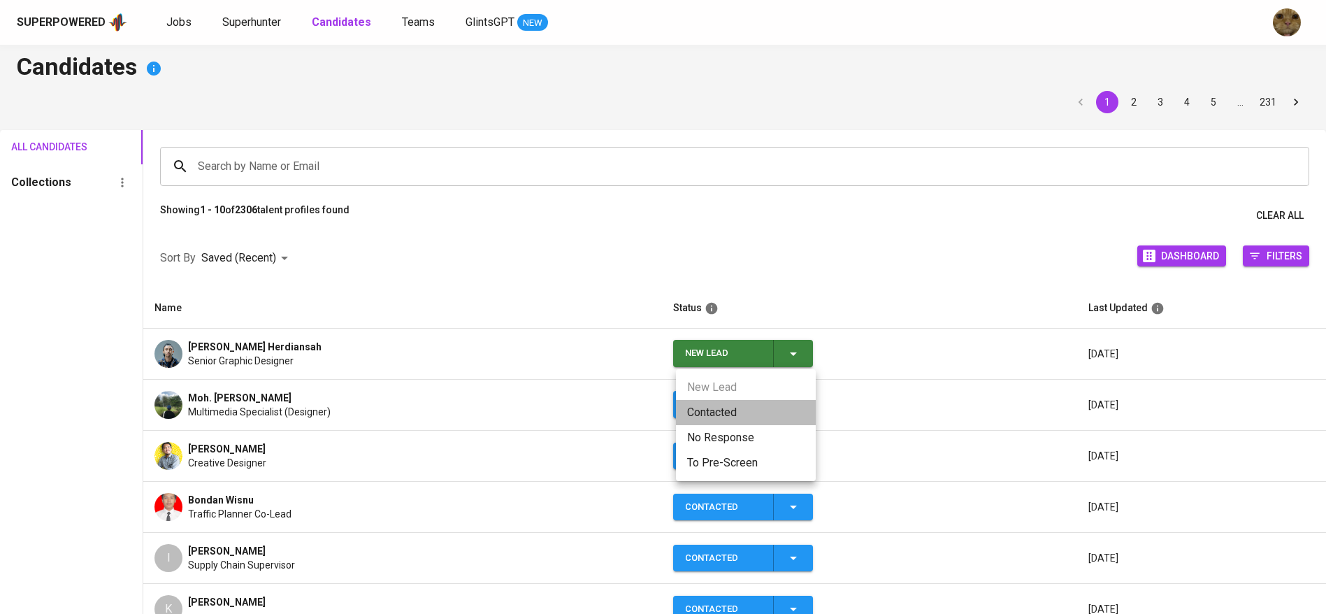
click at [727, 415] on li "Contacted" at bounding box center [746, 412] width 140 height 25
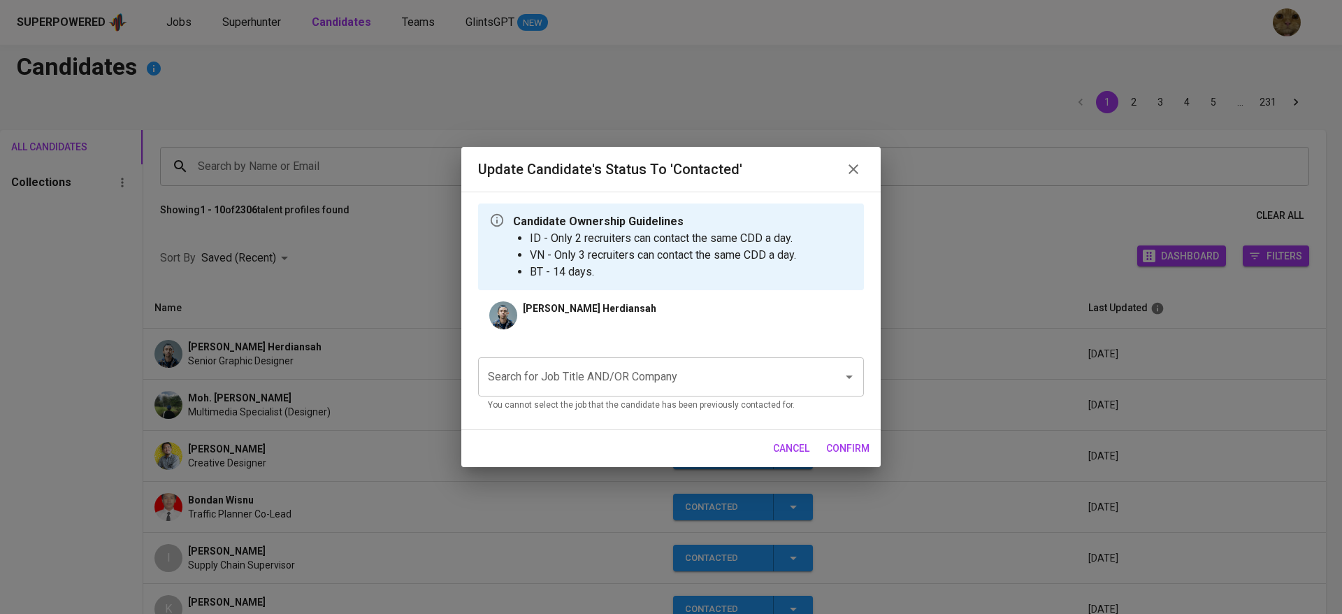
click at [608, 395] on div "Search for Job Title AND/OR Company" at bounding box center [671, 376] width 386 height 39
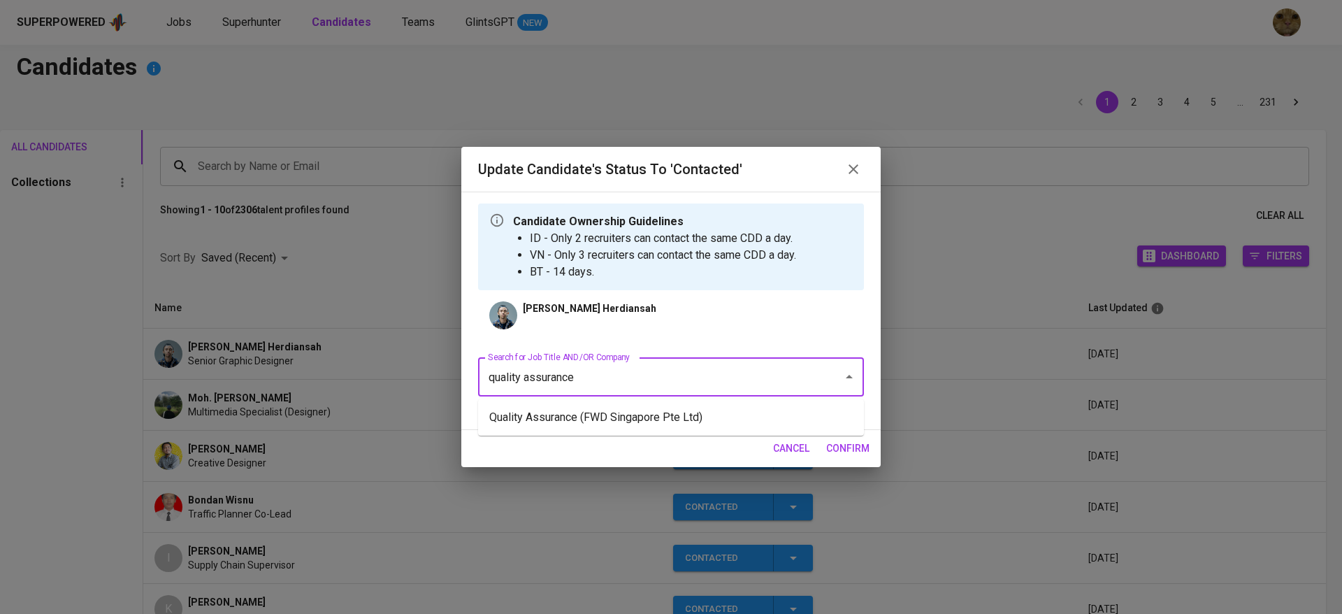
click at [596, 411] on li "Quality Assurance (FWD Singapore Pte Ltd)" at bounding box center [671, 417] width 386 height 25
type input "quality assurance"
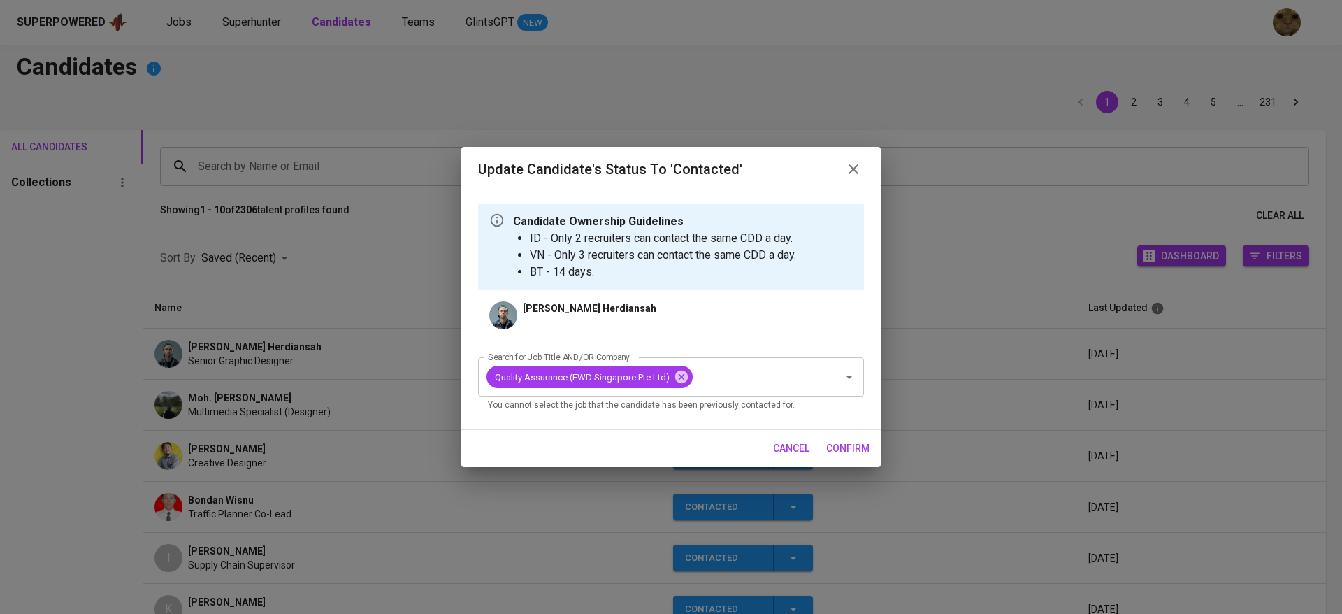
click at [842, 441] on span "confirm" at bounding box center [847, 448] width 43 height 17
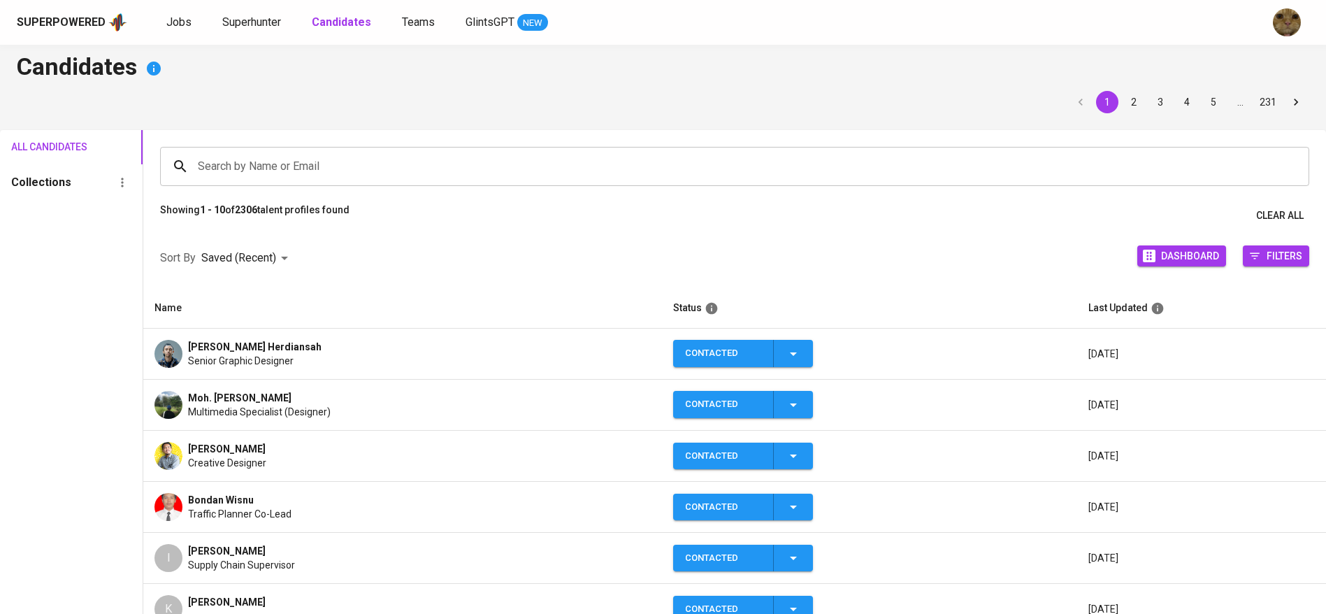
click at [235, 355] on span "Senior Graphic Designer" at bounding box center [241, 361] width 106 height 14
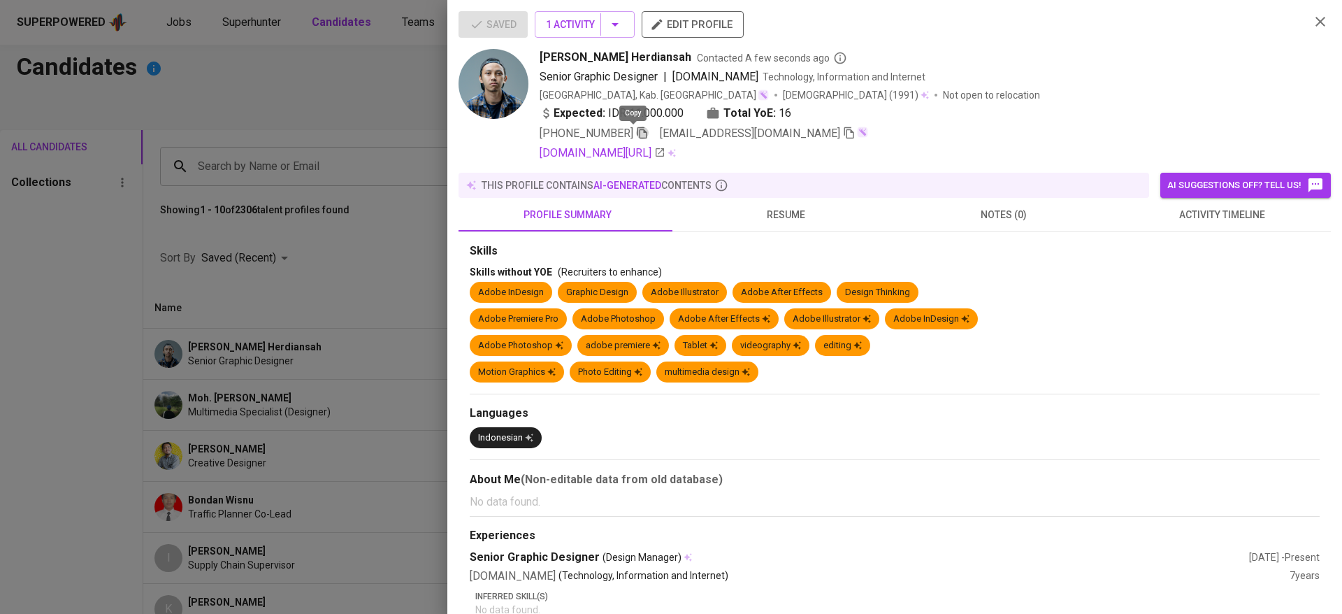
click at [636, 134] on icon "button" at bounding box center [642, 133] width 13 height 13
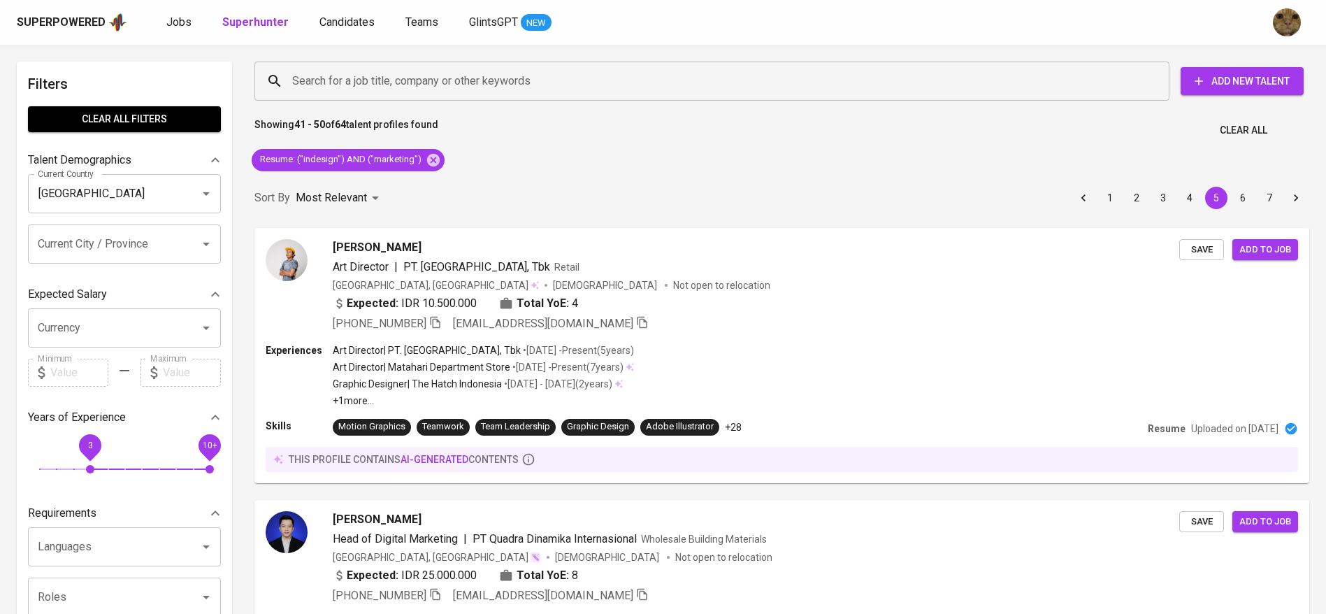
scroll to position [2378, 0]
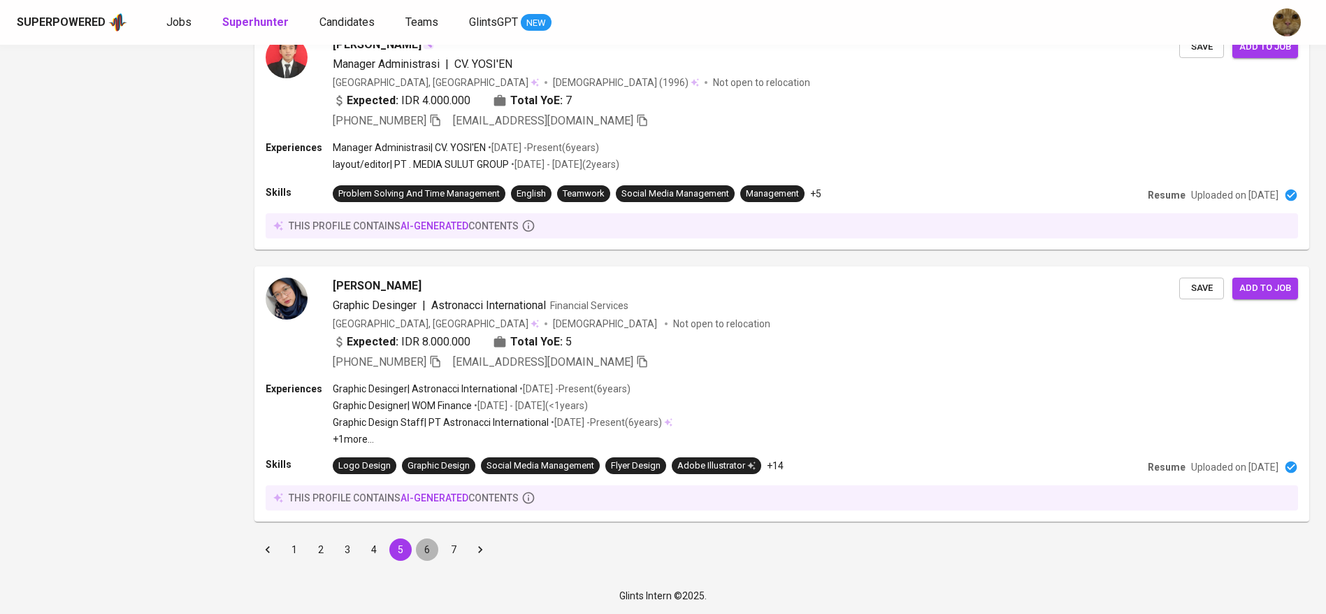
click at [426, 545] on button "6" at bounding box center [427, 549] width 22 height 22
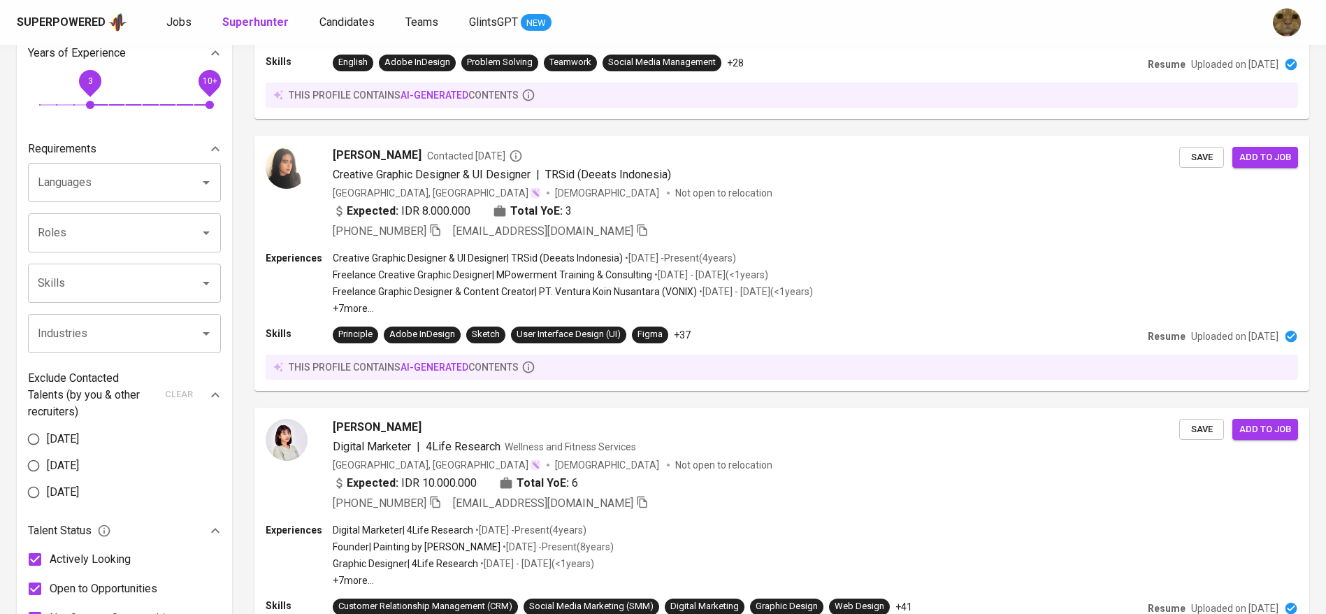
scroll to position [535, 0]
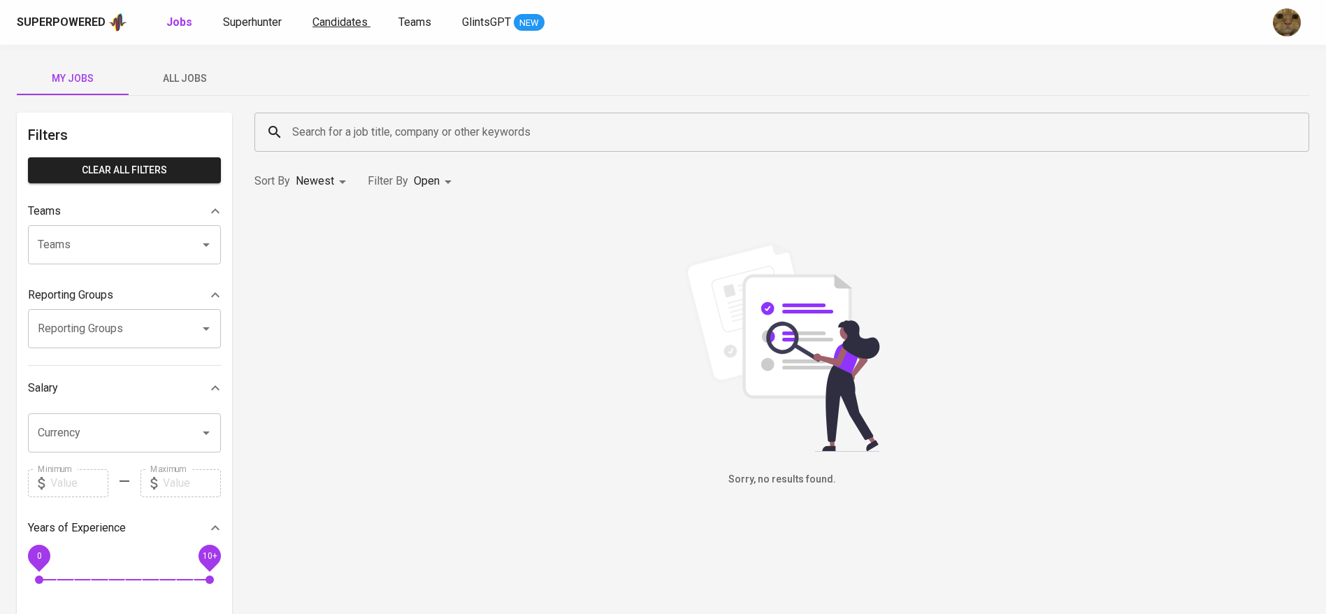
click at [333, 16] on span "Candidates" at bounding box center [340, 21] width 55 height 13
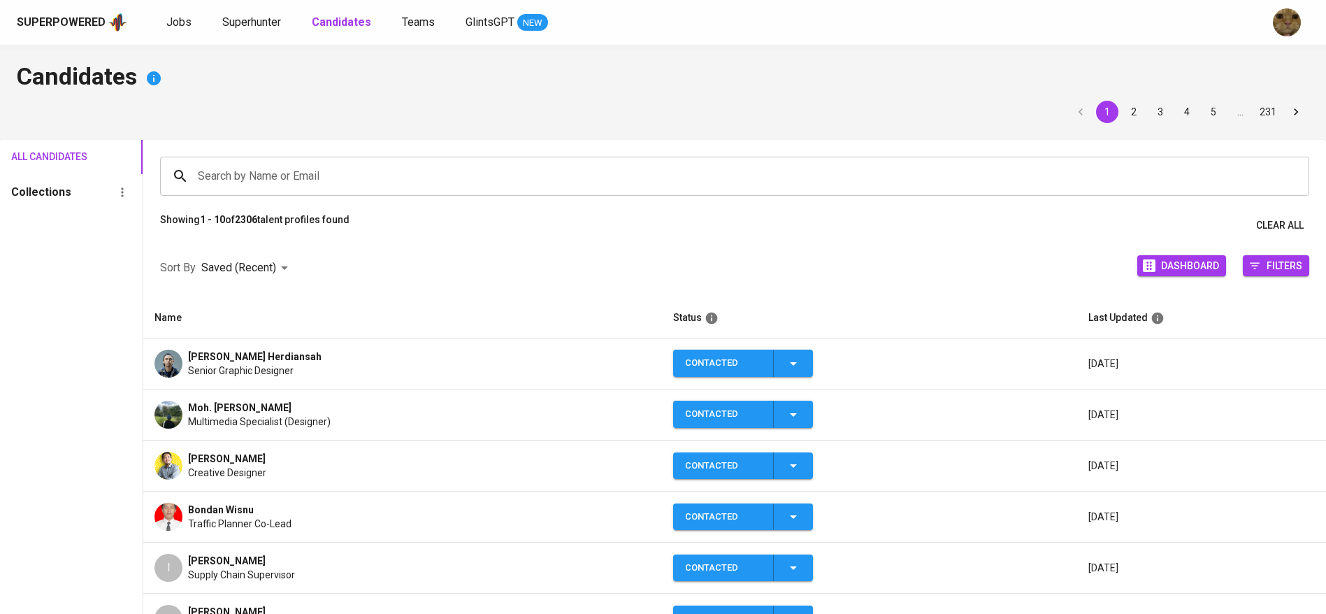
click at [239, 13] on div "Superpowered Jobs Superhunter Candidates Teams GlintsGPT NEW" at bounding box center [641, 22] width 1248 height 21
click at [244, 16] on span "Superhunter" at bounding box center [251, 21] width 59 height 13
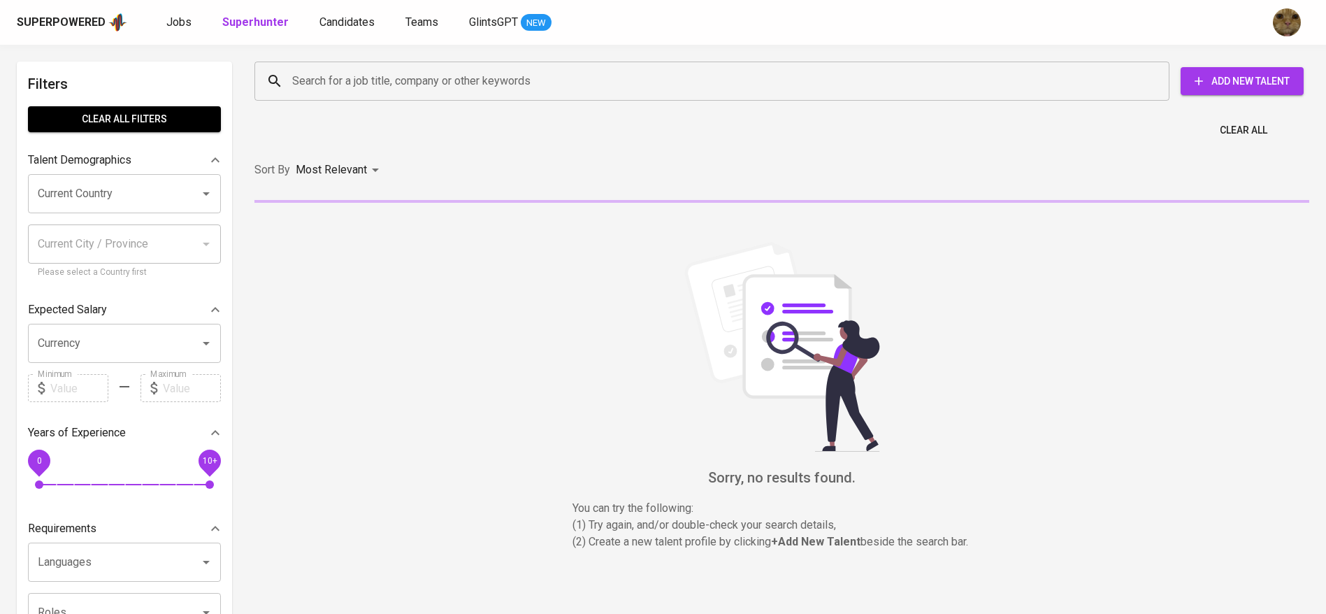
click at [343, 95] on div "Search for a job title, company or other keywords" at bounding box center [711, 81] width 915 height 39
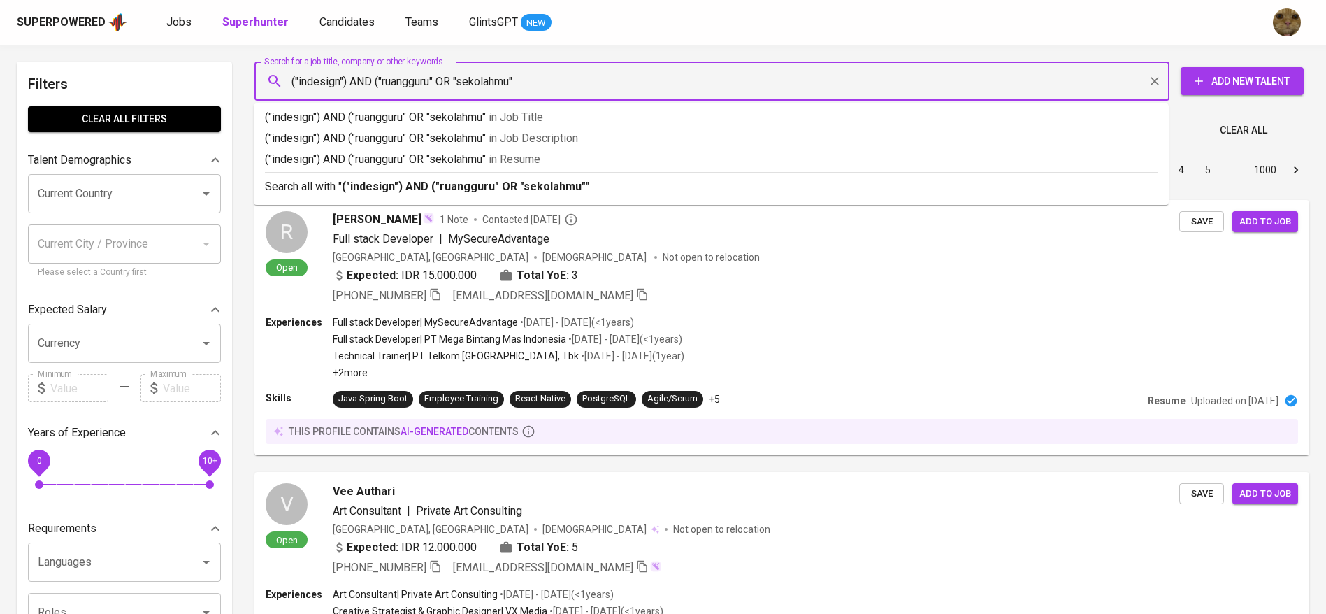
type input "("indesign") AND ("ruangguru" OR "sekolahmu")"
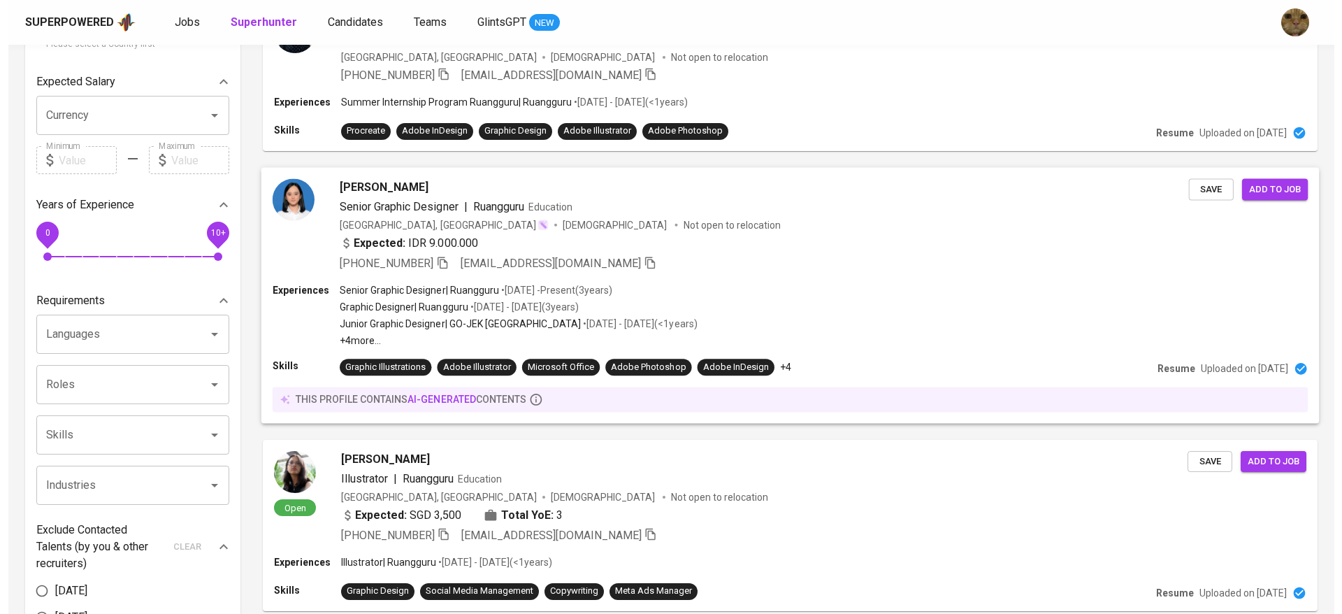
scroll to position [236, 0]
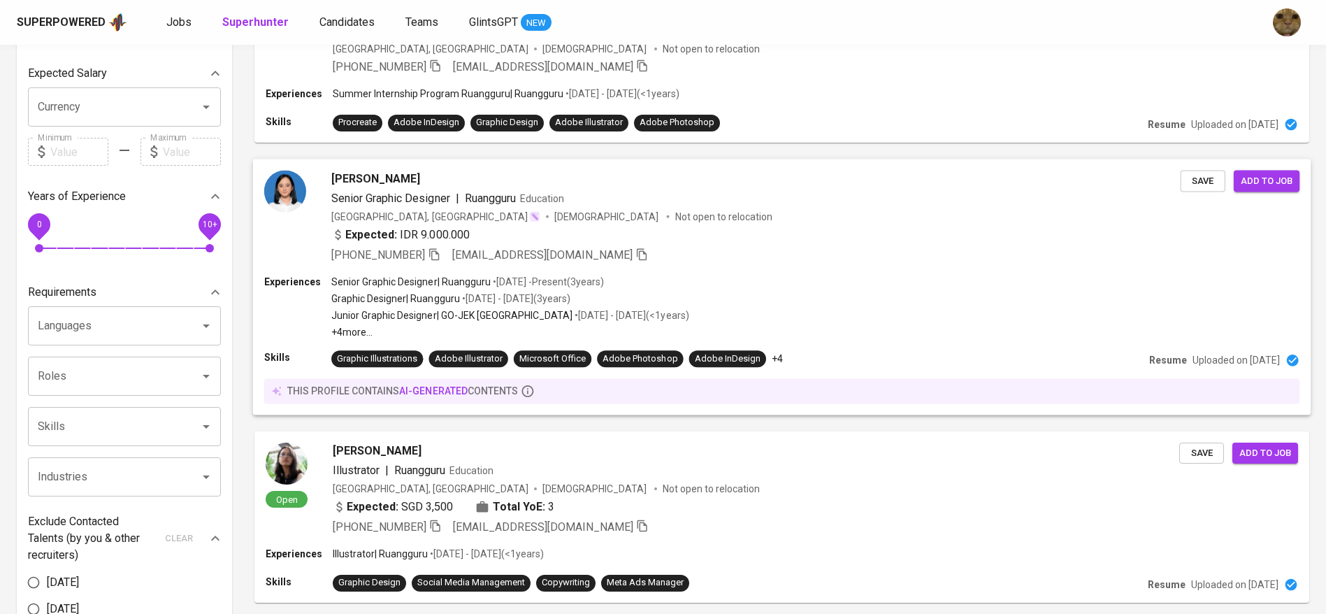
click at [300, 176] on img at bounding box center [285, 191] width 42 height 42
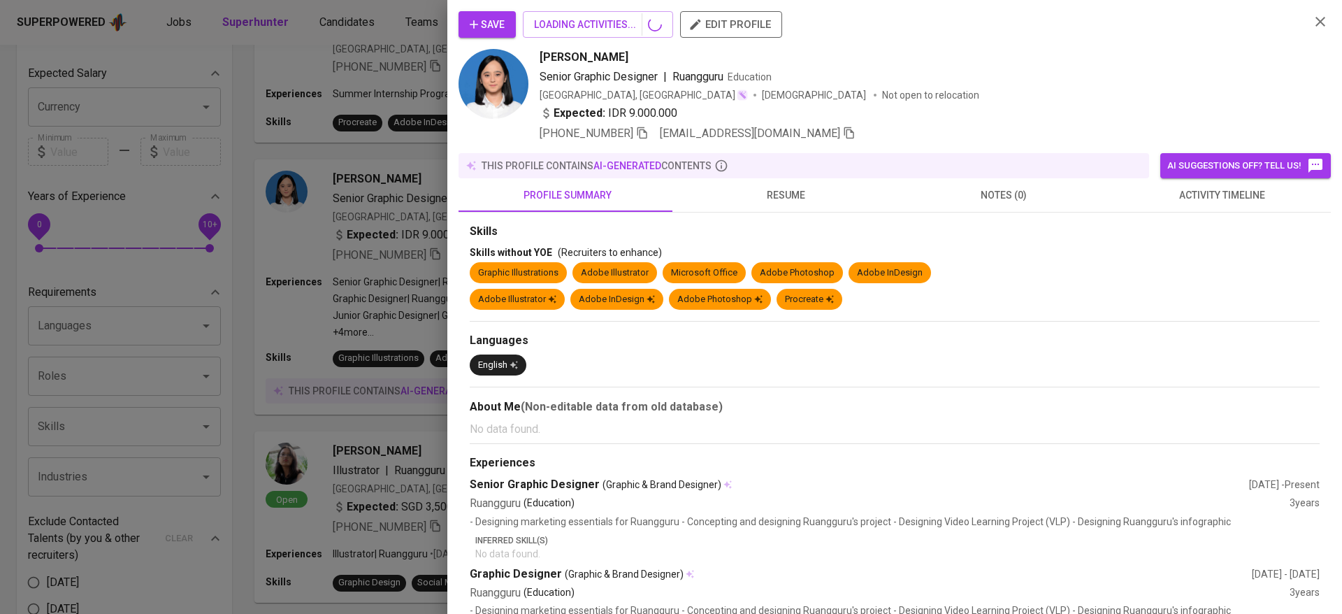
click at [761, 194] on span "resume" at bounding box center [785, 195] width 201 height 17
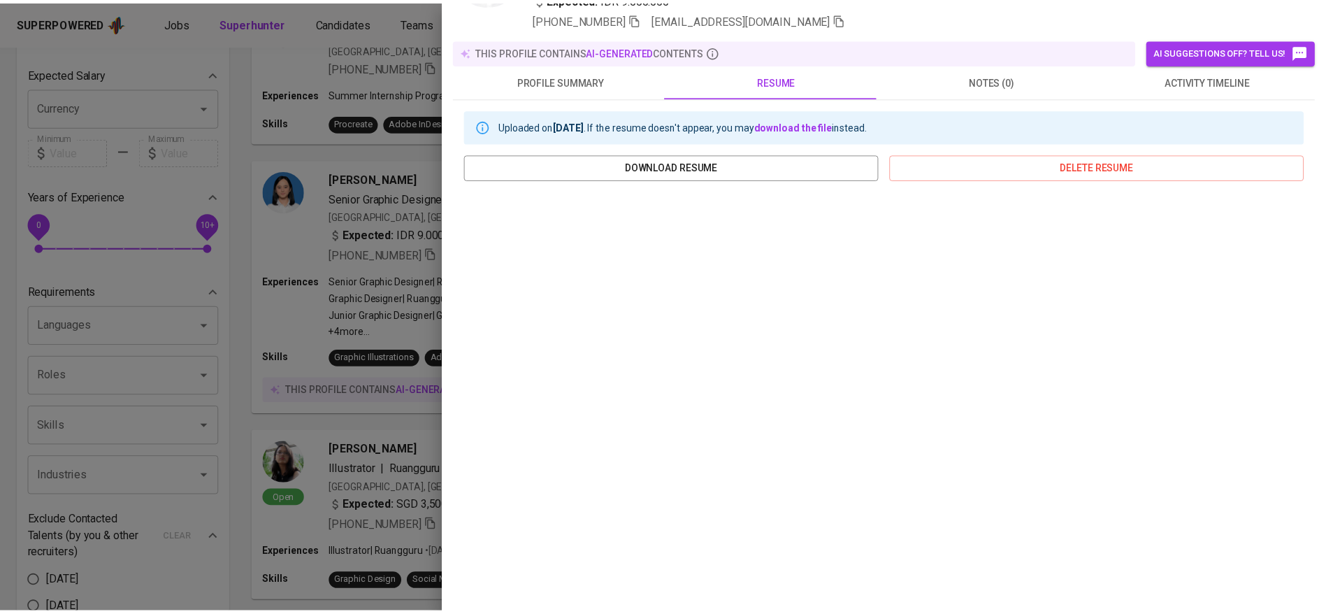
scroll to position [0, 0]
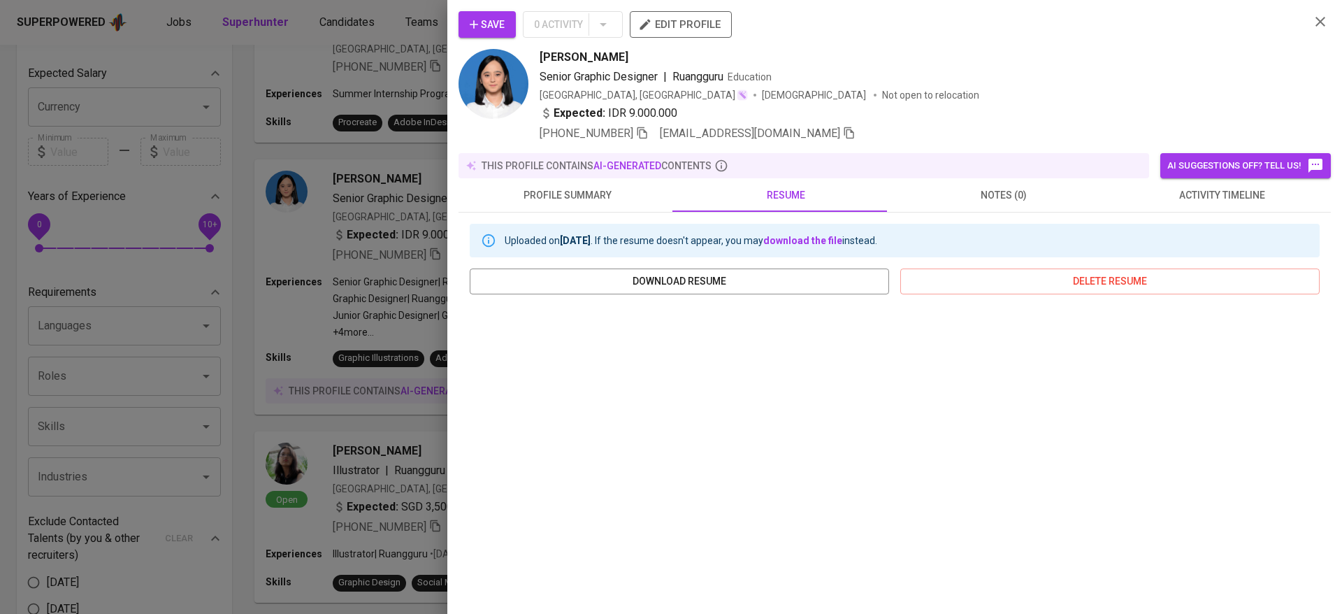
drag, startPoint x: 532, startPoint y: 59, endPoint x: 661, endPoint y: 57, distance: 128.7
click at [661, 57] on div "Gridanty Della Kaisha Senior Graphic Designer | Ruangguru Education Indonesia, …" at bounding box center [879, 95] width 840 height 93
copy span "[PERSON_NAME]"
click at [1196, 193] on span "activity timeline" at bounding box center [1221, 195] width 201 height 17
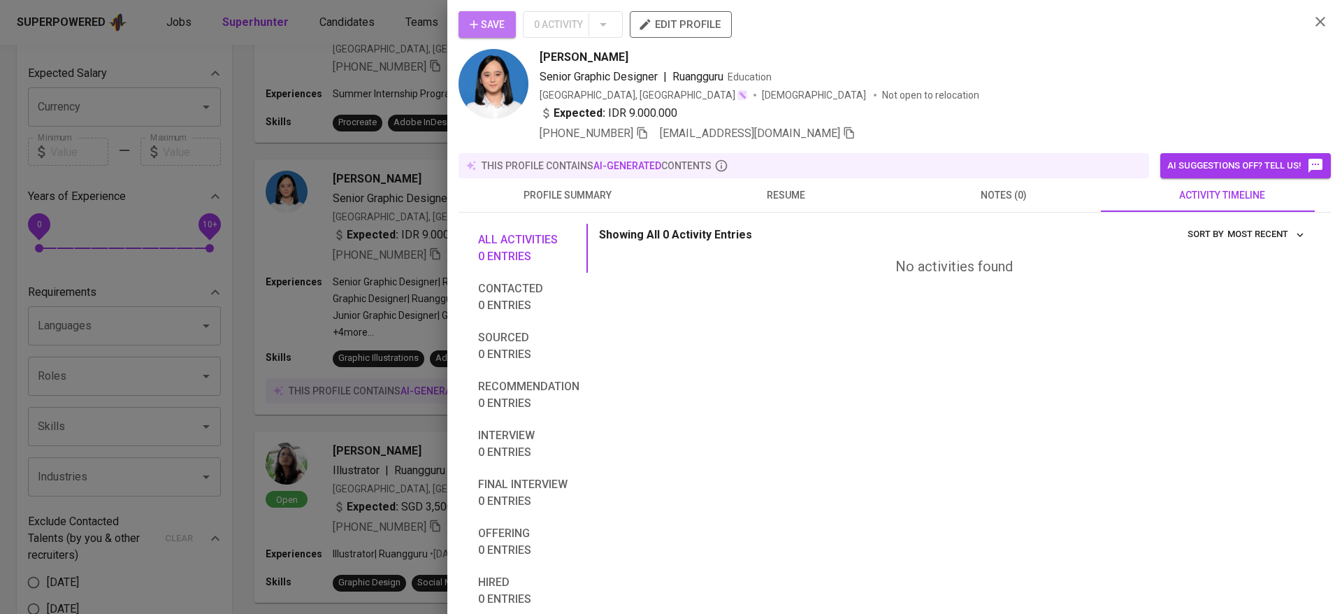
click at [480, 26] on icon "button" at bounding box center [474, 24] width 14 height 14
click at [299, 259] on div at bounding box center [671, 307] width 1342 height 614
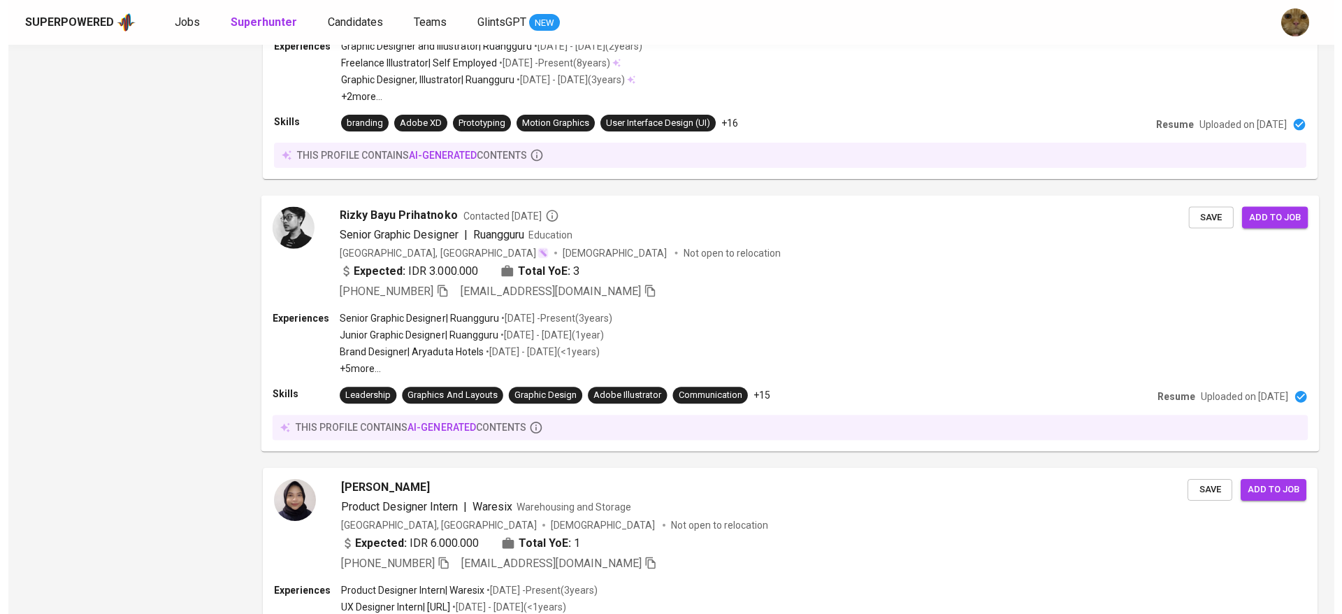
scroll to position [1372, 0]
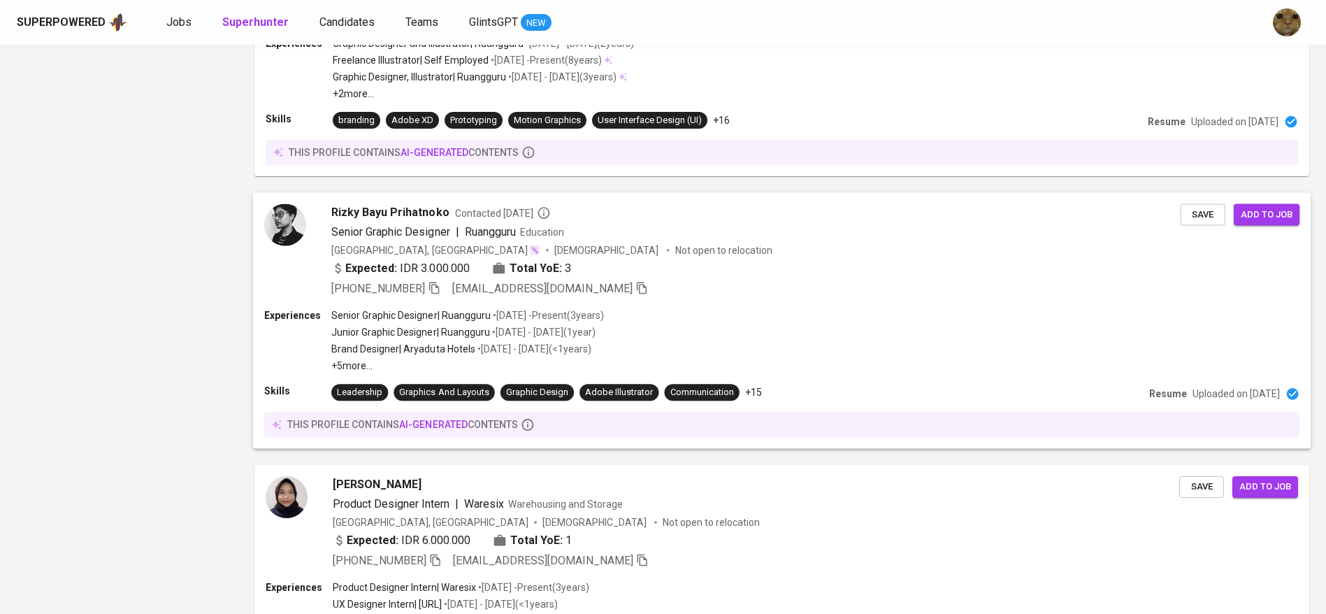
click at [354, 212] on span "Rizky Bayu Prihatnoko" at bounding box center [390, 211] width 118 height 17
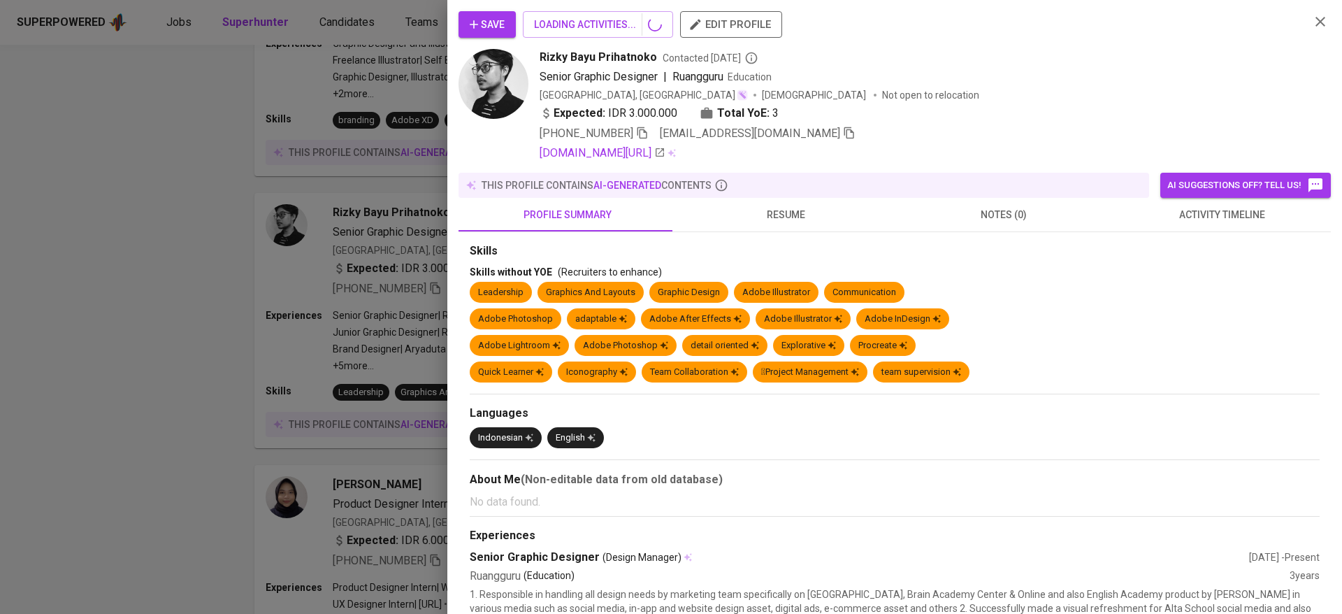
click at [1178, 223] on span "activity timeline" at bounding box center [1221, 214] width 201 height 17
click at [1175, 221] on span "activity timeline" at bounding box center [1221, 214] width 201 height 17
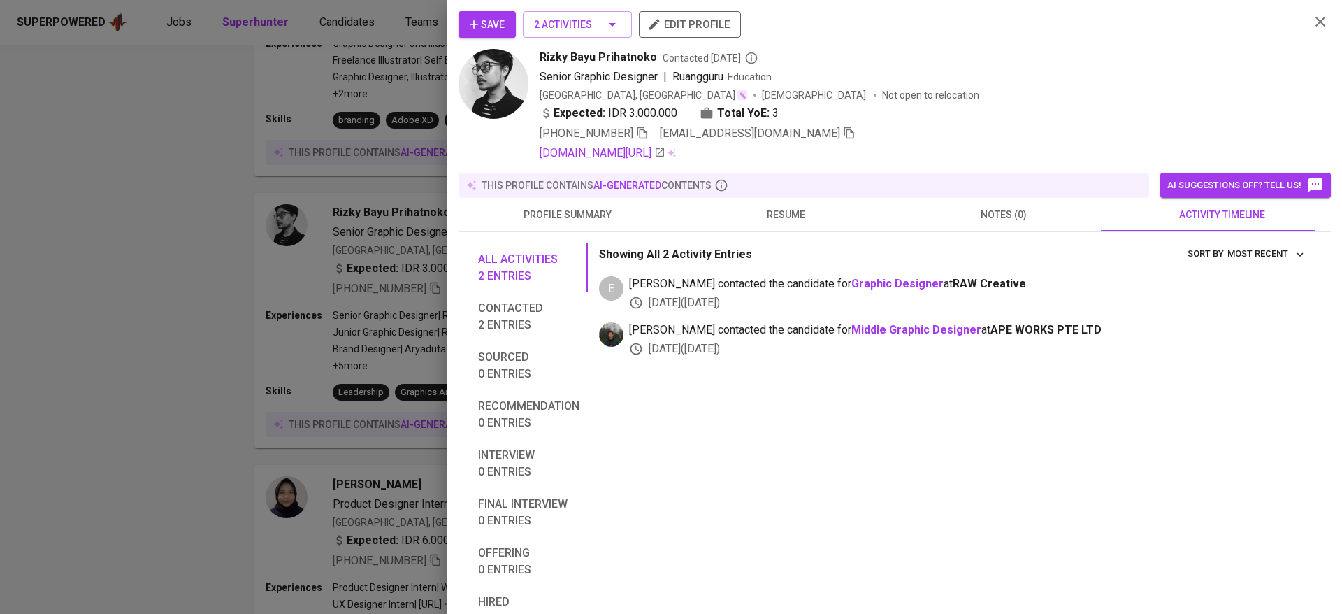
click at [798, 219] on span "resume" at bounding box center [785, 214] width 201 height 17
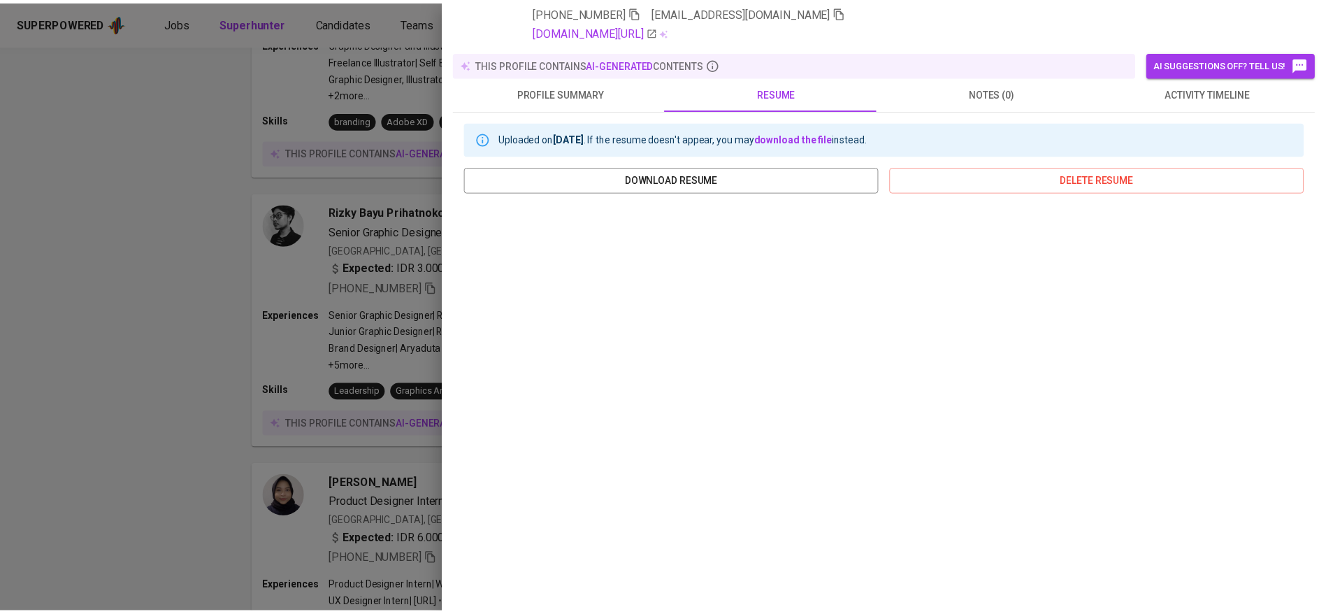
scroll to position [0, 0]
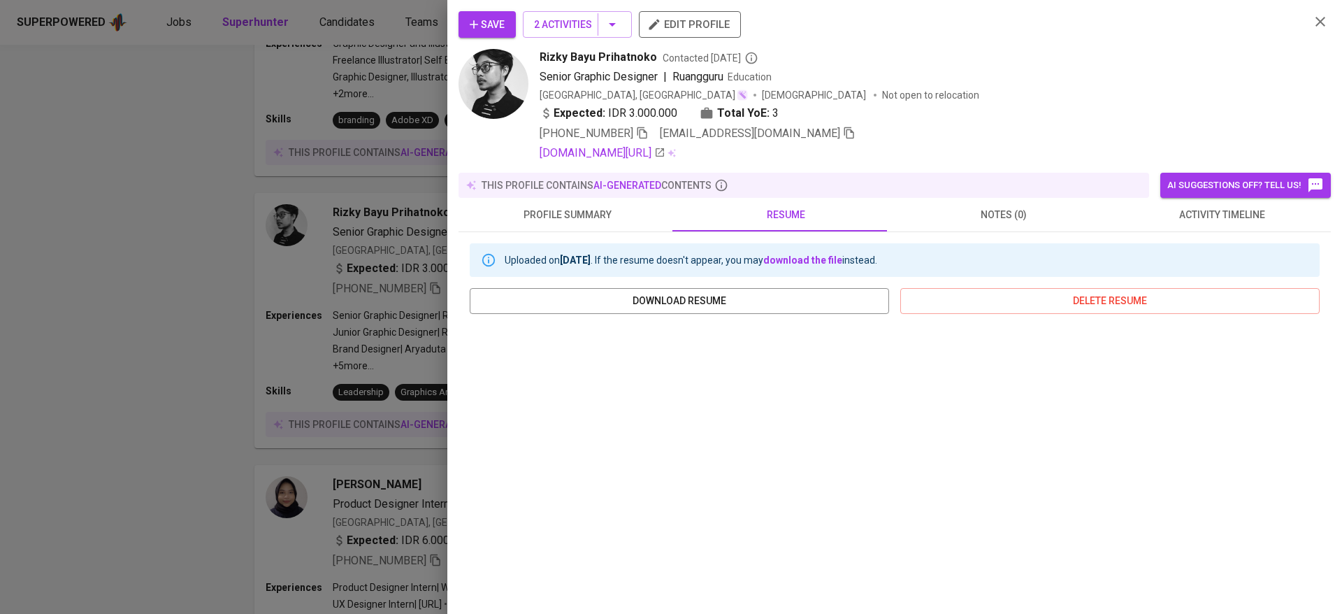
drag, startPoint x: 494, startPoint y: 25, endPoint x: 887, endPoint y: 8, distance: 394.0
click at [494, 25] on span "Save" at bounding box center [487, 24] width 35 height 17
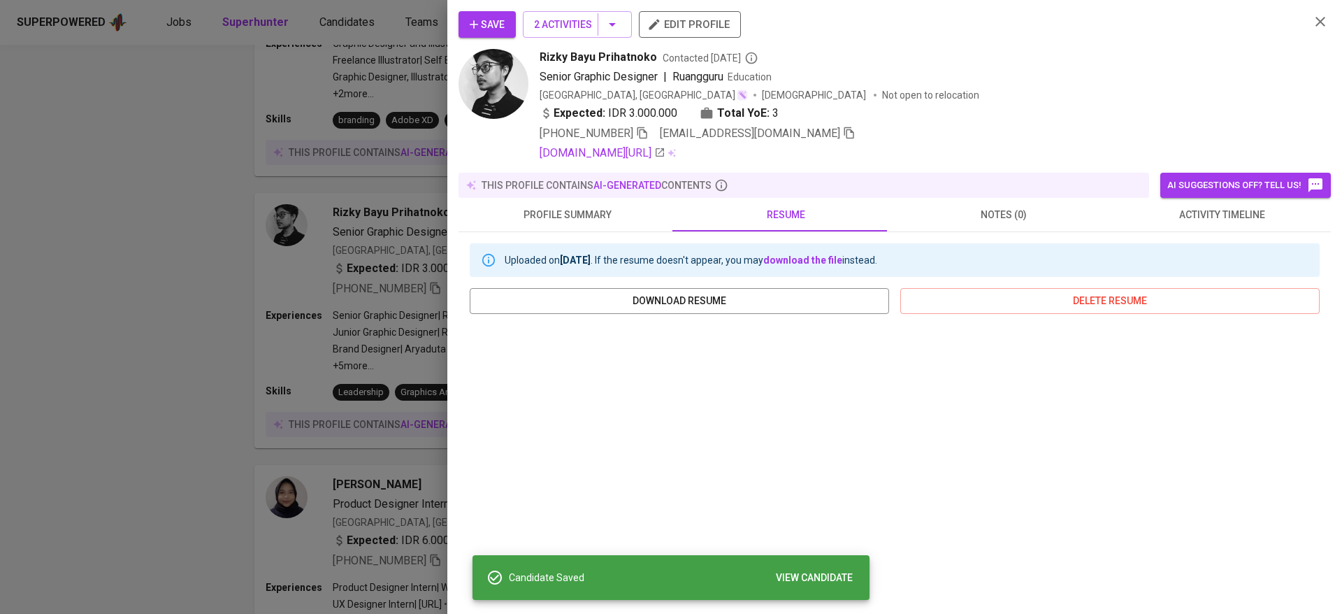
click at [373, 359] on div at bounding box center [671, 307] width 1342 height 614
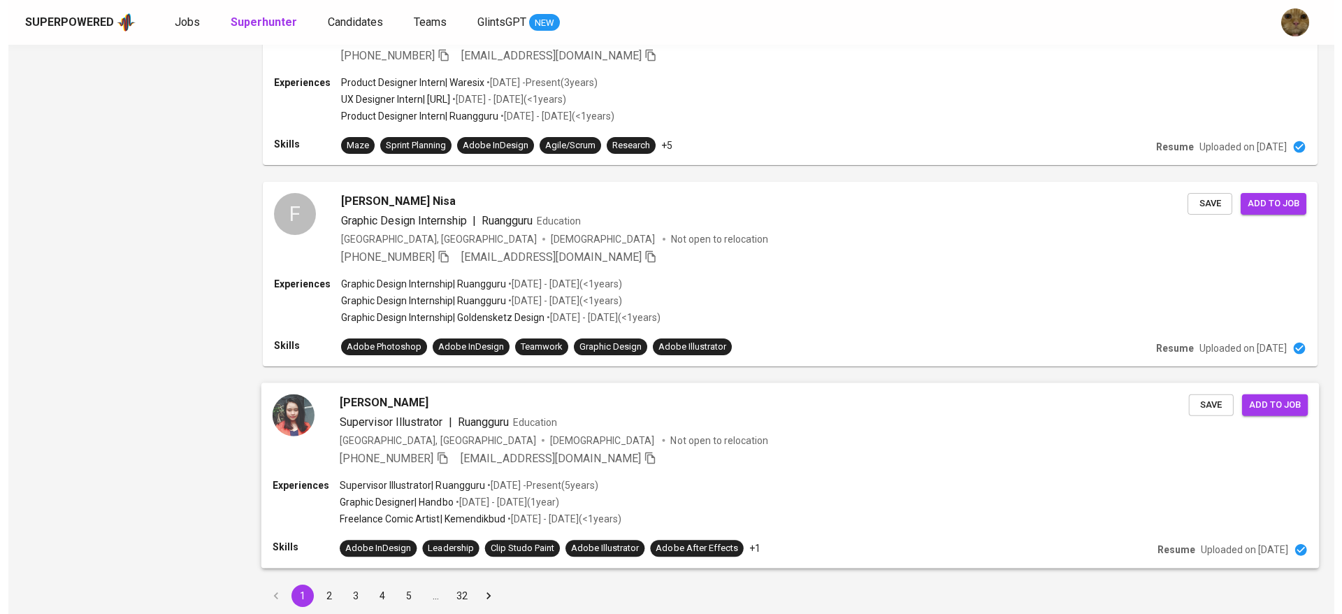
scroll to position [1923, 0]
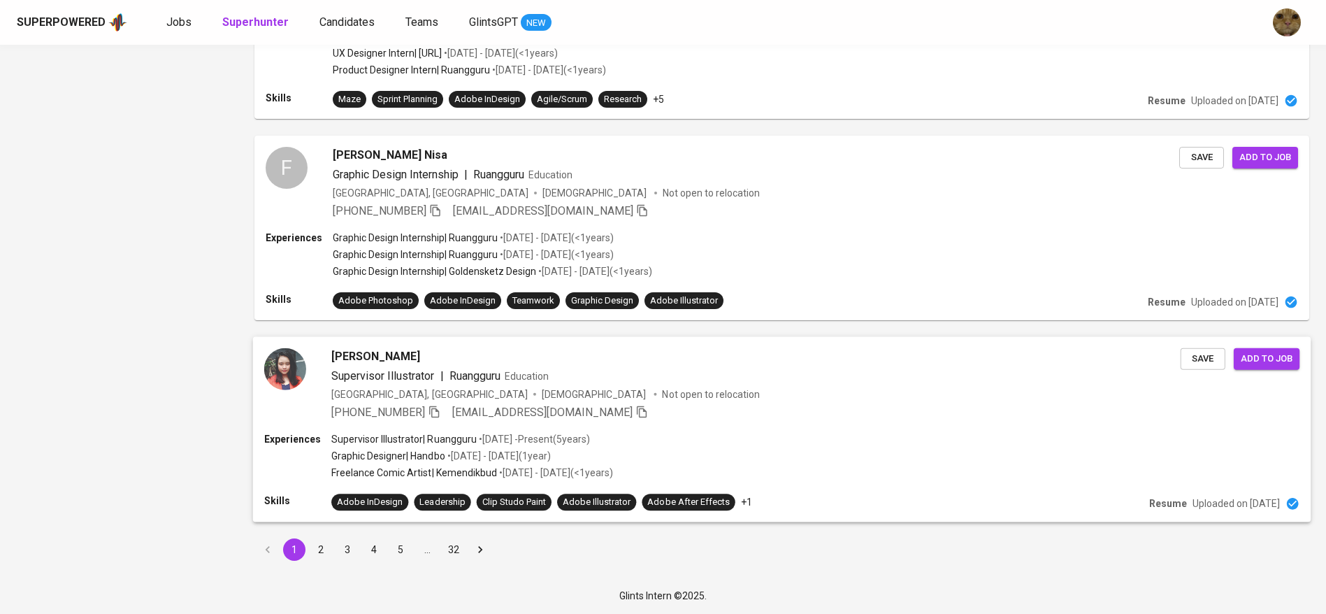
click at [371, 354] on span "Antonieta Amosella" at bounding box center [375, 356] width 89 height 17
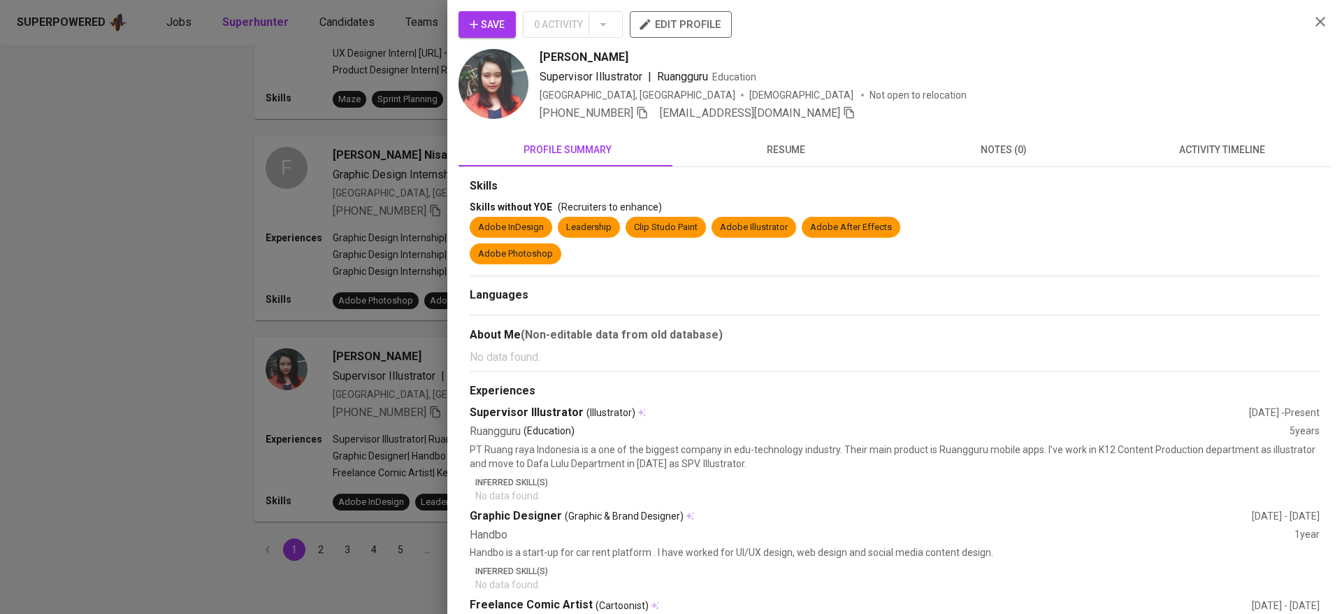
click at [776, 164] on button "resume" at bounding box center [786, 150] width 218 height 34
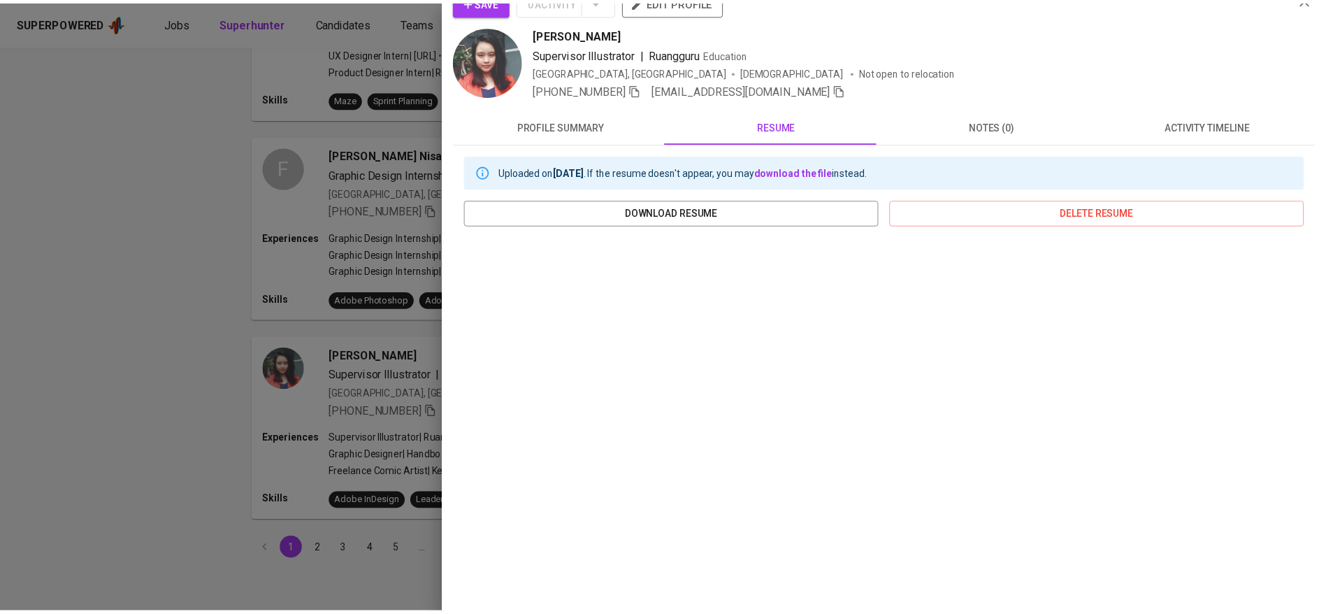
scroll to position [0, 0]
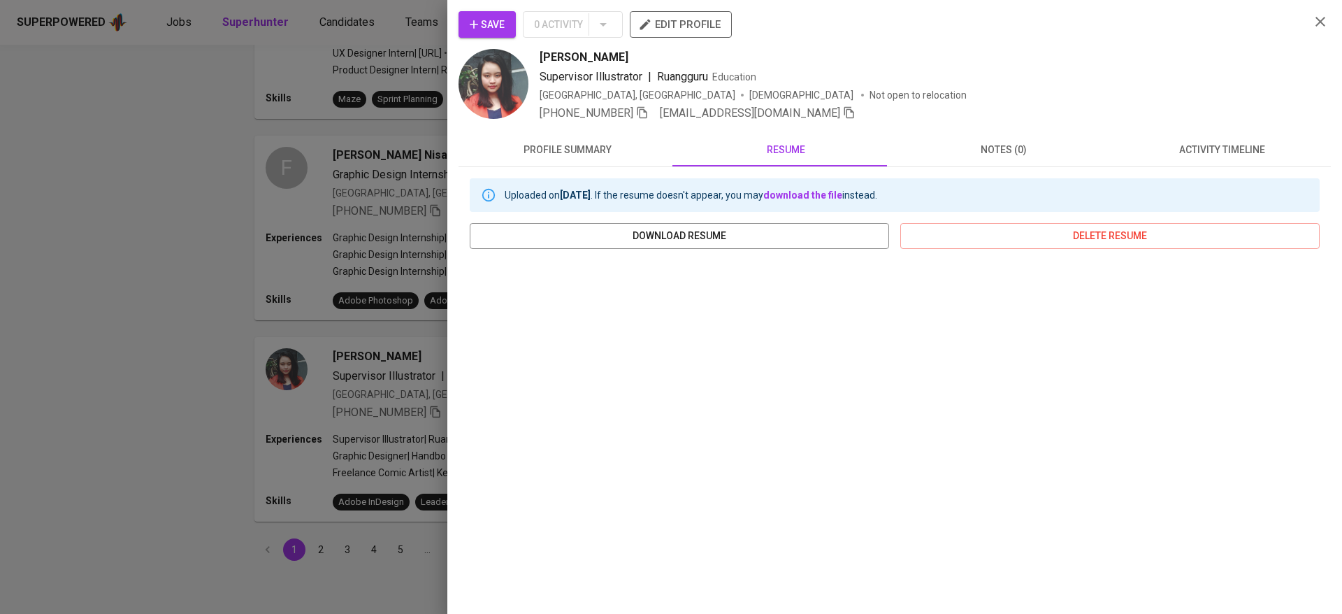
click at [365, 401] on div at bounding box center [671, 307] width 1342 height 614
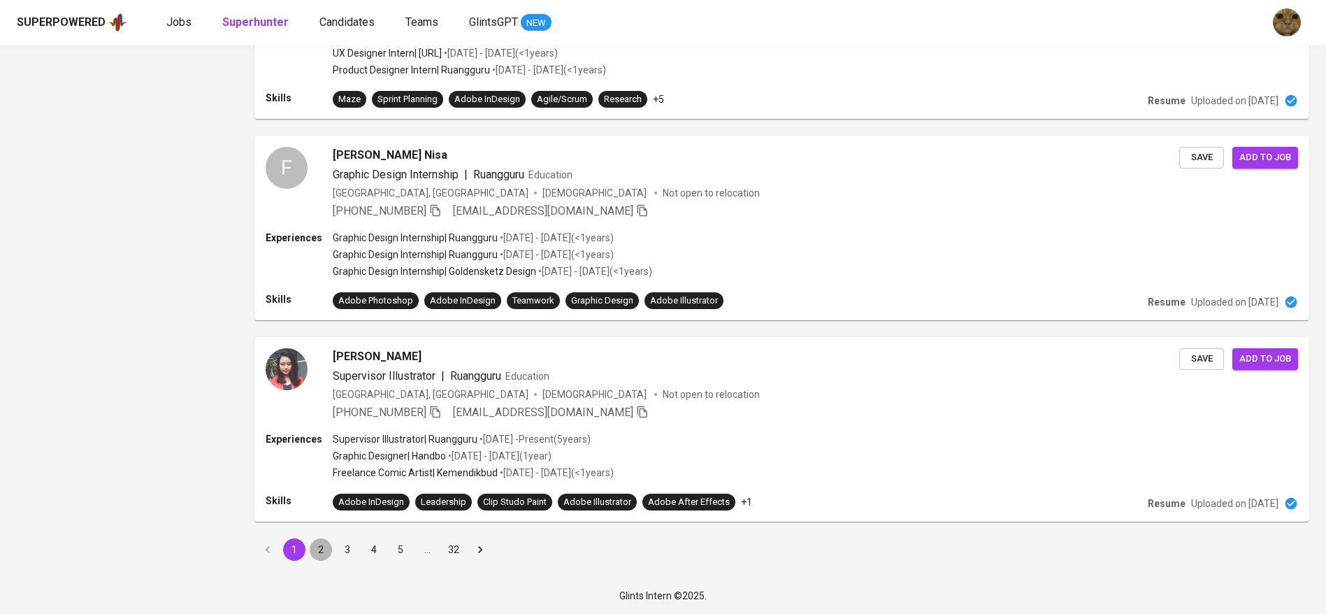
click at [321, 544] on button "2" at bounding box center [321, 549] width 22 height 22
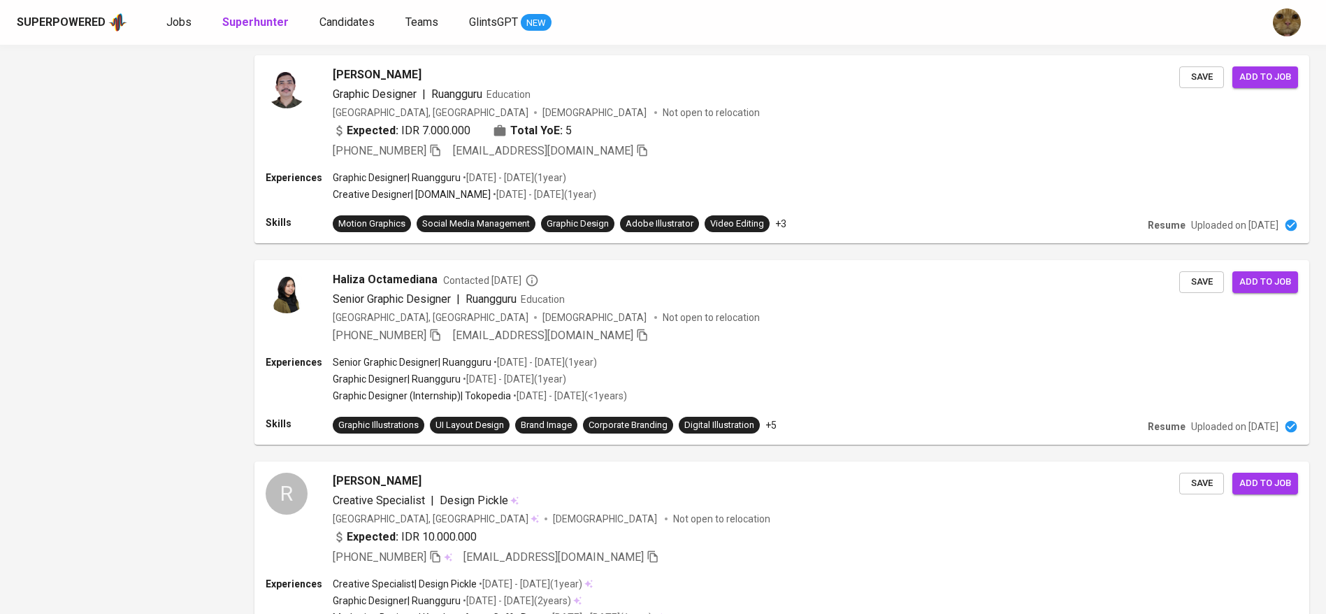
scroll to position [1854, 0]
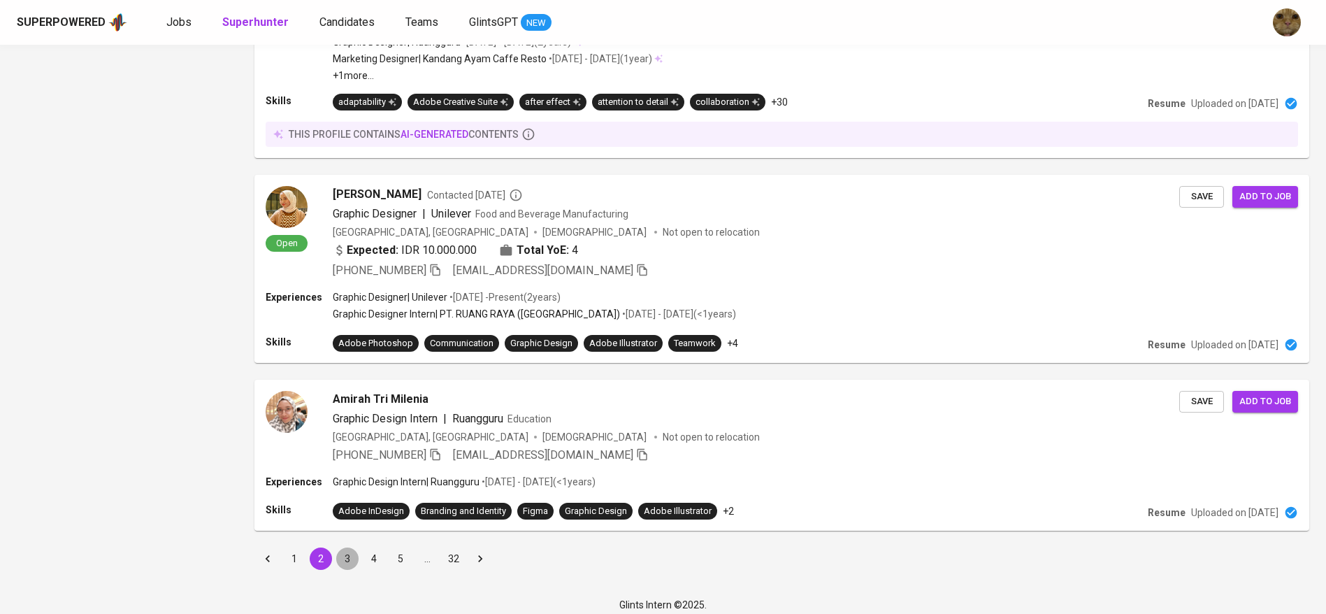
drag, startPoint x: 347, startPoint y: 550, endPoint x: 940, endPoint y: 31, distance: 788.3
click at [346, 550] on button "3" at bounding box center [347, 558] width 22 height 22
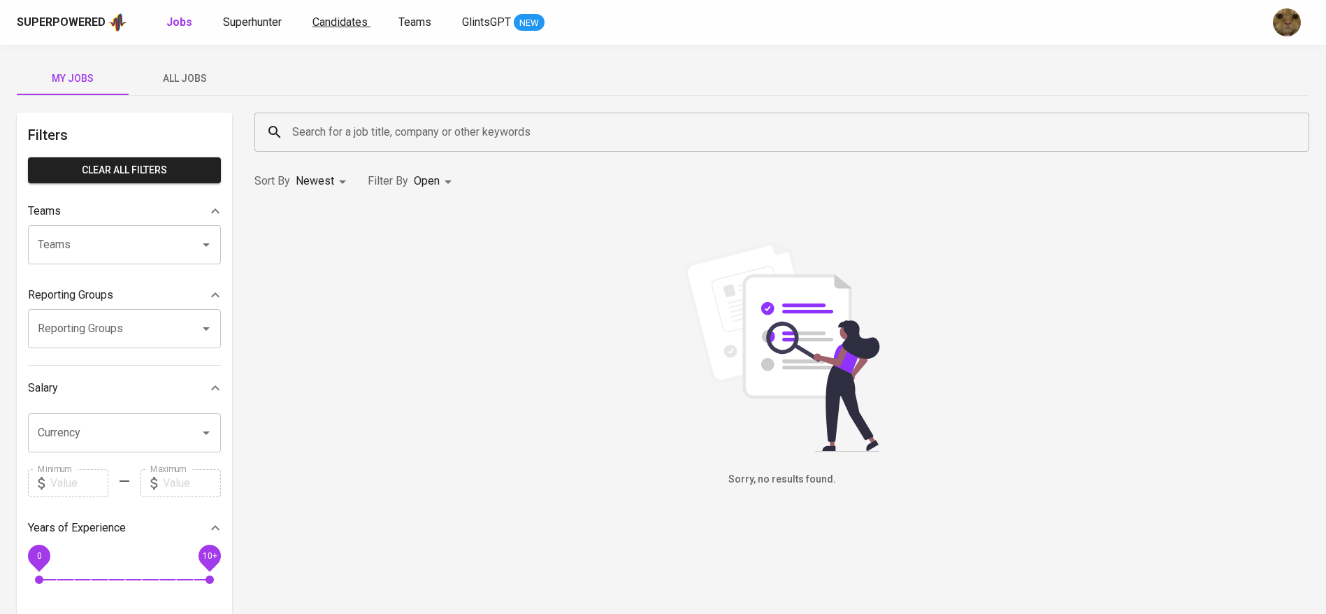
click at [333, 15] on span "Candidates" at bounding box center [340, 21] width 55 height 13
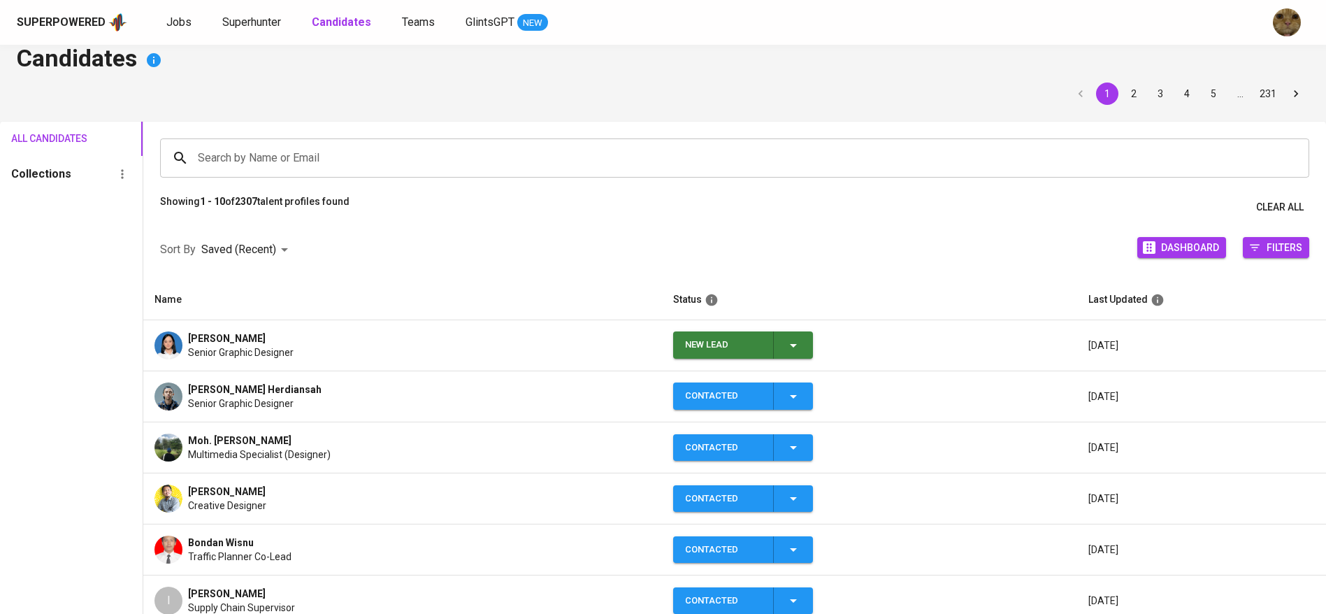
scroll to position [19, 0]
click at [795, 358] on td "New Lead" at bounding box center [869, 345] width 415 height 51
click at [795, 354] on div "New Lead" at bounding box center [743, 344] width 117 height 27
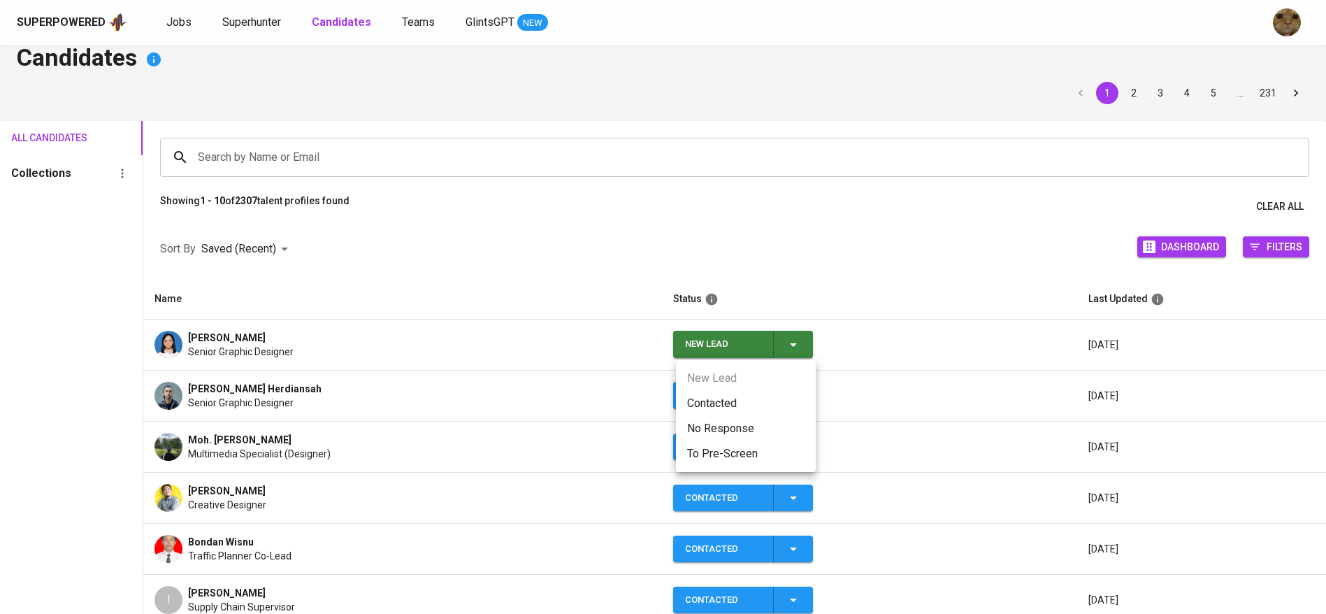
click at [727, 405] on li "Contacted" at bounding box center [746, 403] width 140 height 25
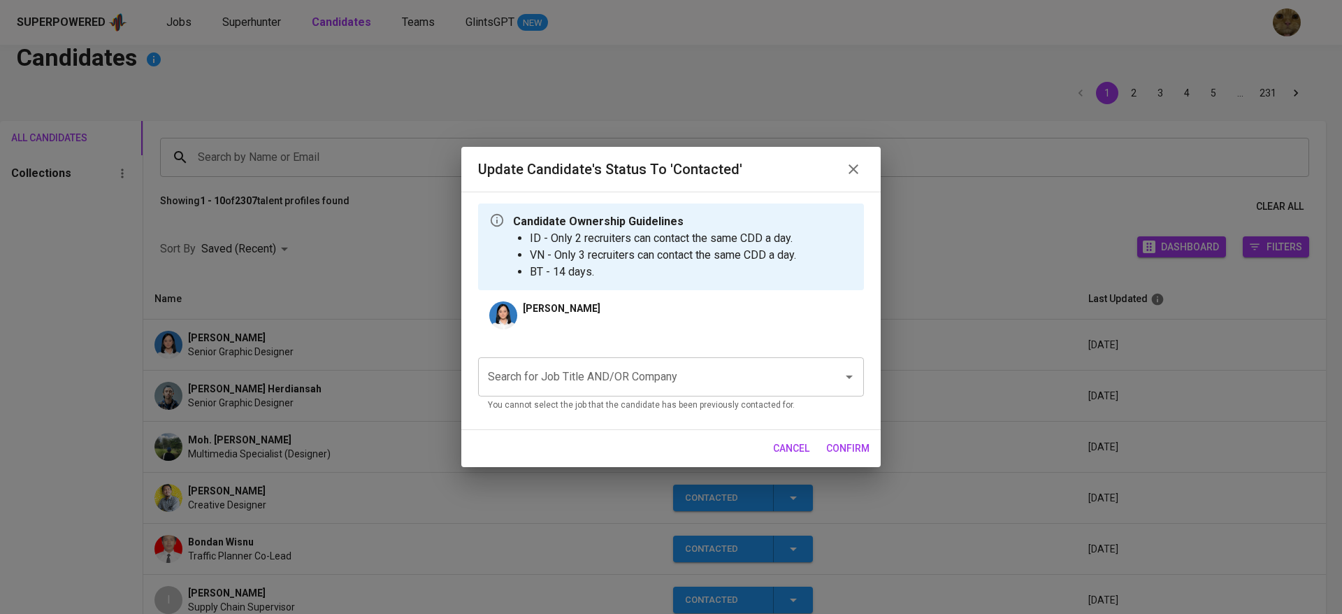
click at [566, 374] on input "Search for Job Title AND/OR Company" at bounding box center [652, 377] width 334 height 27
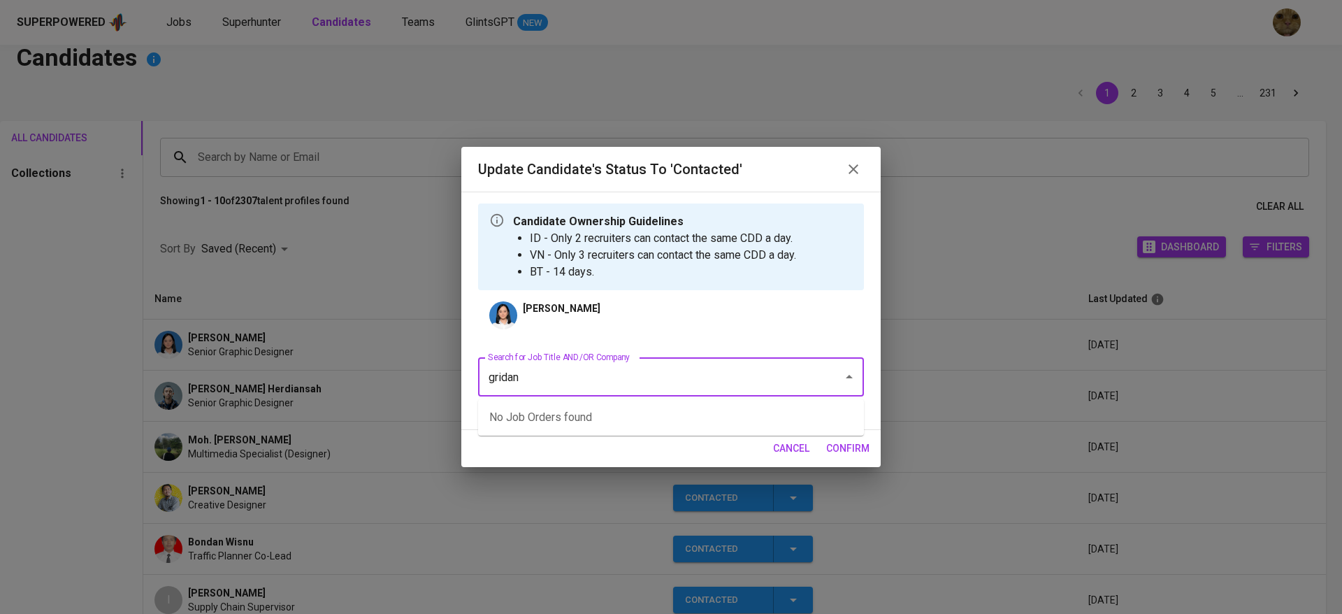
type input "gridant"
type input "f"
type input "u"
click at [541, 415] on li "Quality Assurance (FWD Singapore Pte Ltd)" at bounding box center [671, 417] width 386 height 25
type input "quality"
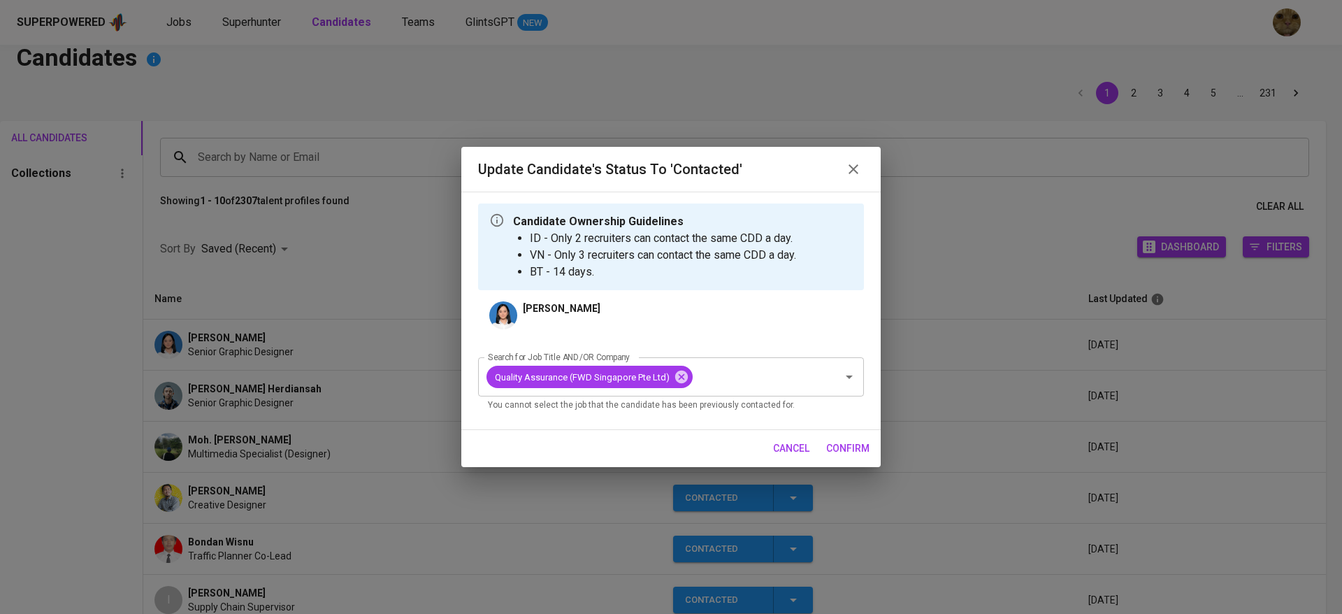
click at [866, 440] on span "confirm" at bounding box center [847, 448] width 43 height 17
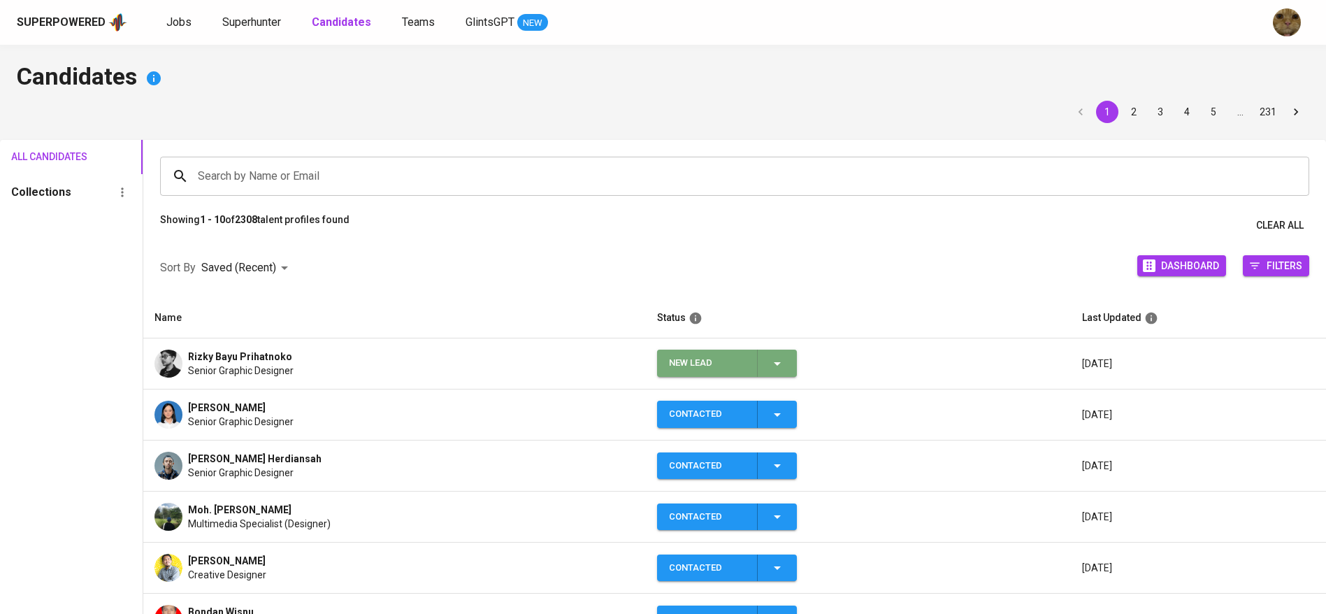
click at [791, 373] on button "New Lead" at bounding box center [727, 363] width 140 height 27
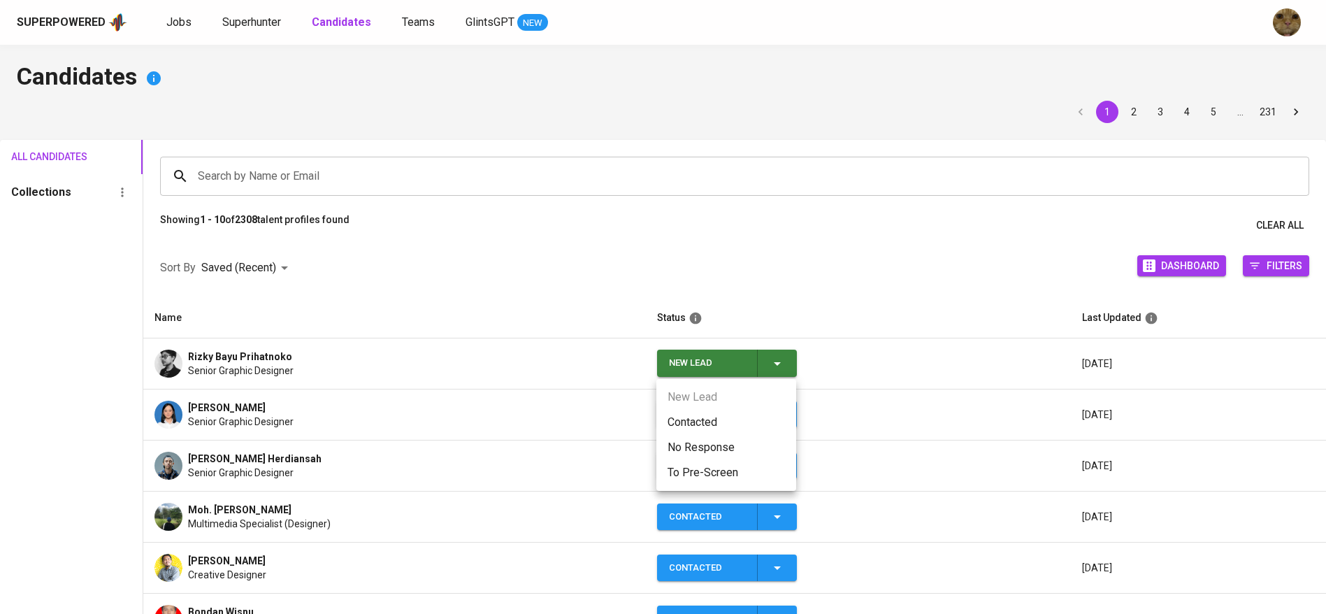
click at [708, 416] on li "Contacted" at bounding box center [726, 422] width 140 height 25
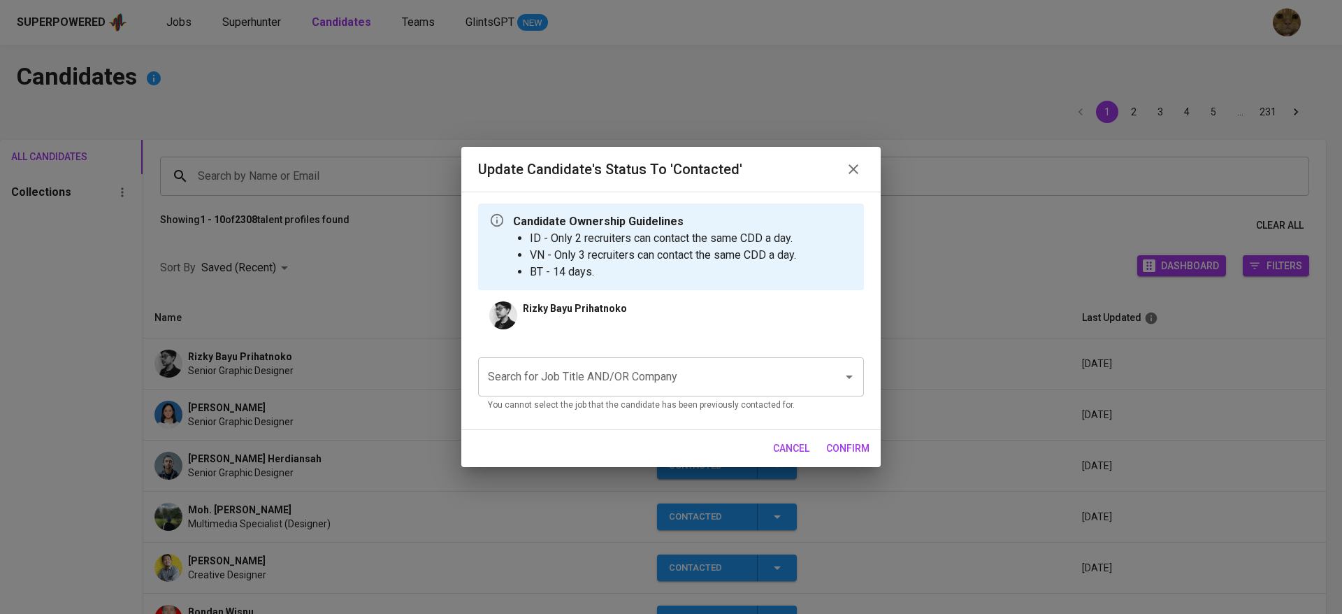
click at [560, 368] on input "Search for Job Title AND/OR Company" at bounding box center [652, 377] width 334 height 27
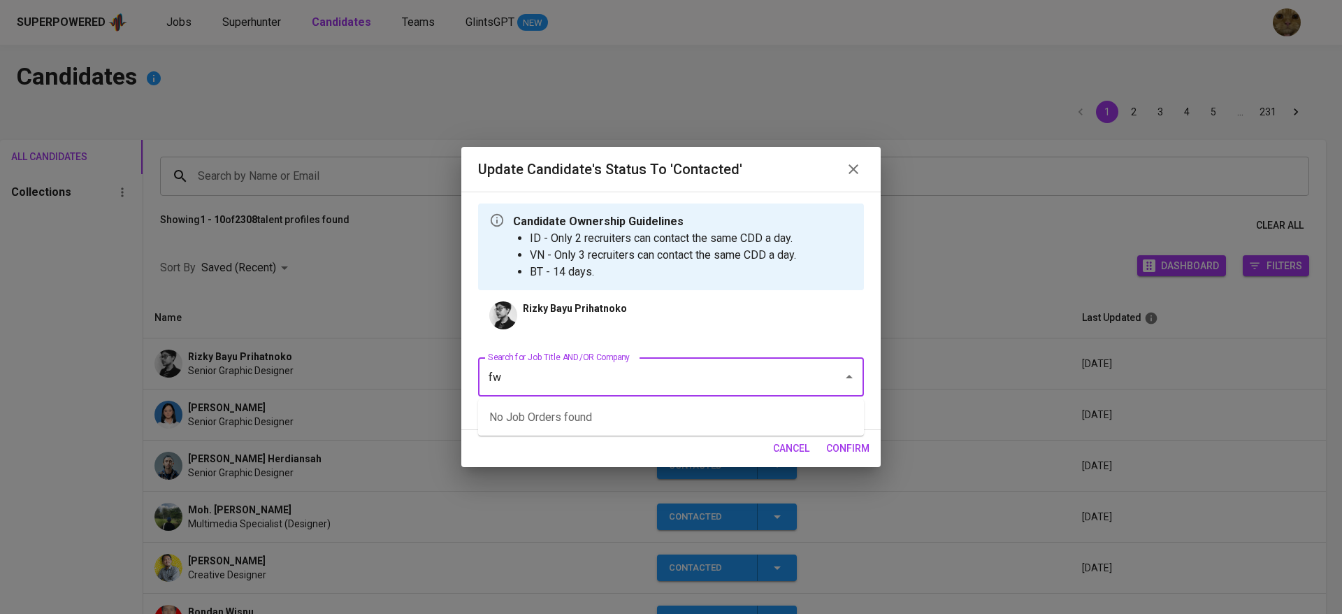
type input "fwd"
type input "f"
type input "fwd"
type input "w"
click at [534, 417] on li "Quality Assurance (FWD Singapore Pte Ltd)" at bounding box center [671, 417] width 386 height 25
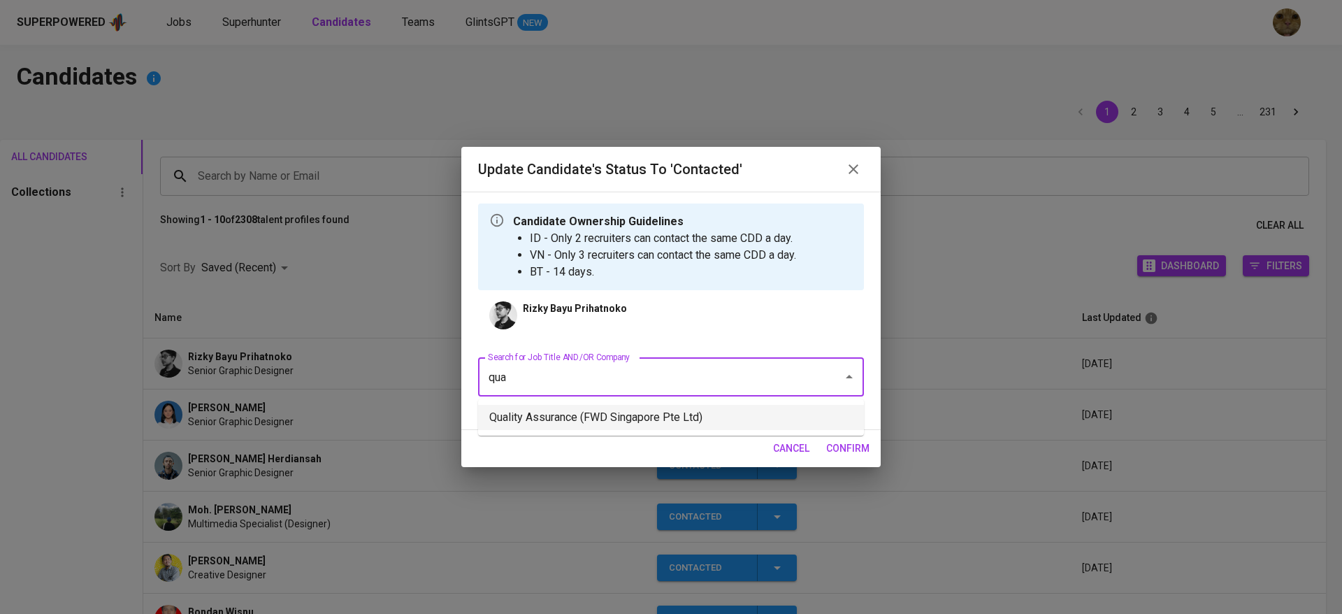
type input "qua"
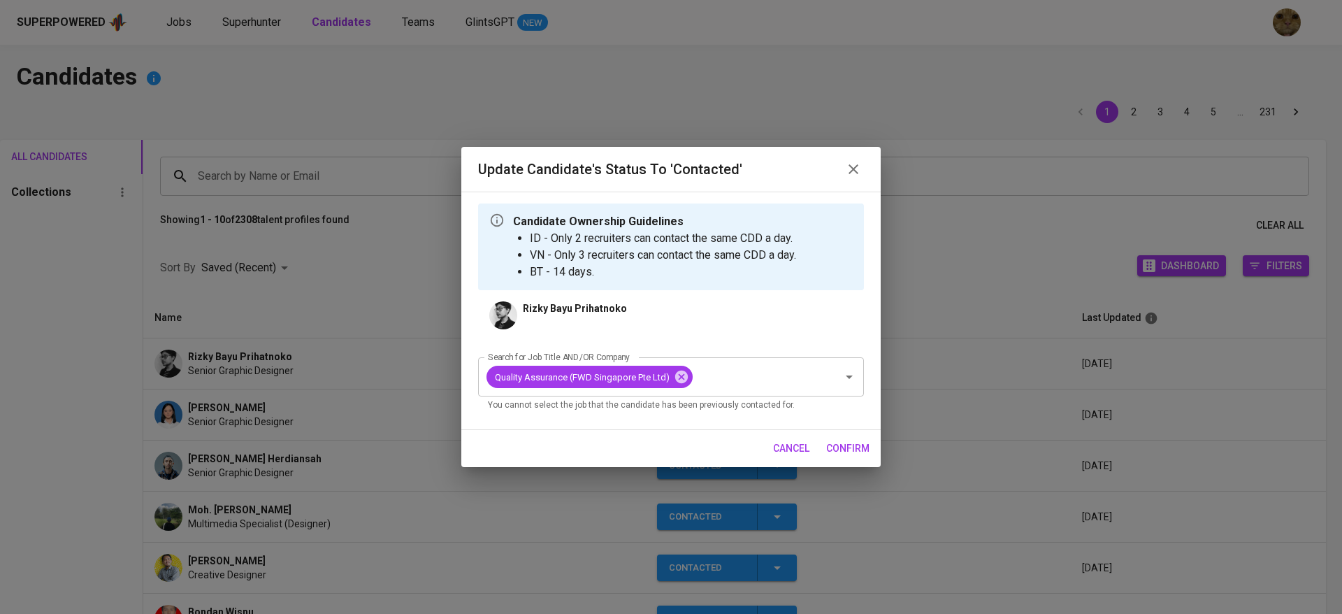
click at [856, 444] on span "confirm" at bounding box center [847, 448] width 43 height 17
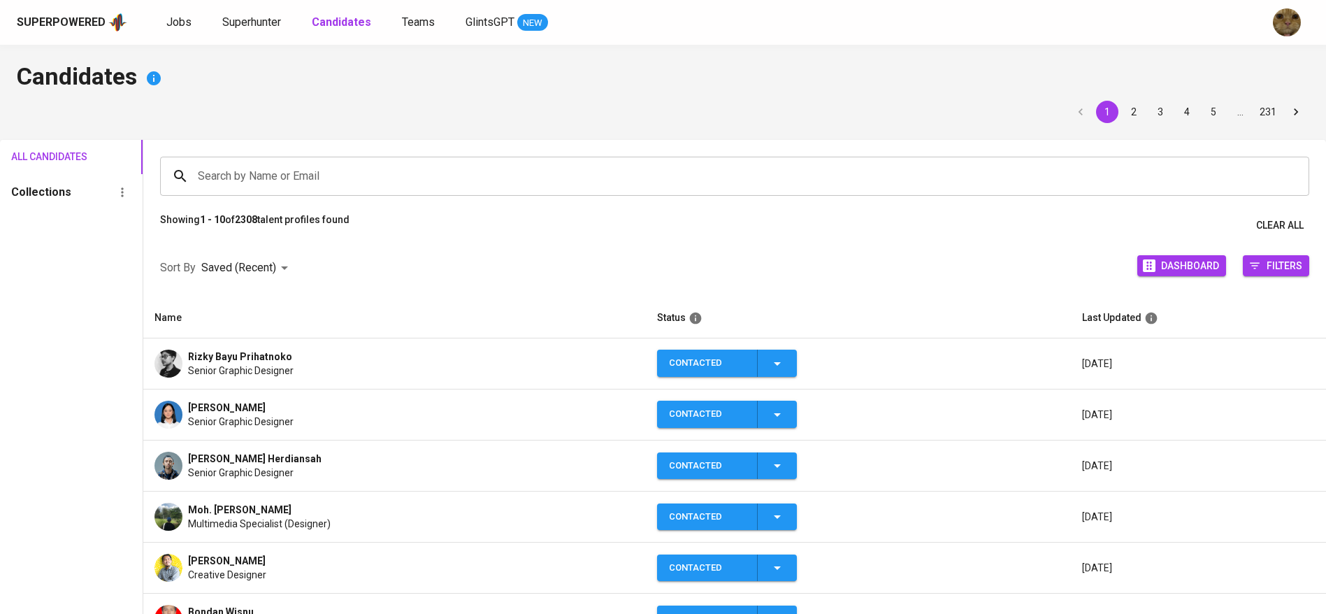
click at [171, 368] on img at bounding box center [169, 364] width 28 height 28
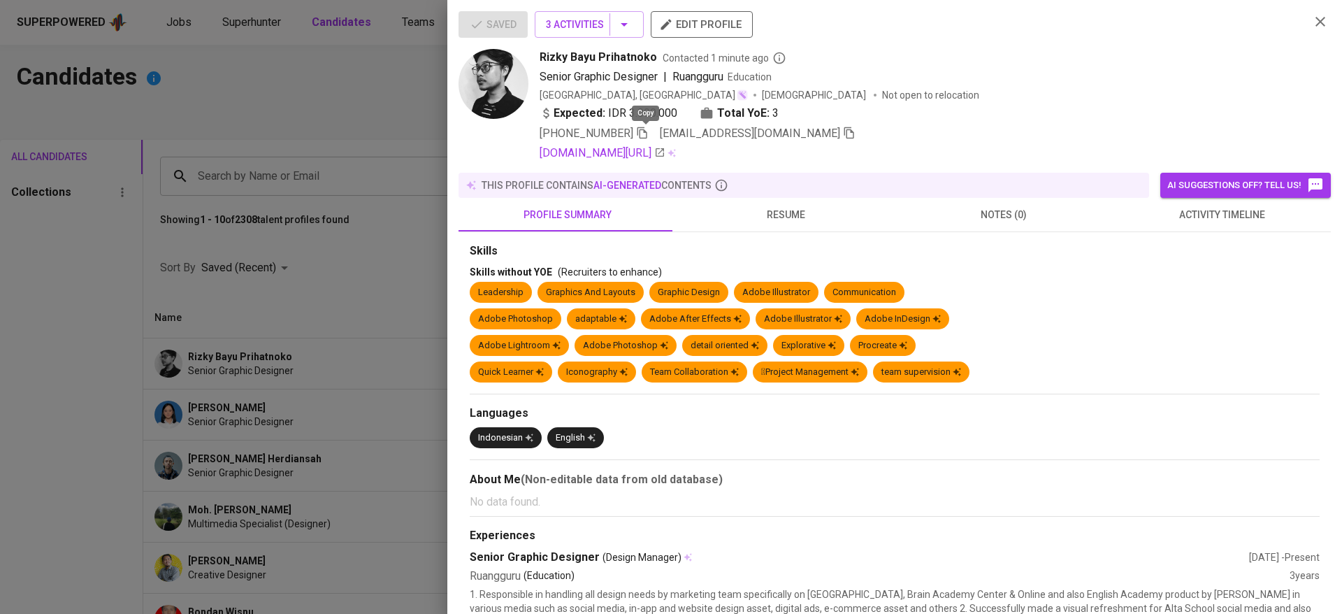
click at [640, 133] on icon "button" at bounding box center [642, 133] width 13 height 13
click at [266, 379] on div at bounding box center [671, 307] width 1342 height 614
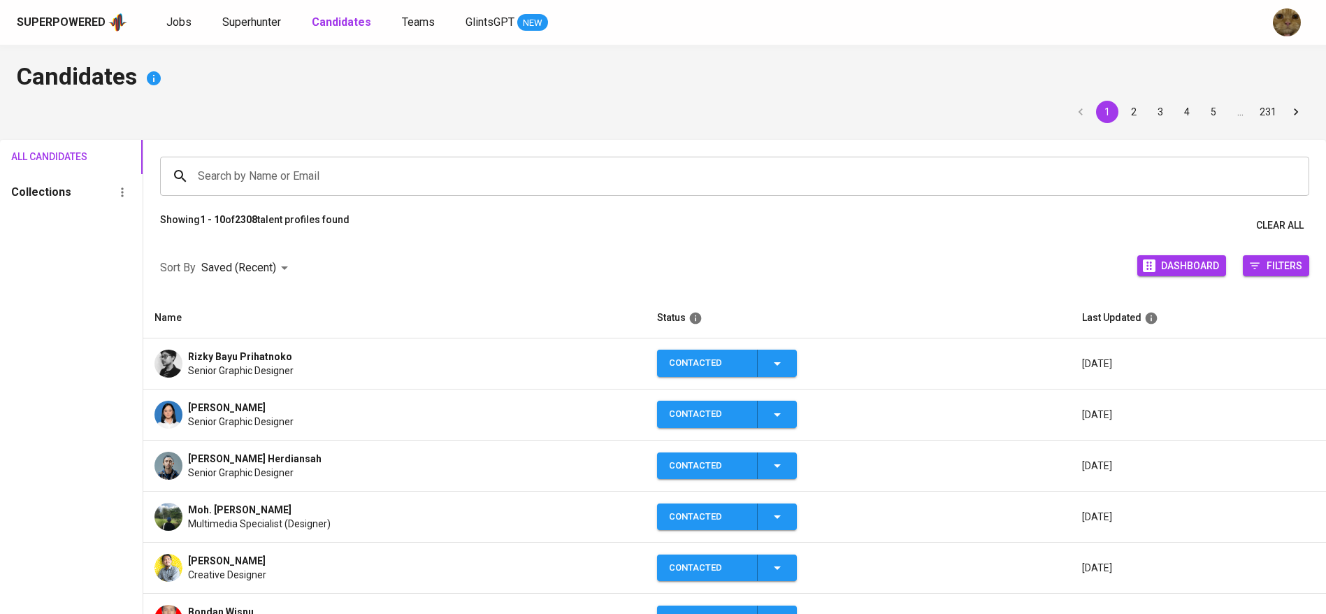
click at [174, 402] on img at bounding box center [169, 415] width 28 height 28
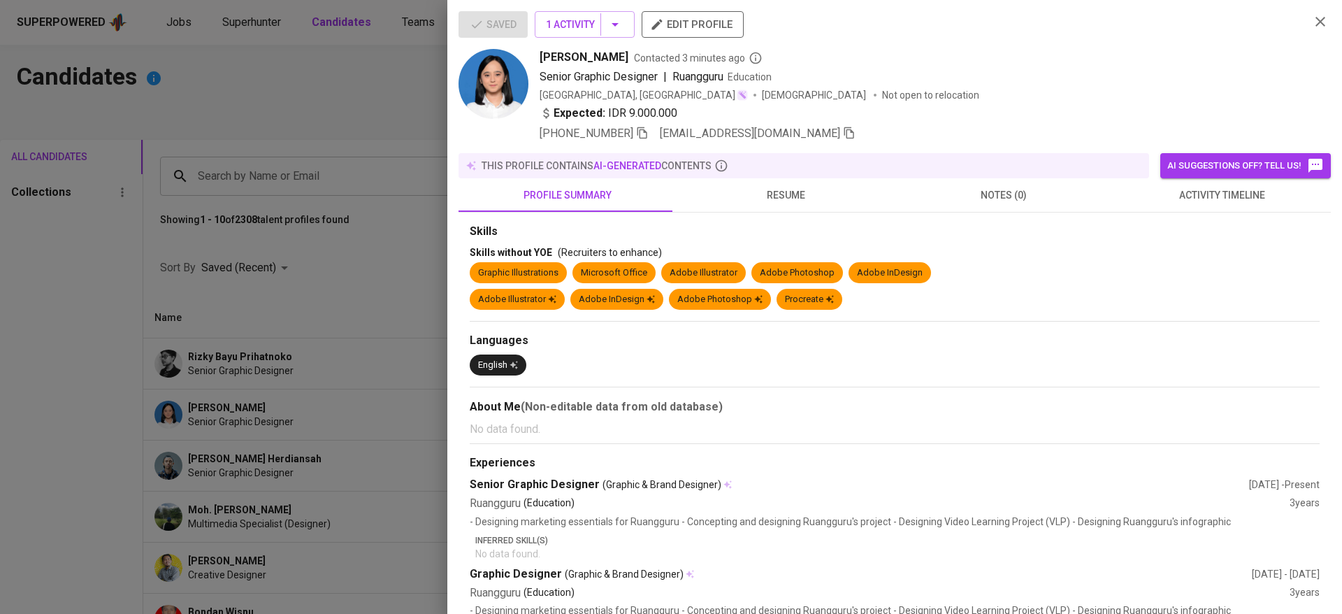
click at [649, 138] on icon "button" at bounding box center [642, 133] width 13 height 13
click at [197, 275] on div at bounding box center [671, 307] width 1342 height 614
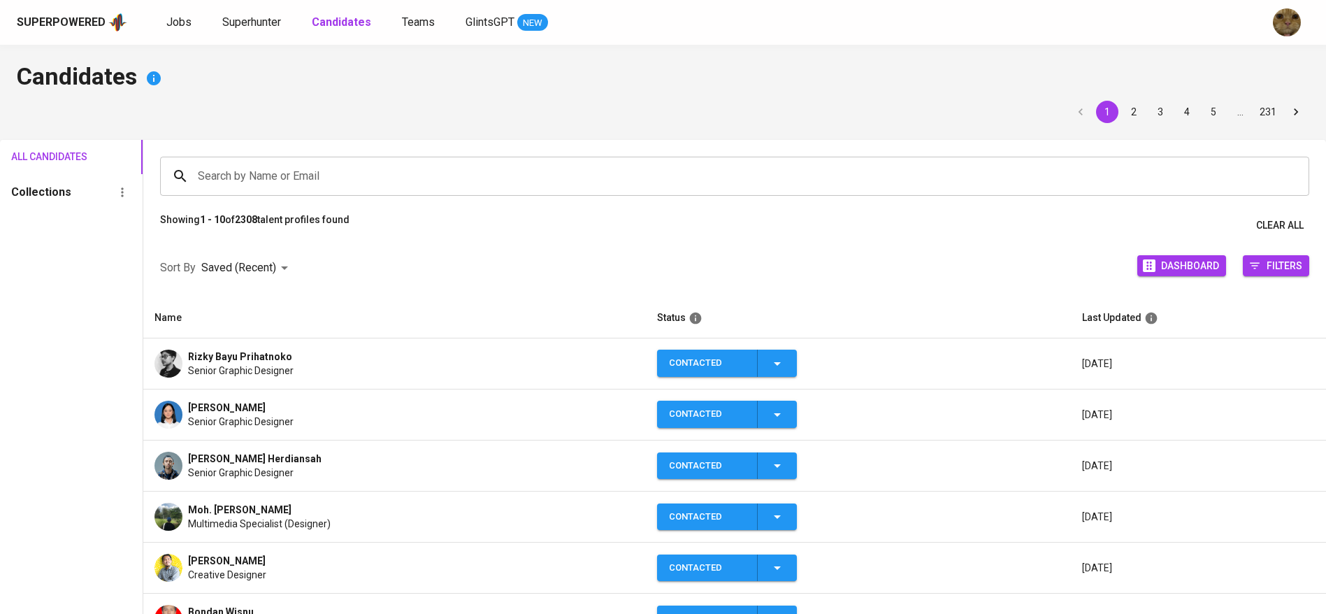
click at [161, 36] on div "Superpowered Jobs Superhunter Candidates Teams GlintsGPT NEW" at bounding box center [663, 22] width 1326 height 45
click at [173, 27] on span "Jobs" at bounding box center [178, 21] width 25 height 13
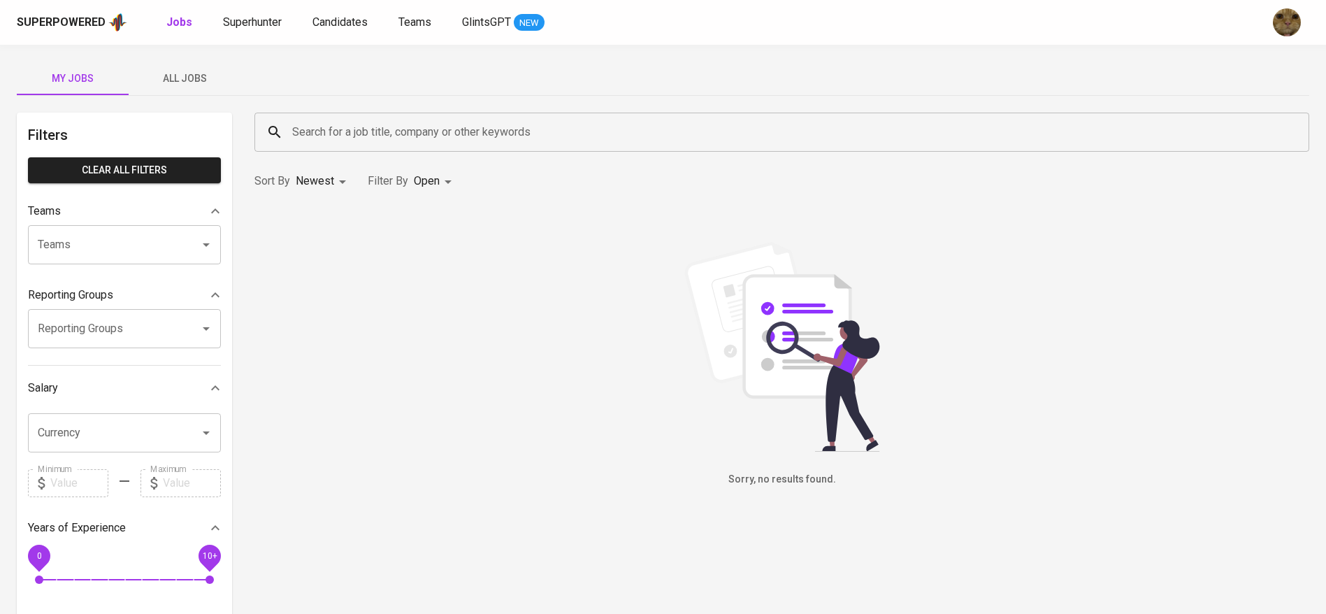
click at [187, 62] on button "All Jobs" at bounding box center [185, 79] width 112 height 34
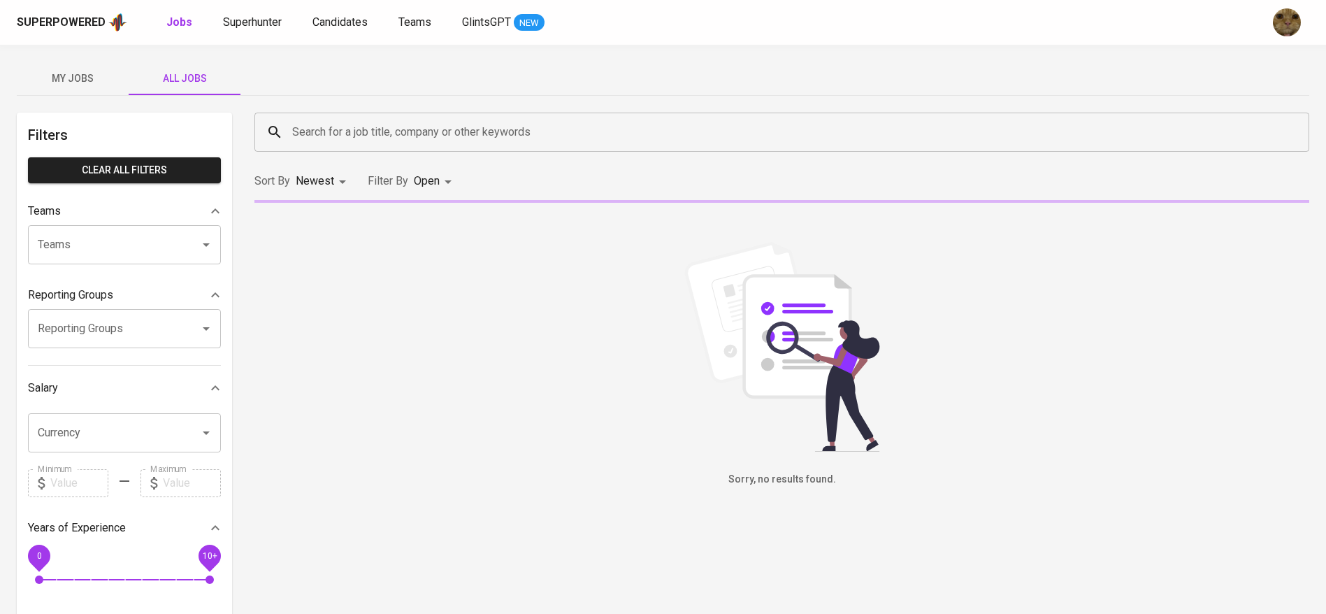
click at [333, 127] on input "Search for a job title, company or other keywords" at bounding box center [785, 132] width 993 height 27
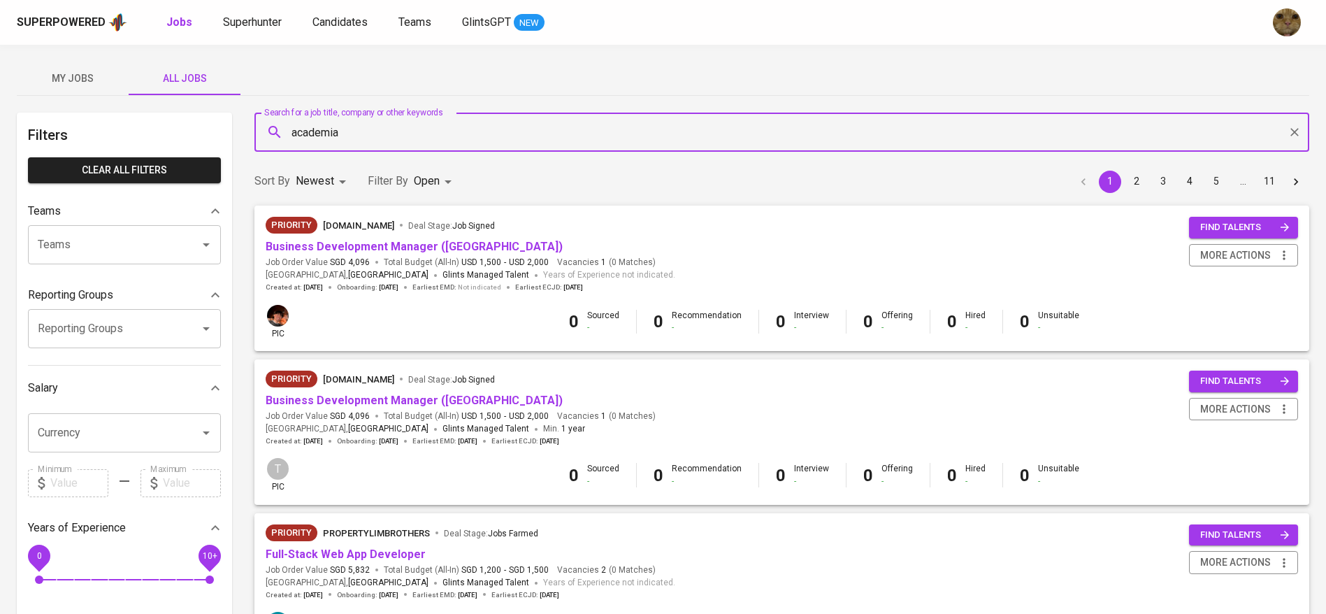
type input "academia"
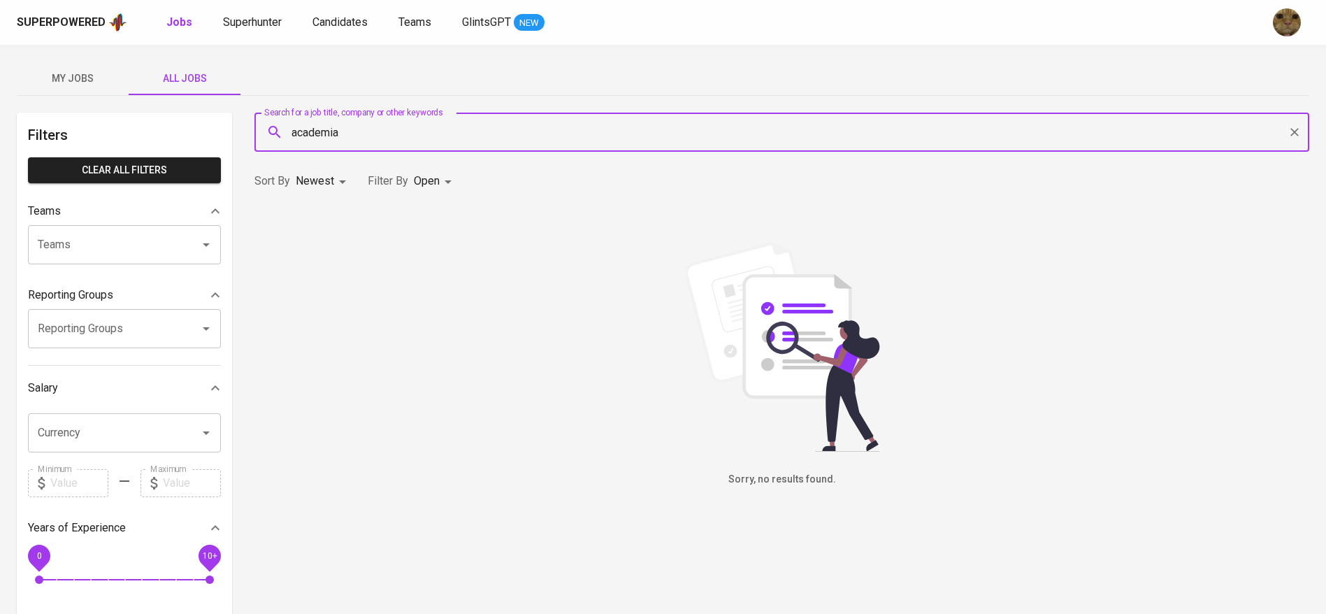
click at [438, 180] on body "Superpowered Jobs Superhunter Candidates Teams GlintsGPT NEW My Jobs All Jobs F…" at bounding box center [663, 477] width 1326 height 954
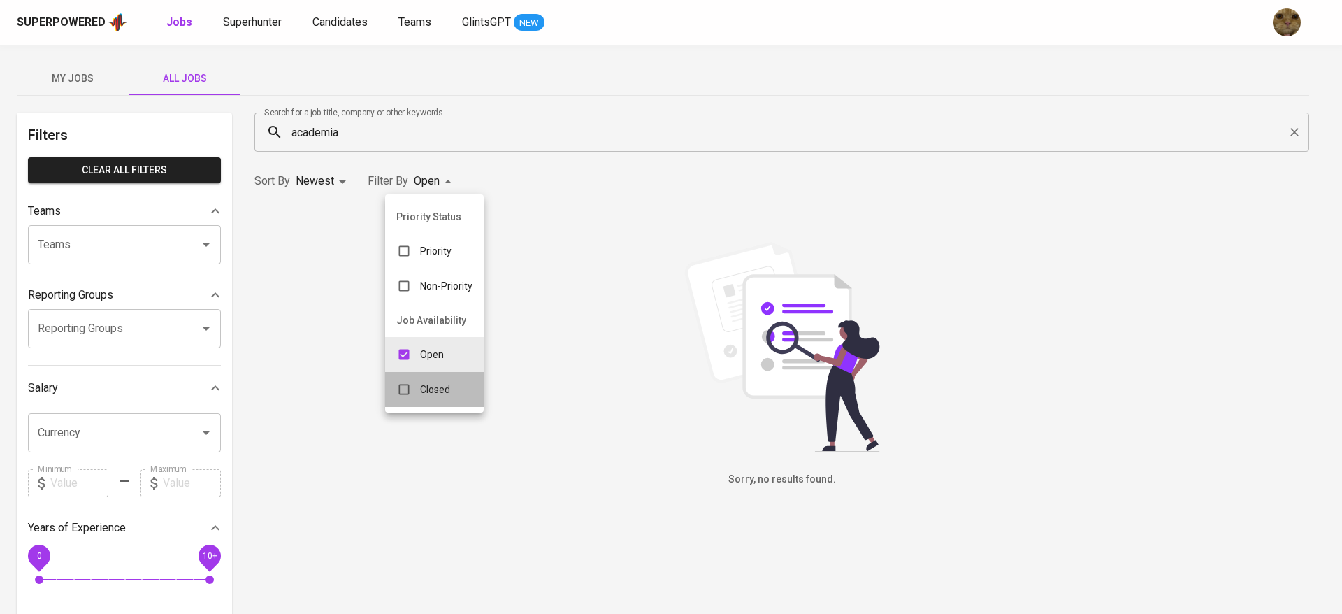
click at [419, 380] on div "Closed" at bounding box center [423, 389] width 76 height 27
type input "OPEN,CLOSE"
checkbox input "true"
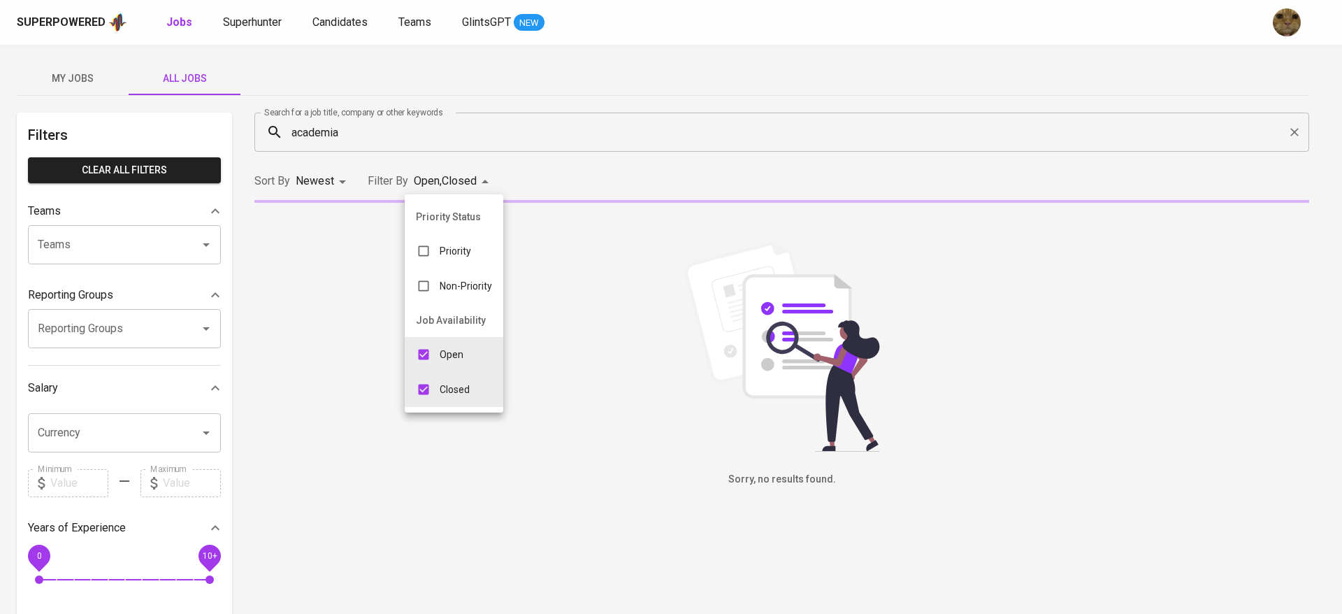
click at [534, 180] on div at bounding box center [671, 307] width 1342 height 614
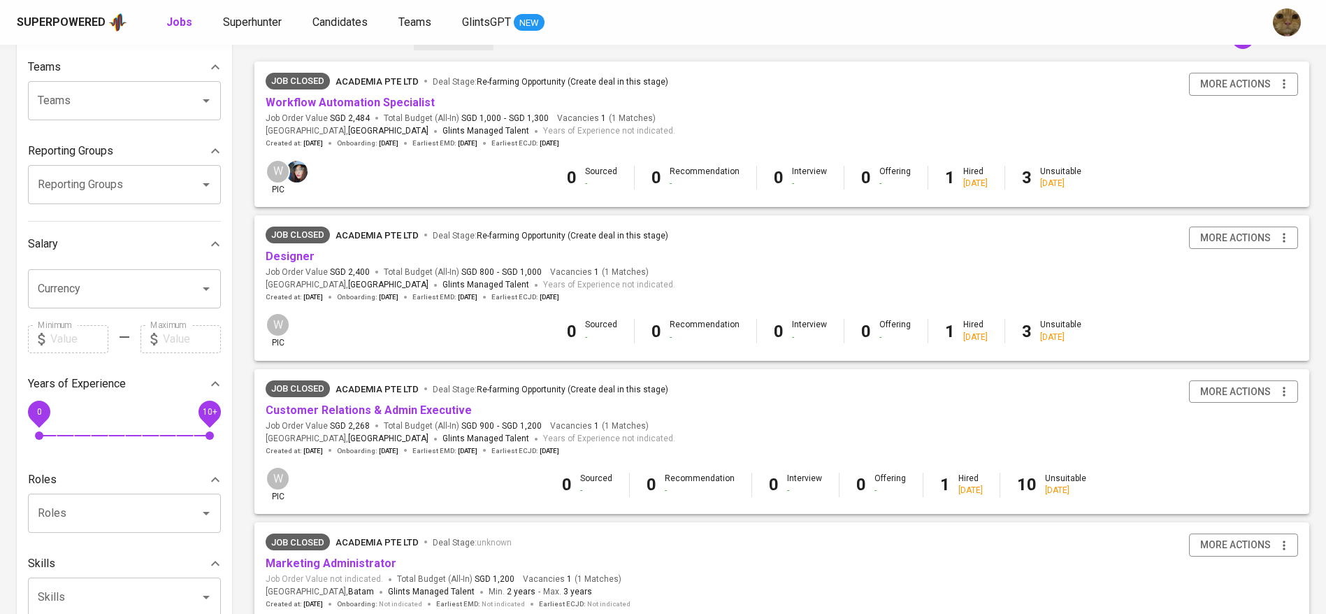
scroll to position [147, 0]
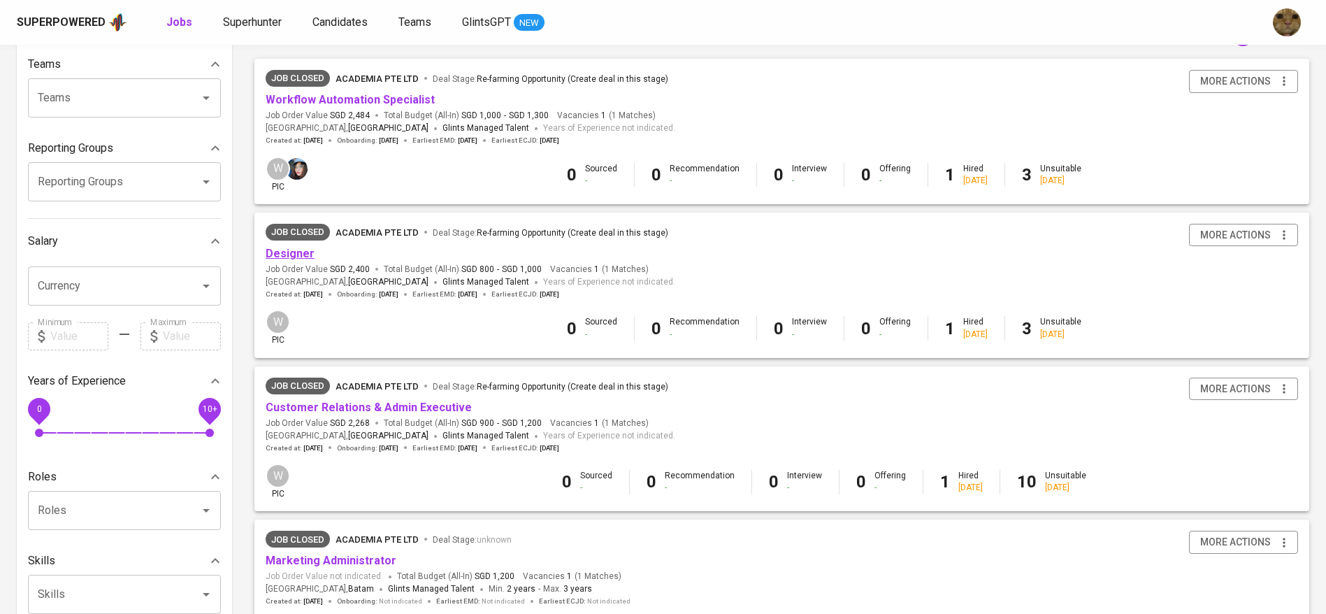
click at [294, 257] on link "Designer" at bounding box center [290, 253] width 49 height 13
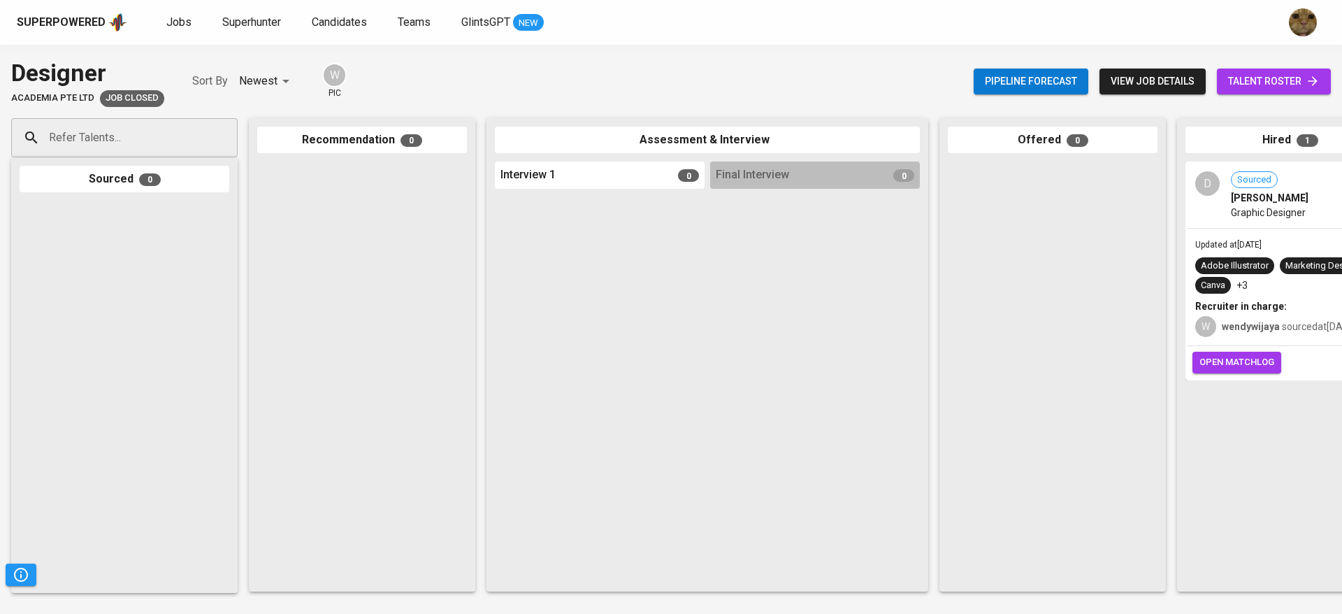
scroll to position [0, 322]
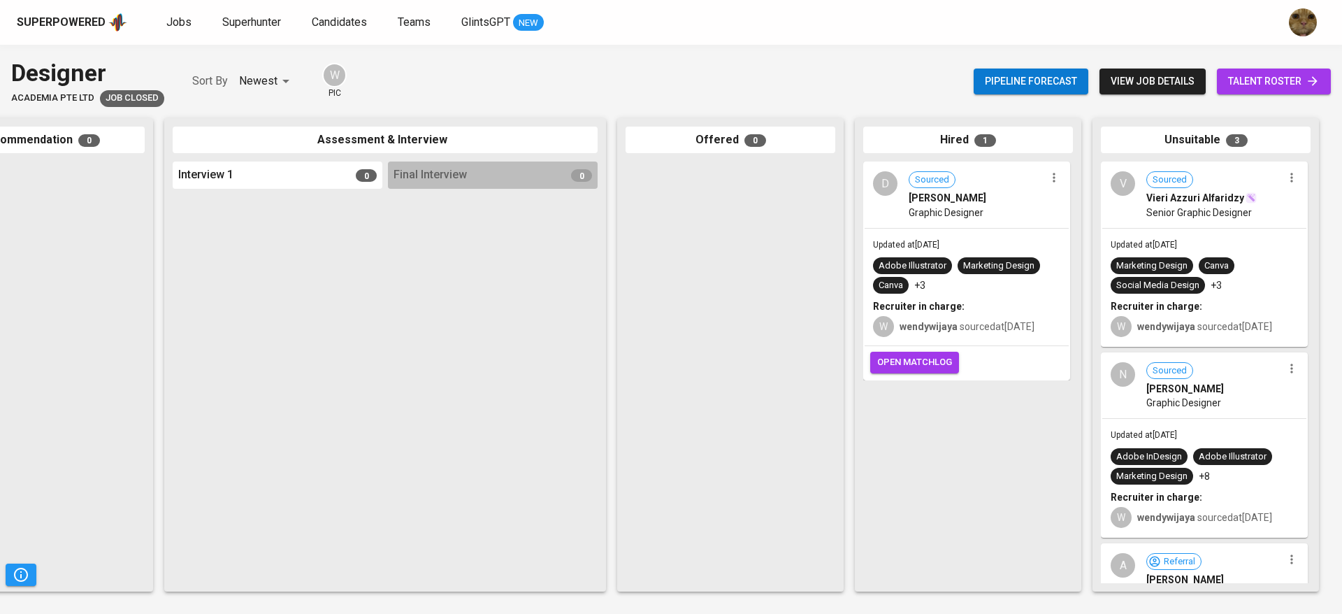
click at [1005, 273] on div "Adobe Illustrator Marketing Design Canva +3" at bounding box center [966, 275] width 187 height 36
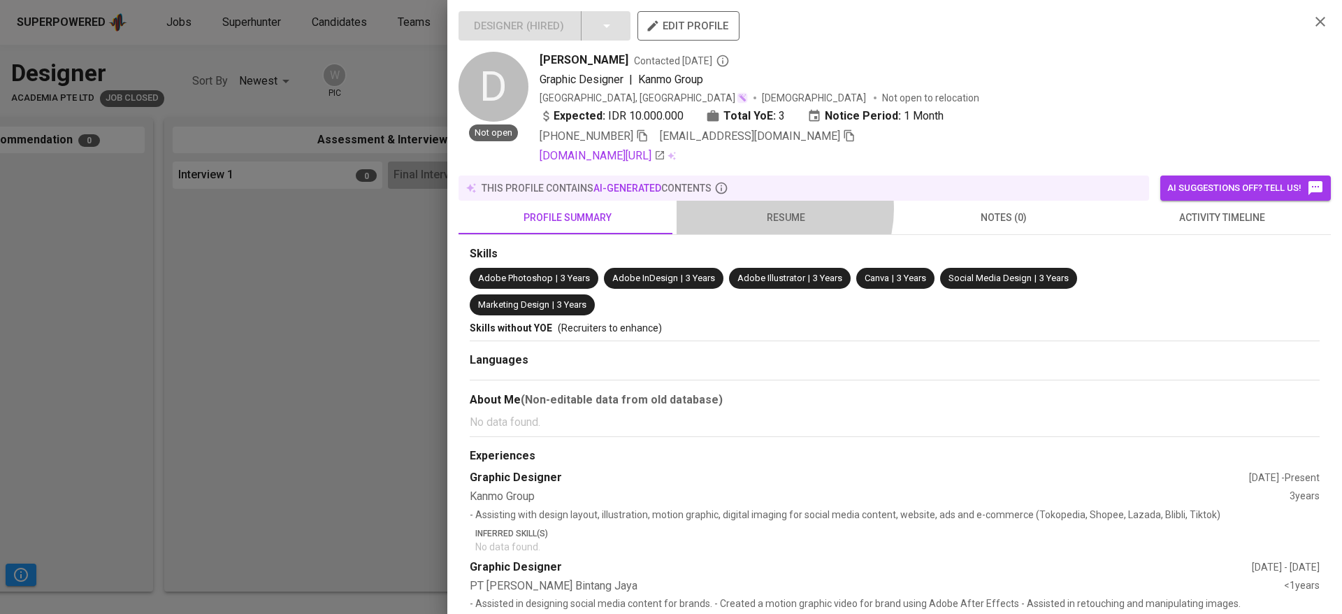
click at [768, 209] on span "resume" at bounding box center [785, 217] width 201 height 17
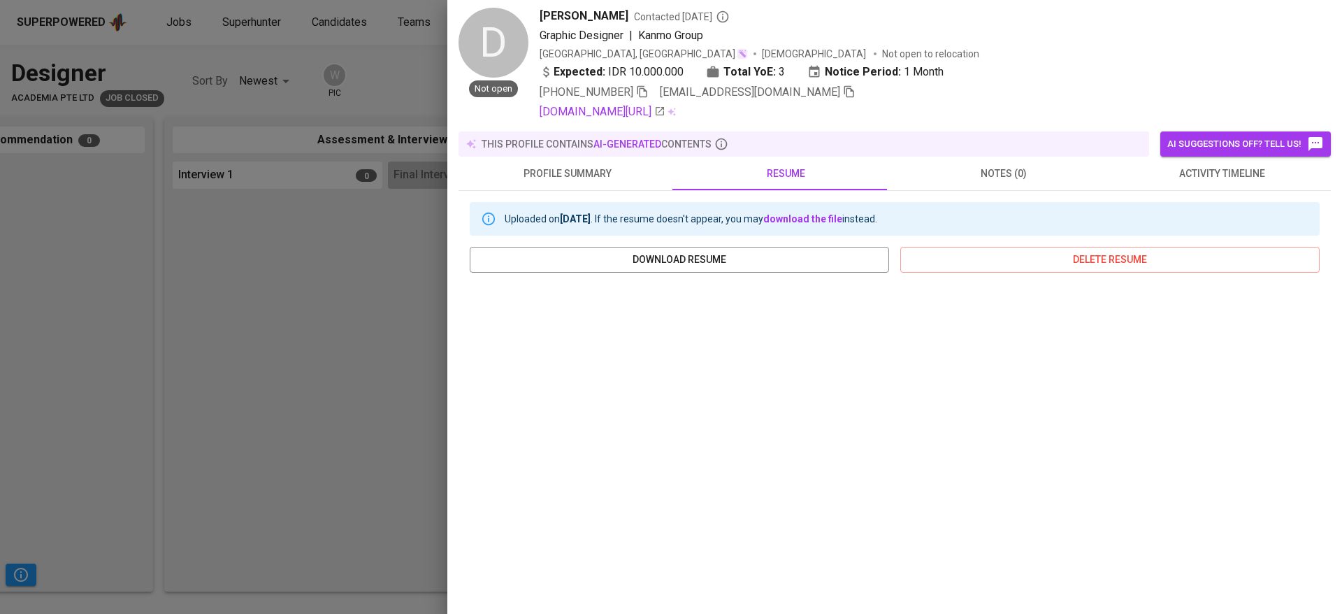
scroll to position [0, 0]
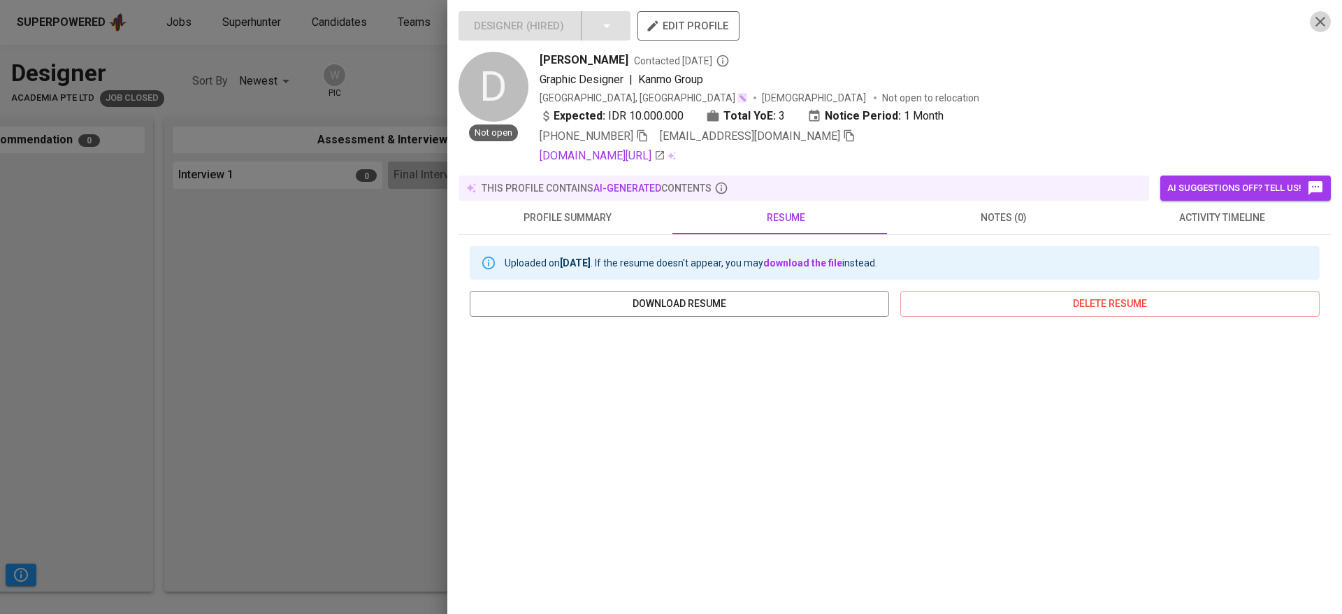
click at [1316, 24] on icon "button" at bounding box center [1321, 22] width 10 height 10
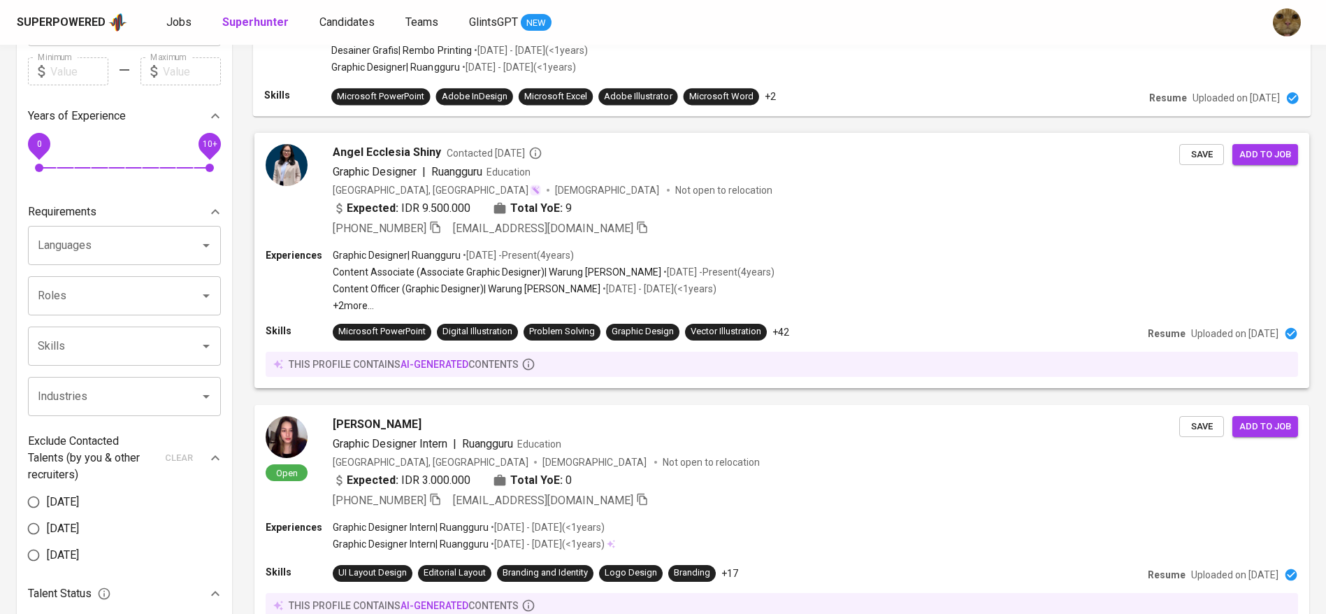
scroll to position [518, 0]
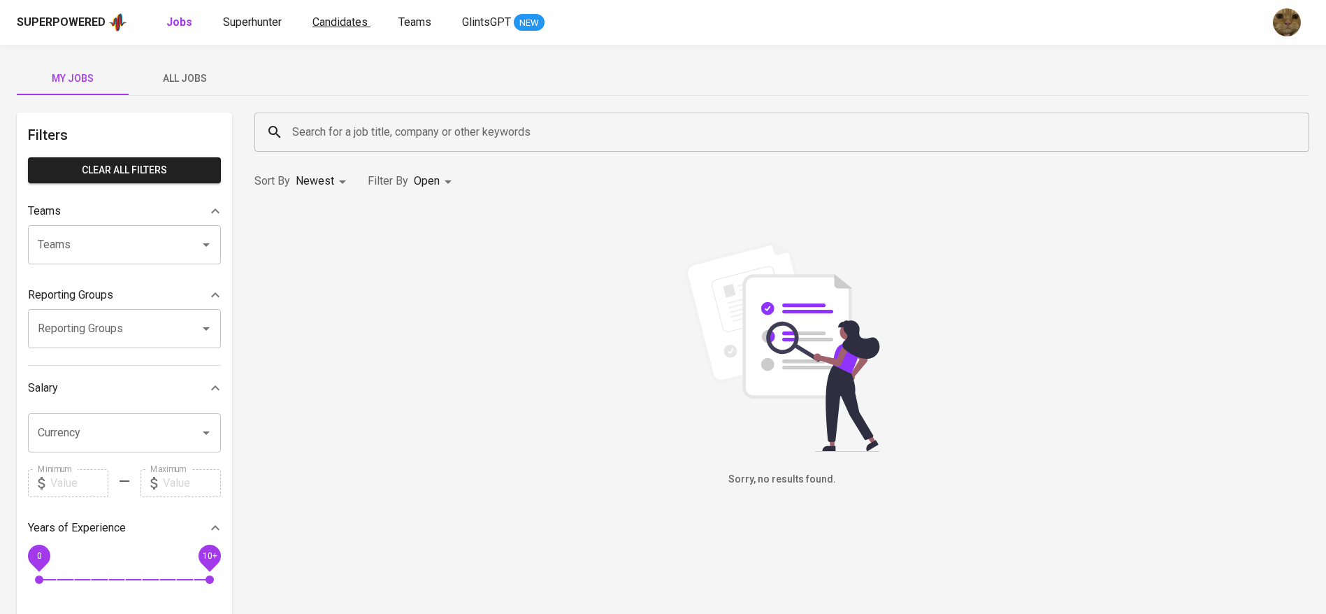
click at [345, 14] on link "Candidates" at bounding box center [342, 22] width 58 height 17
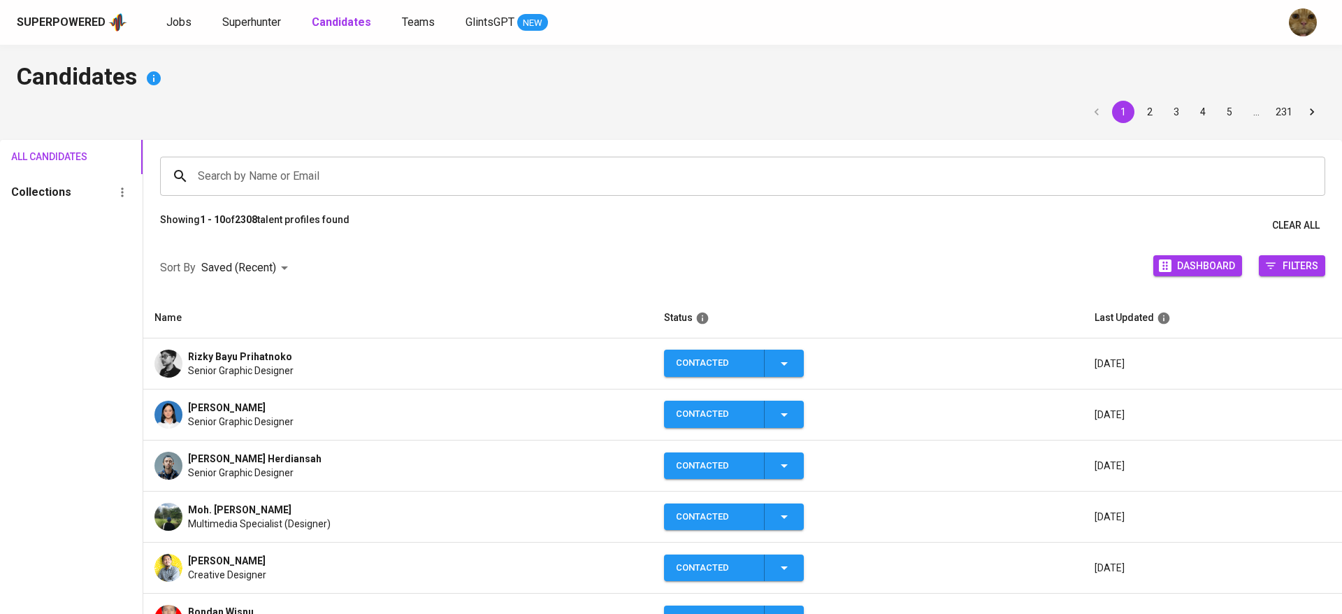
scroll to position [138, 0]
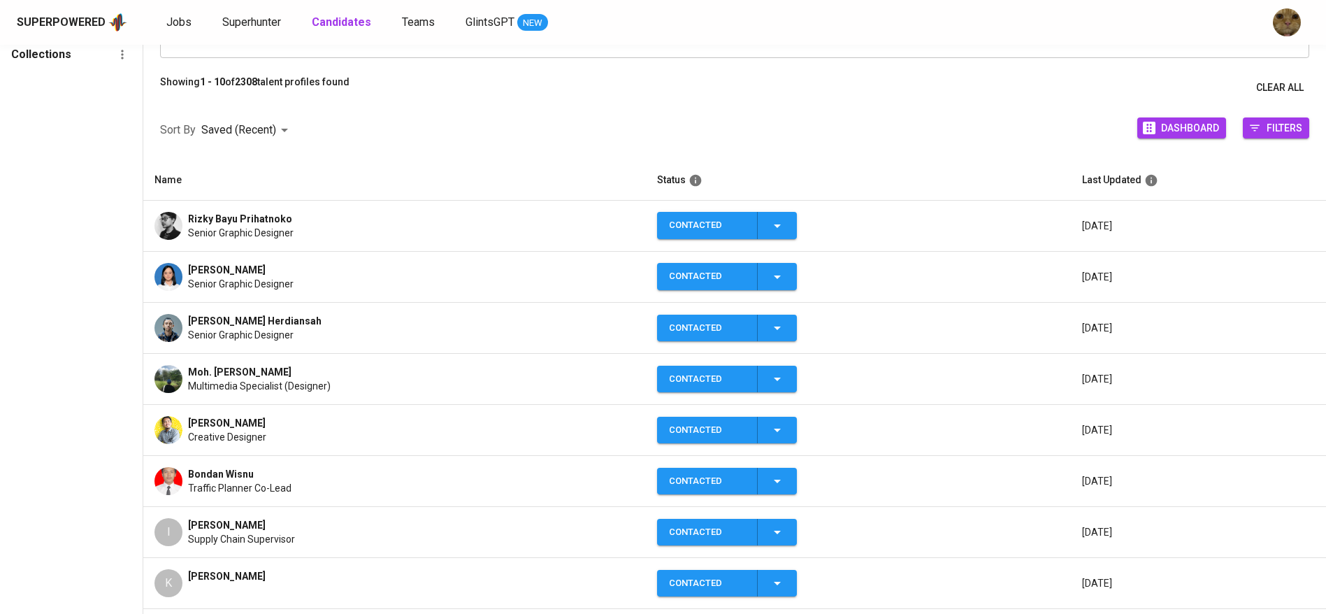
click at [493, 209] on td "Rizky Bayu Prihatnoko Senior Graphic Designer" at bounding box center [394, 226] width 503 height 51
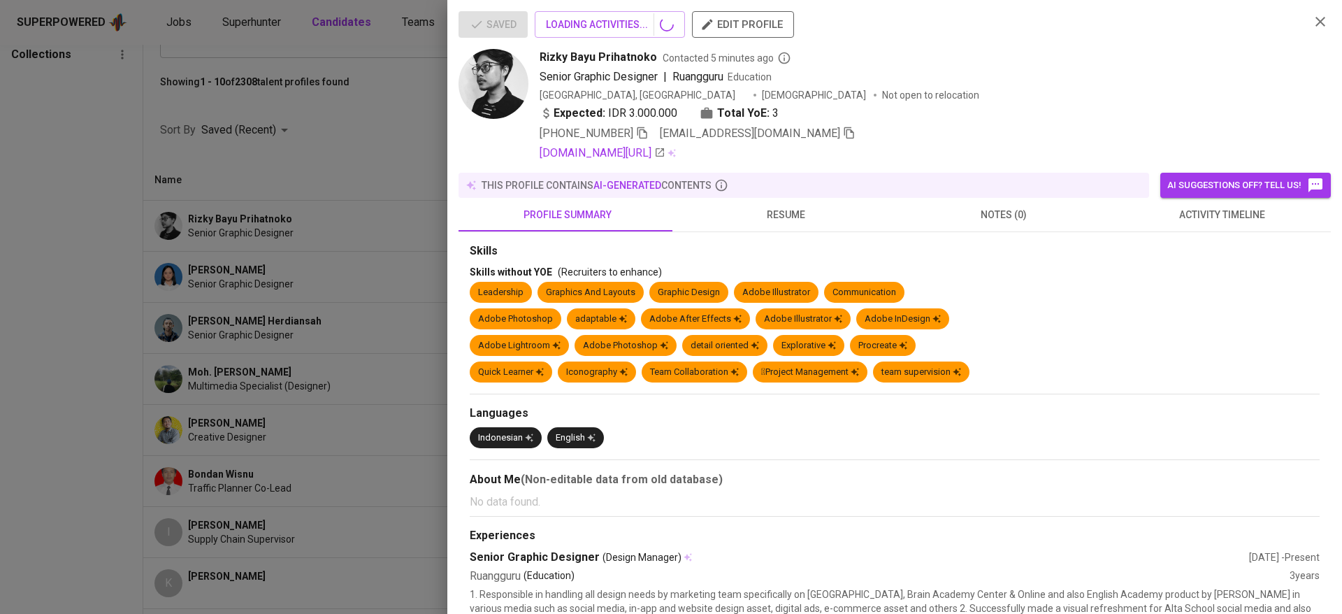
click at [782, 214] on span "resume" at bounding box center [785, 214] width 201 height 17
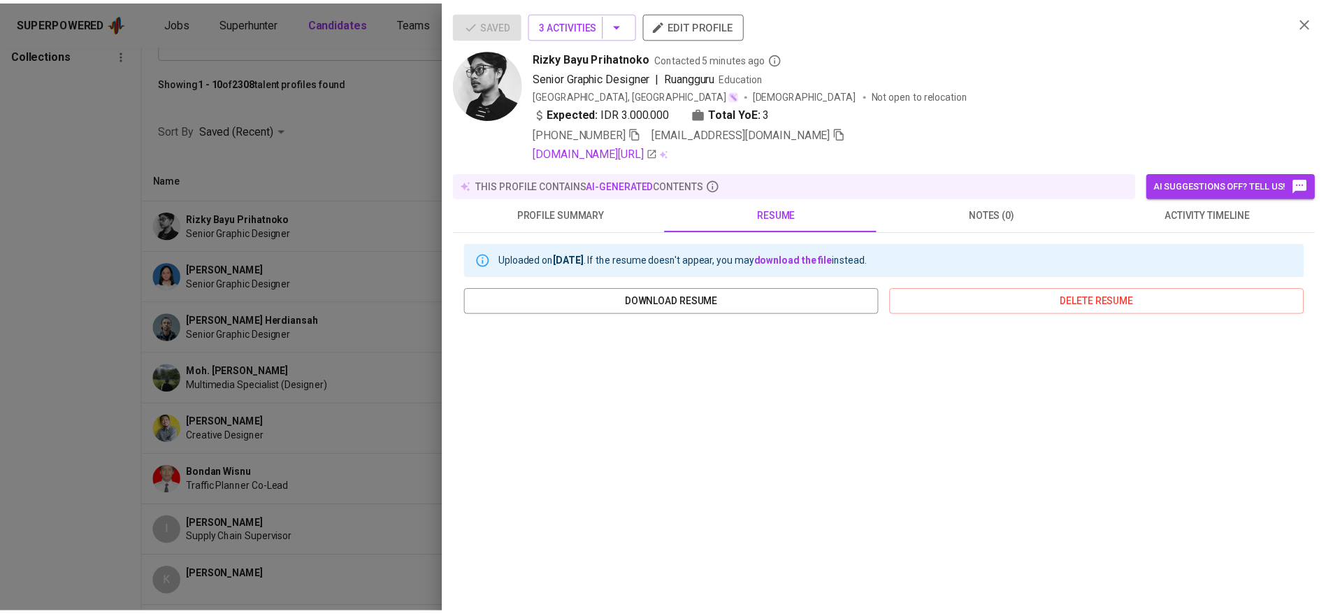
scroll to position [153, 0]
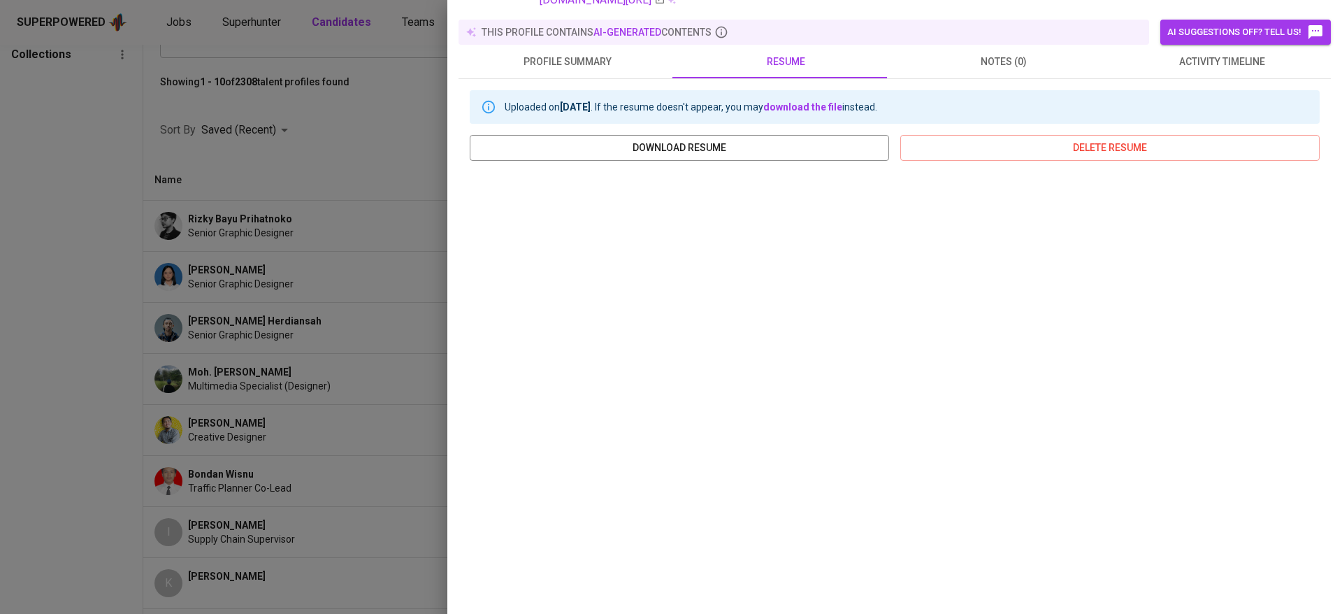
click at [285, 473] on div at bounding box center [671, 307] width 1342 height 614
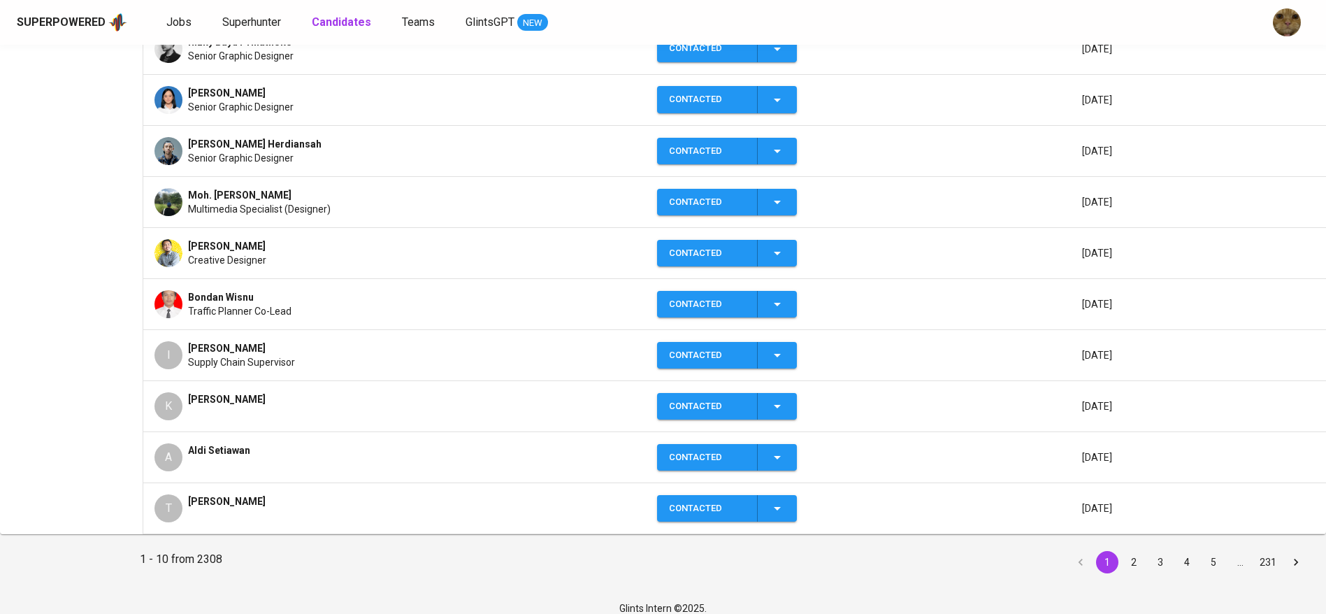
scroll to position [316, 0]
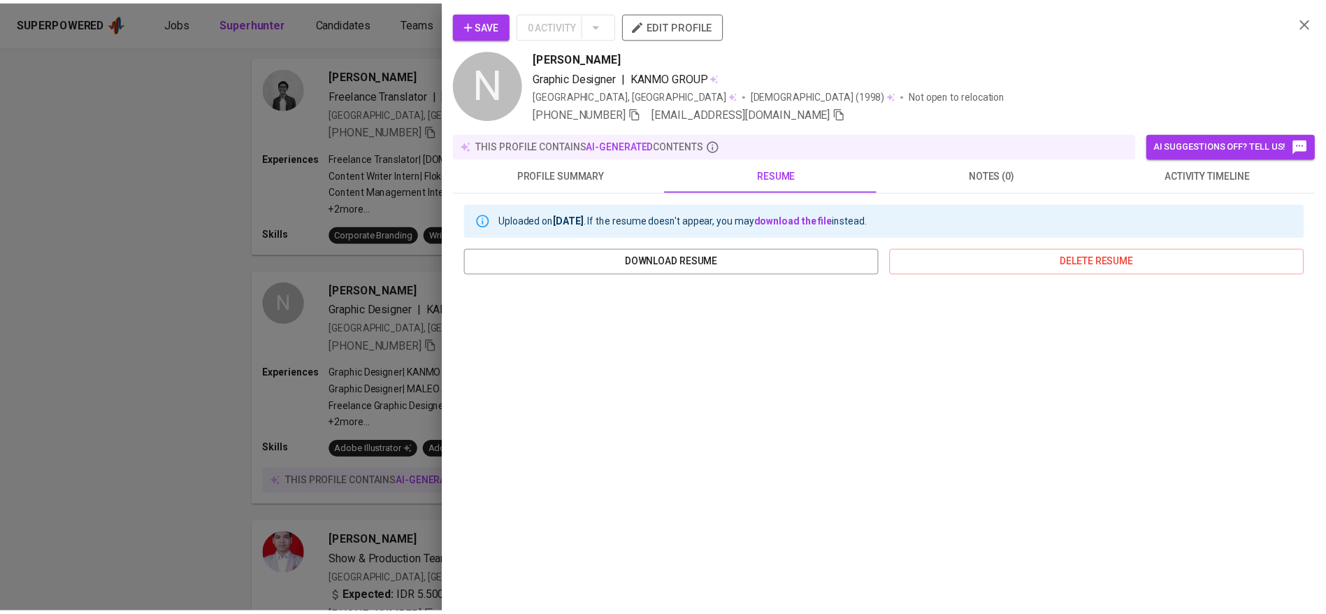
scroll to position [113, 0]
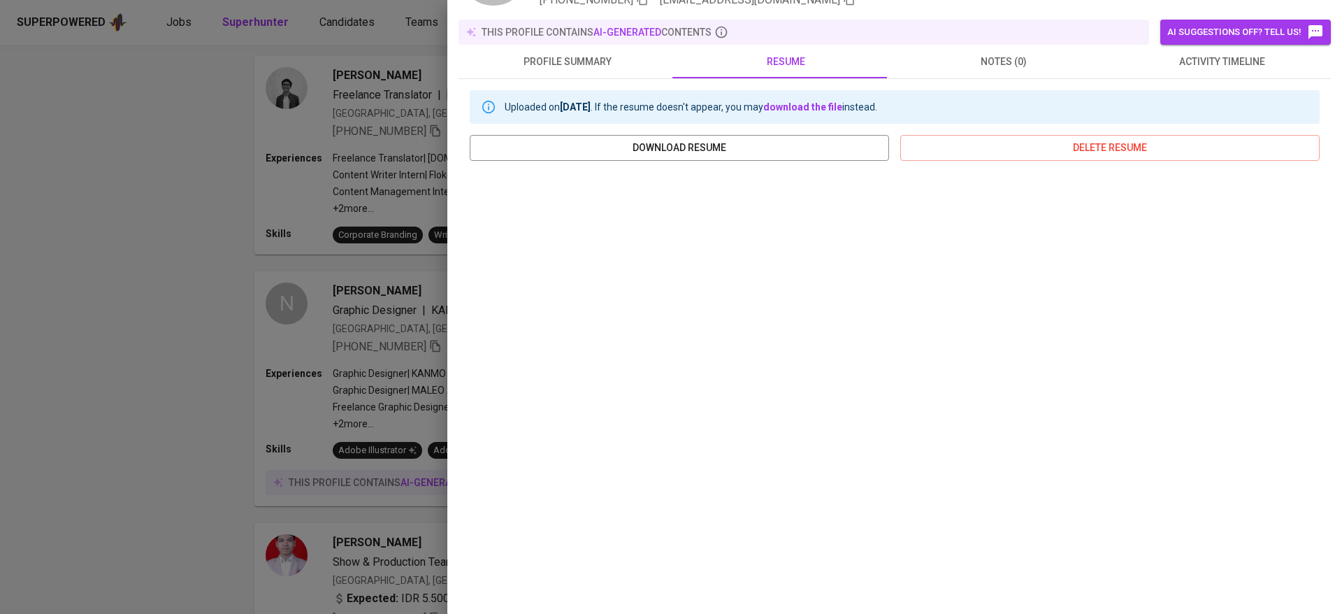
click at [254, 414] on div at bounding box center [671, 307] width 1342 height 614
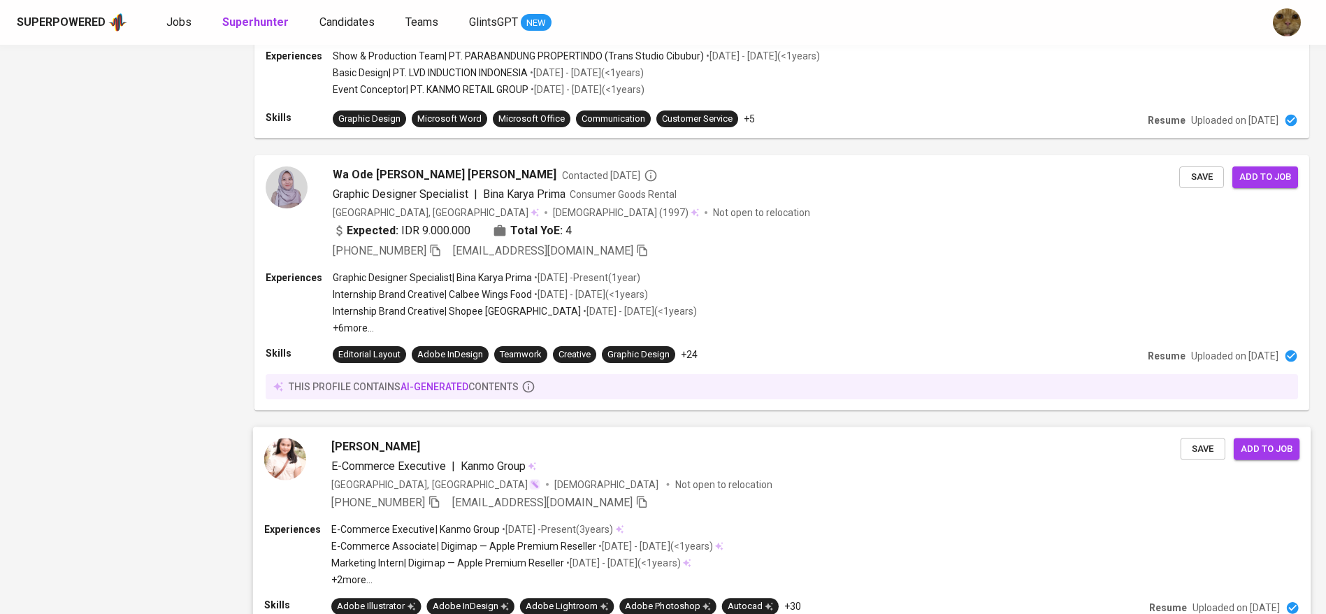
scroll to position [1976, 0]
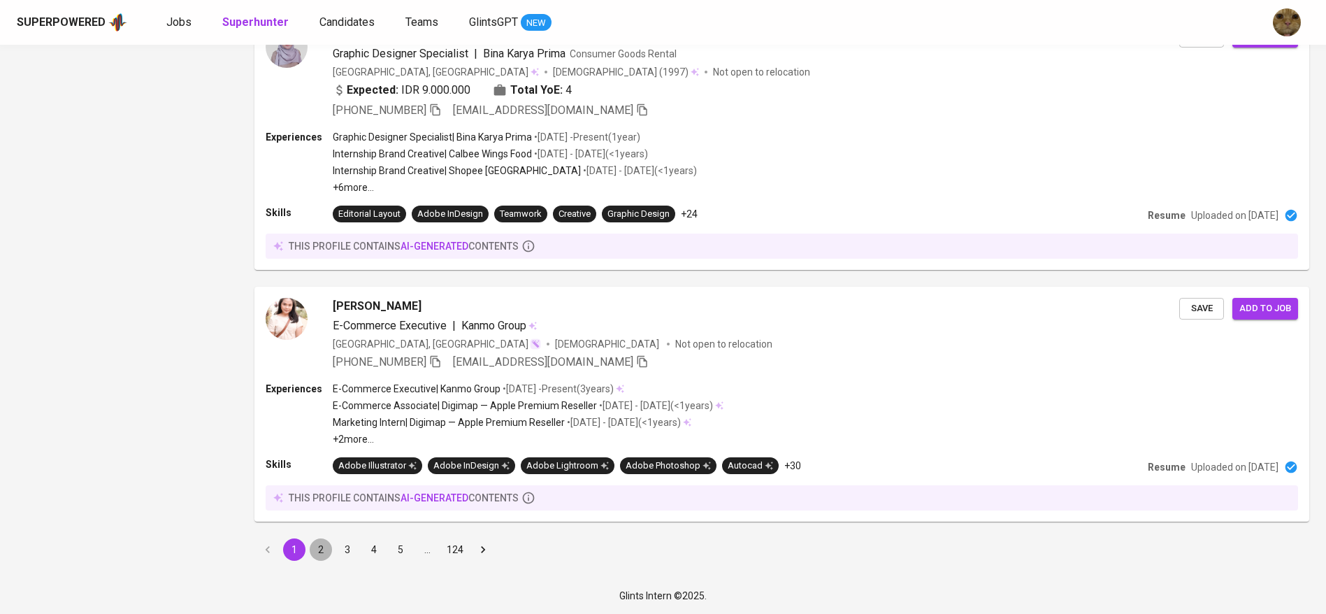
click at [315, 547] on button "2" at bounding box center [321, 549] width 22 height 22
